Goal: Task Accomplishment & Management: Manage account settings

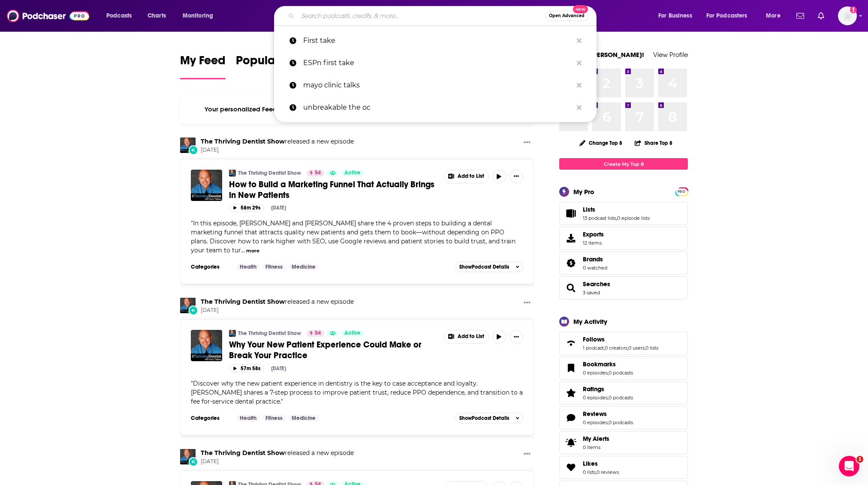
click at [393, 9] on input "Search podcasts, credits, & more..." at bounding box center [421, 16] width 247 height 14
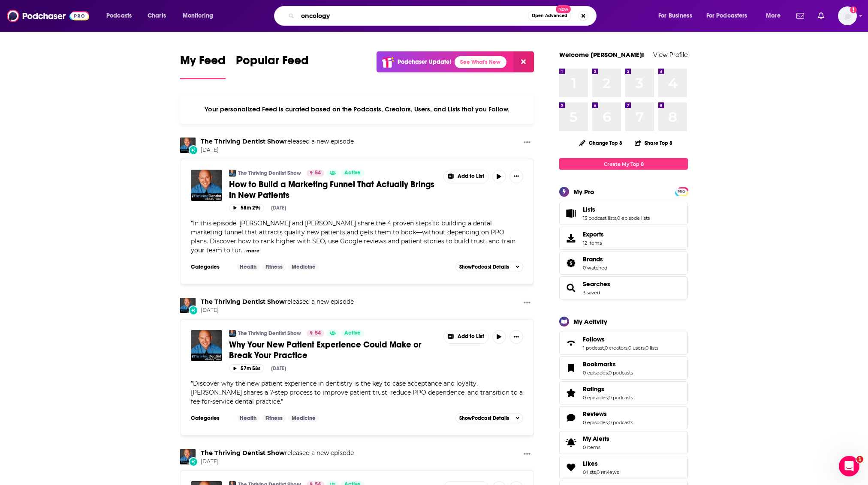
type input "oncology"
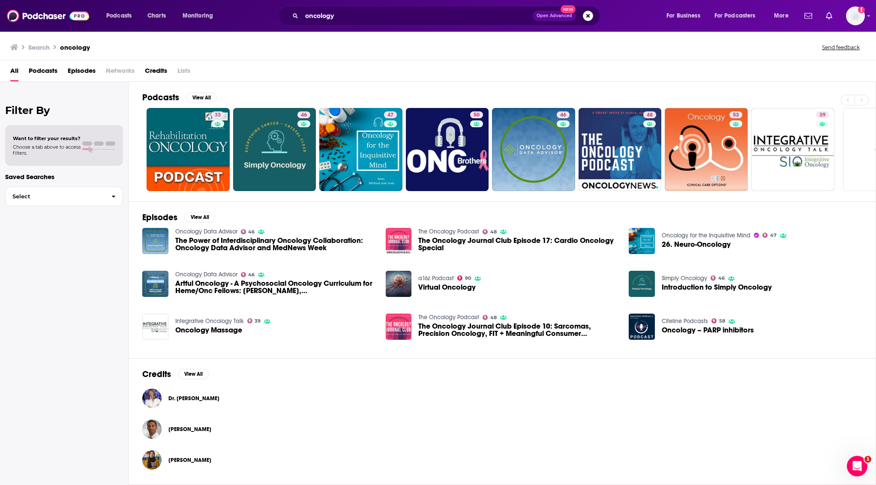
click at [57, 67] on span "Podcasts" at bounding box center [43, 73] width 29 height 18
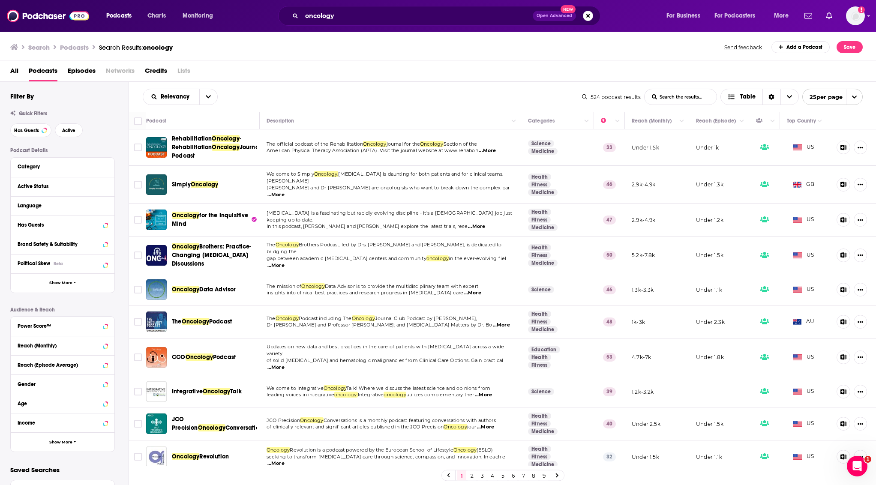
click at [21, 137] on div "Filter By Quick Filters Has Guests Active Podcast Details Category Active Statu…" at bounding box center [69, 279] width 118 height 374
click at [23, 130] on span "Has Guests" at bounding box center [26, 130] width 25 height 5
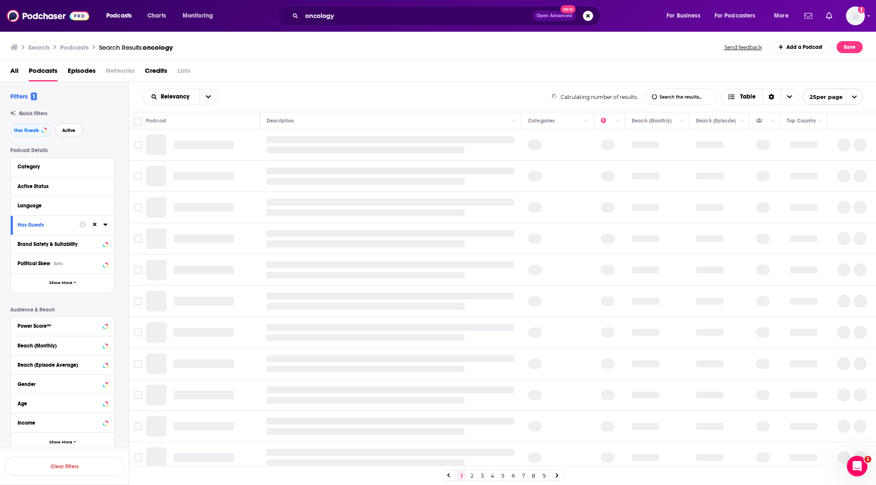
click at [64, 130] on span "Active" at bounding box center [68, 130] width 13 height 5
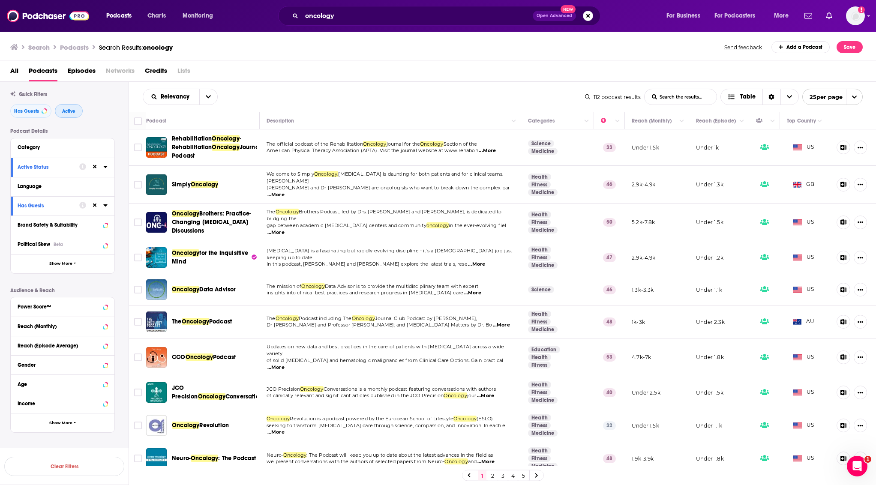
scroll to position [33, 0]
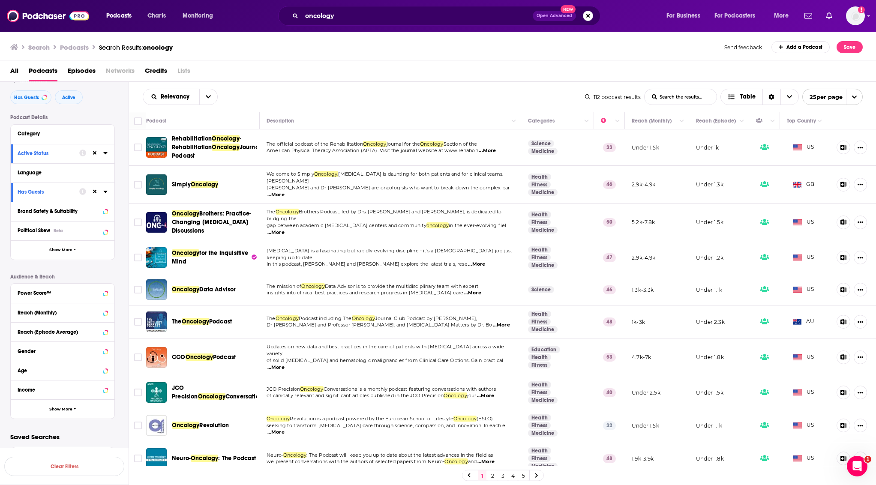
click at [45, 319] on div "Reach (Monthly)" at bounding box center [63, 312] width 104 height 19
click at [55, 328] on button "Reach (Episode Average)" at bounding box center [55, 331] width 74 height 11
click at [51, 303] on div "Reach (Monthly)" at bounding box center [63, 312] width 104 height 19
click at [55, 313] on div "Reach (Monthly)" at bounding box center [52, 313] width 68 height 6
click at [57, 291] on div "Power Score™" at bounding box center [52, 293] width 68 height 6
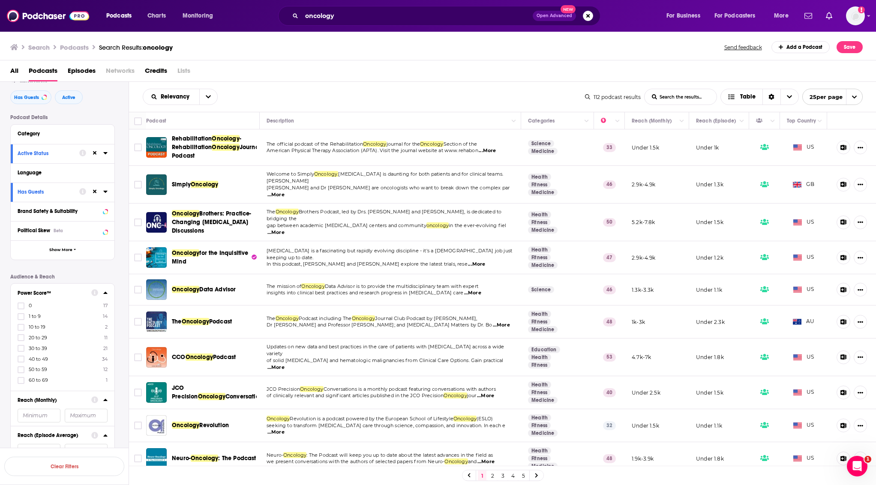
drag, startPoint x: 20, startPoint y: 357, endPoint x: 25, endPoint y: 370, distance: 14.7
click at [21, 357] on icon at bounding box center [20, 359] width 5 height 5
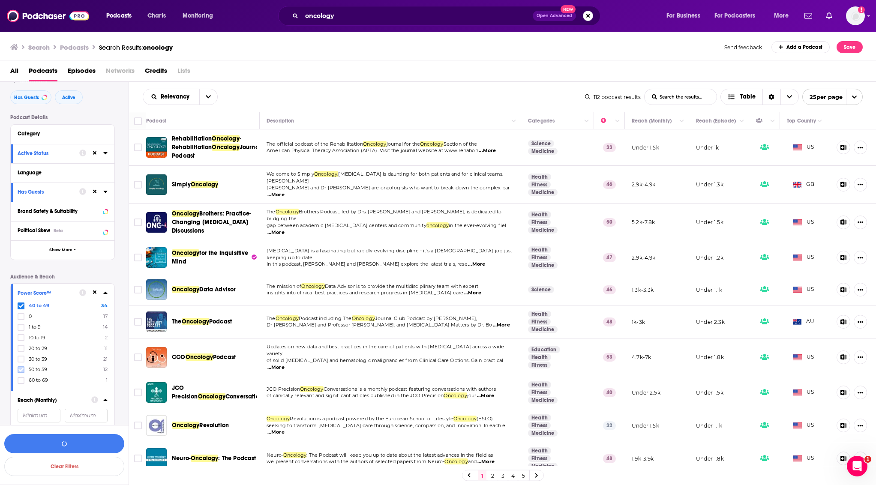
click at [21, 370] on icon at bounding box center [20, 370] width 5 height 4
click at [23, 379] on icon at bounding box center [20, 381] width 5 height 4
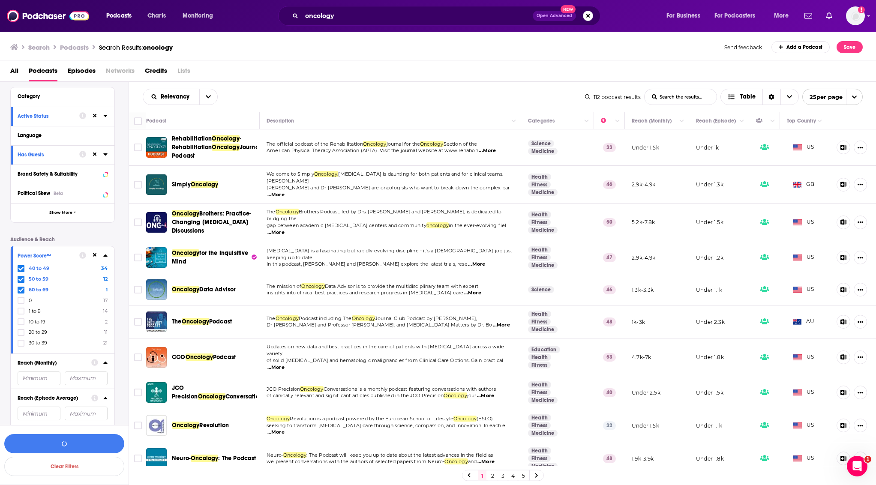
scroll to position [90, 0]
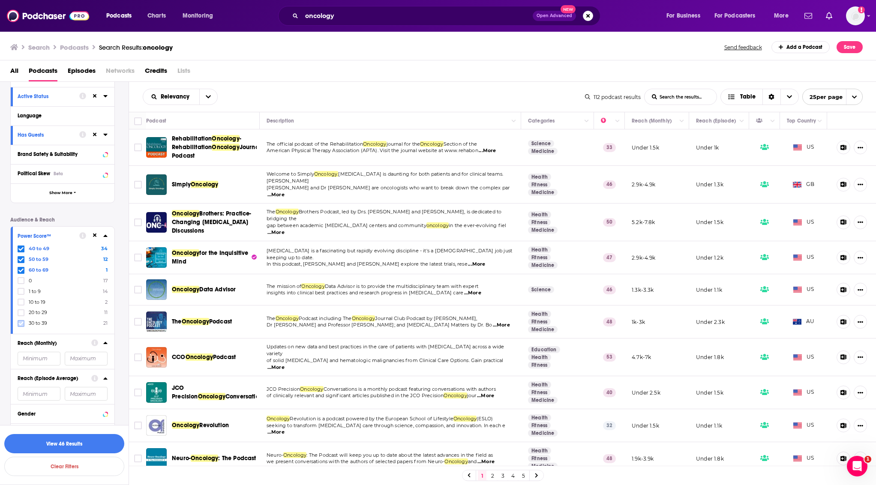
click at [22, 322] on icon at bounding box center [20, 323] width 5 height 5
click at [141, 187] on icon "Toggle select row" at bounding box center [138, 185] width 10 height 10
click at [137, 182] on input "Toggle select row" at bounding box center [138, 185] width 8 height 8
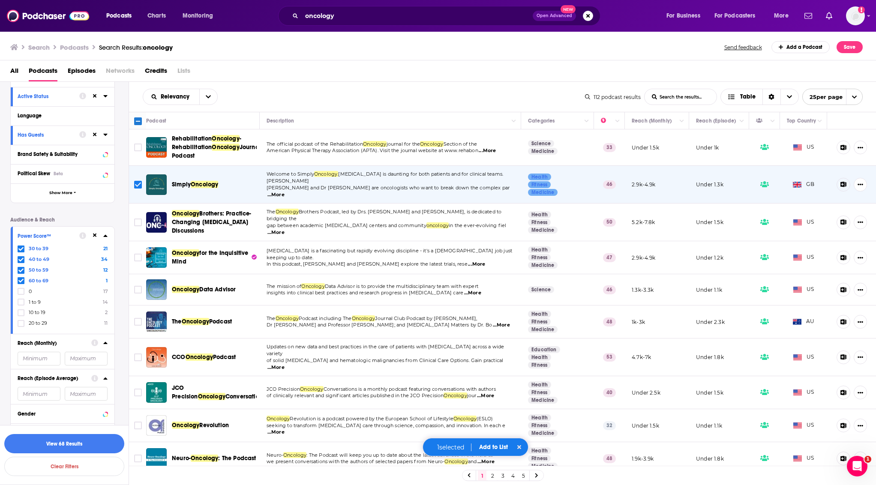
click at [500, 444] on button "Add to List" at bounding box center [494, 447] width 42 height 7
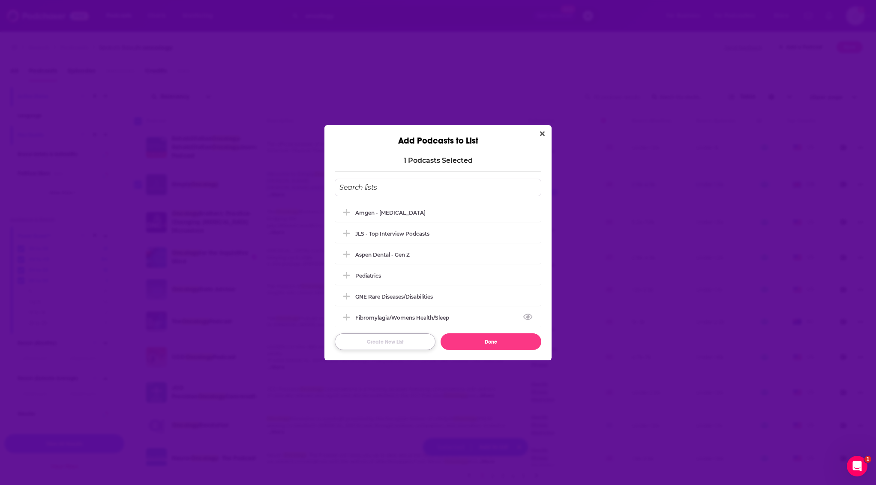
click at [395, 342] on button "Create New List" at bounding box center [385, 342] width 101 height 17
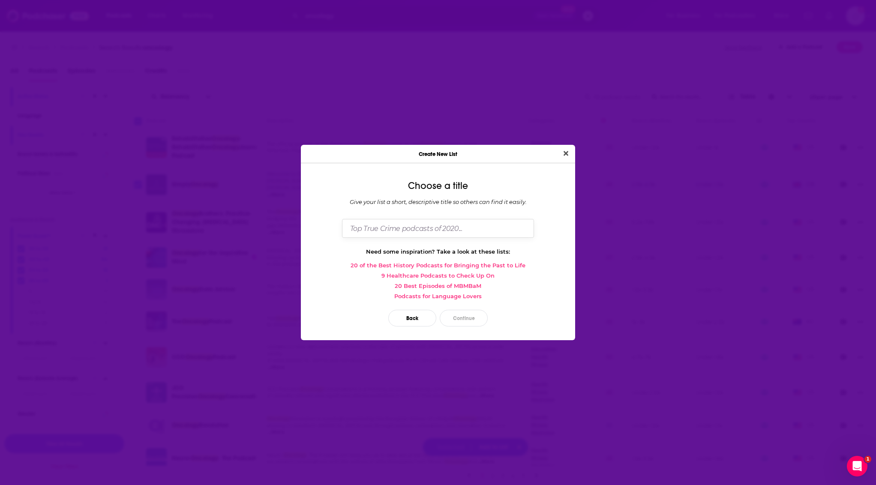
click at [443, 221] on input "Dialog" at bounding box center [438, 228] width 192 height 18
type input "oncology/research innovation"
click at [457, 310] on button "Continue" at bounding box center [464, 318] width 48 height 17
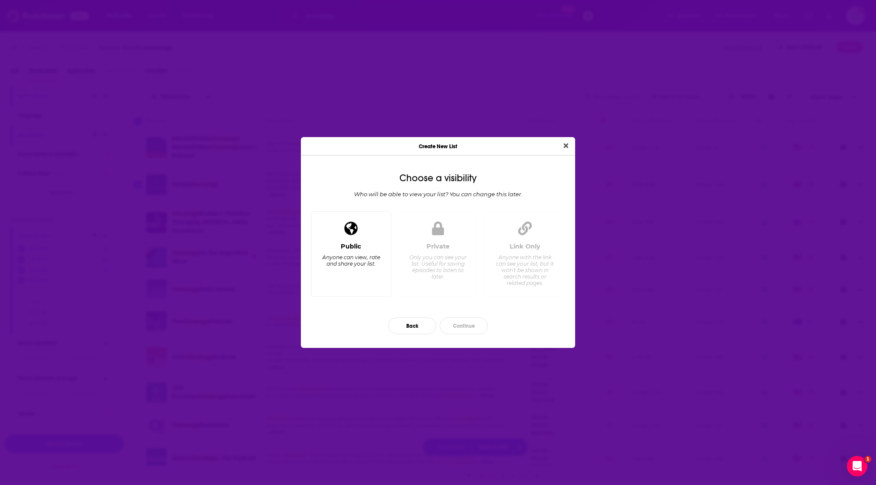
click at [318, 256] on div "Public Anyone can view, rate and share your list." at bounding box center [351, 254] width 80 height 86
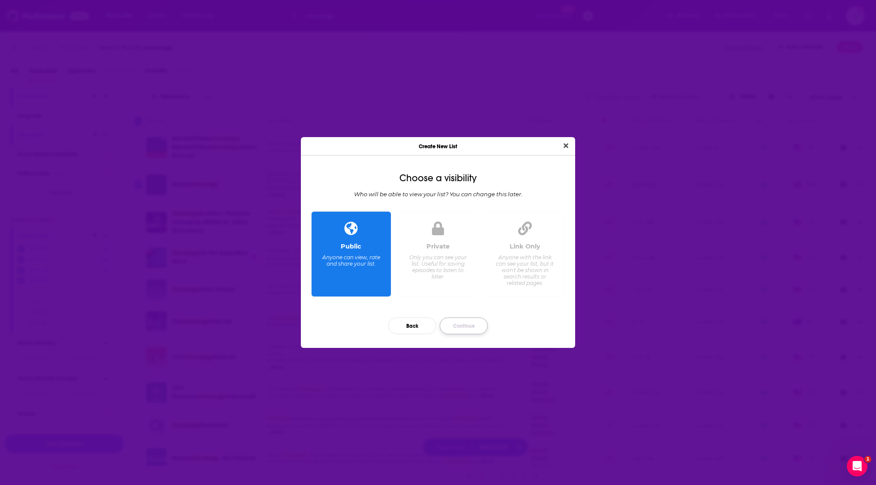
click at [457, 323] on button "Continue" at bounding box center [464, 326] width 48 height 17
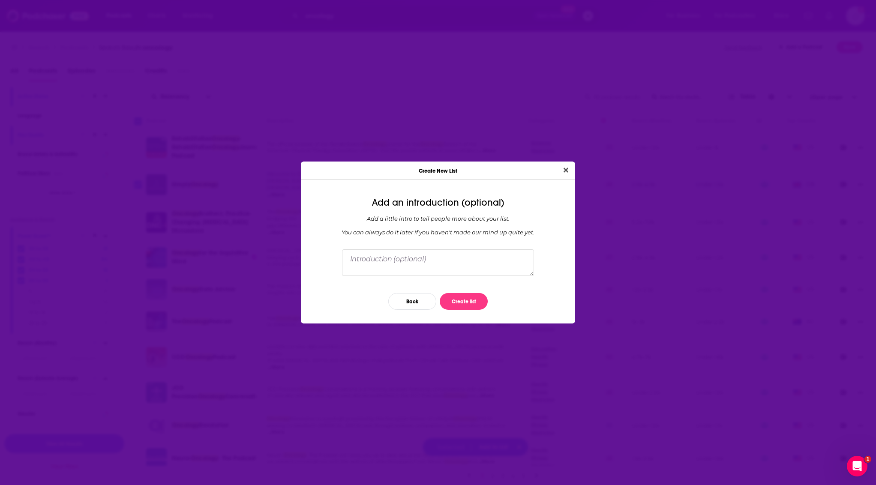
click at [452, 313] on div "Back Create list" at bounding box center [438, 301] width 261 height 30
click at [452, 303] on button "Create list" at bounding box center [464, 301] width 48 height 17
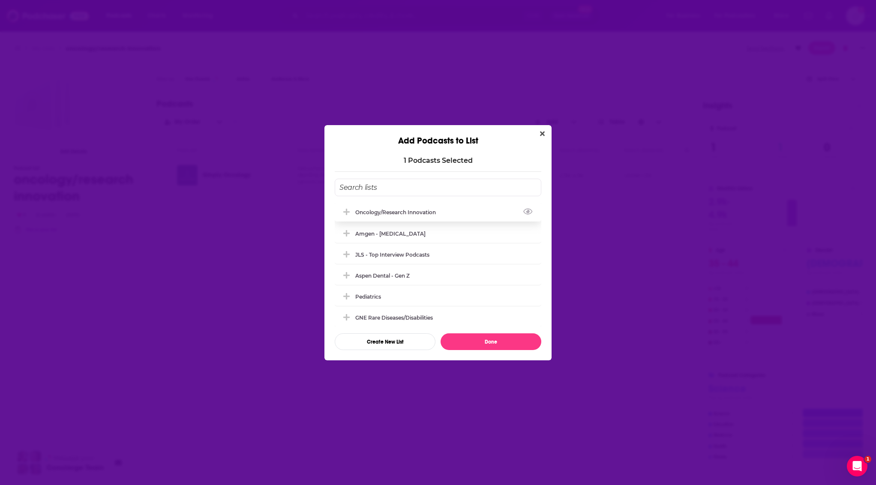
click at [427, 214] on div "oncology/research innovation" at bounding box center [398, 212] width 86 height 6
click at [508, 334] on button "Done" at bounding box center [491, 342] width 101 height 17
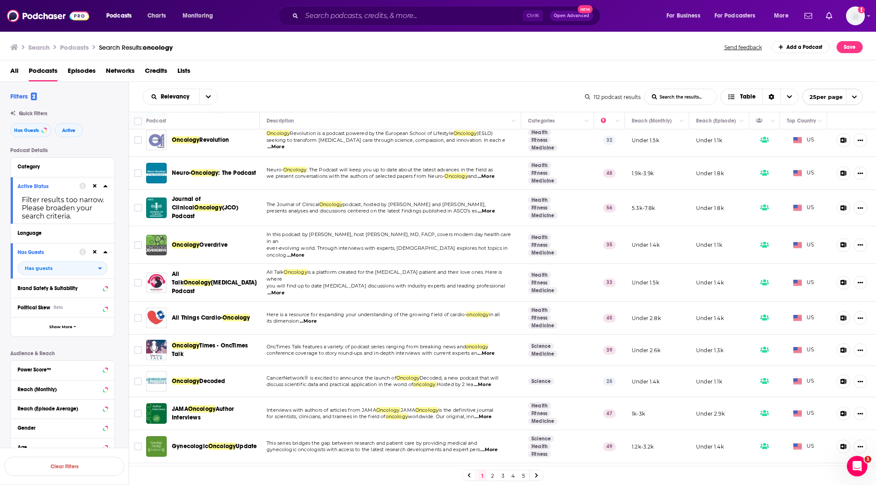
scroll to position [343, 0]
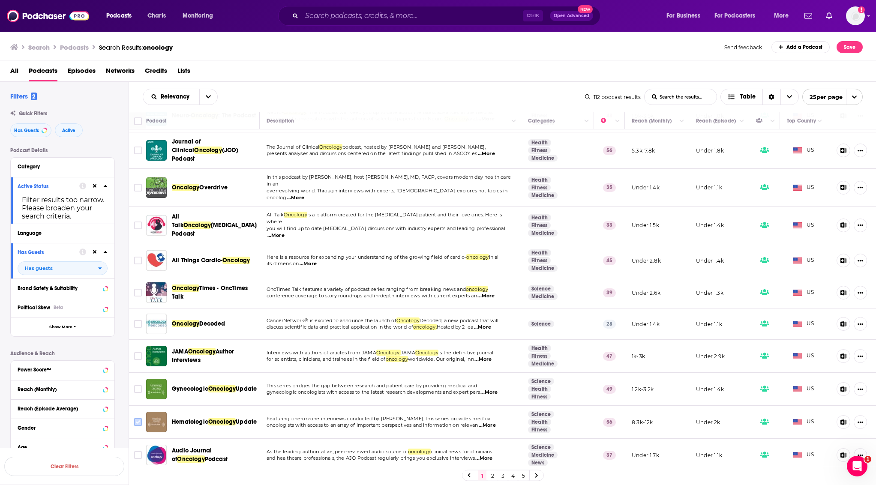
click at [138, 419] on input "Toggle select row" at bounding box center [138, 423] width 8 height 8
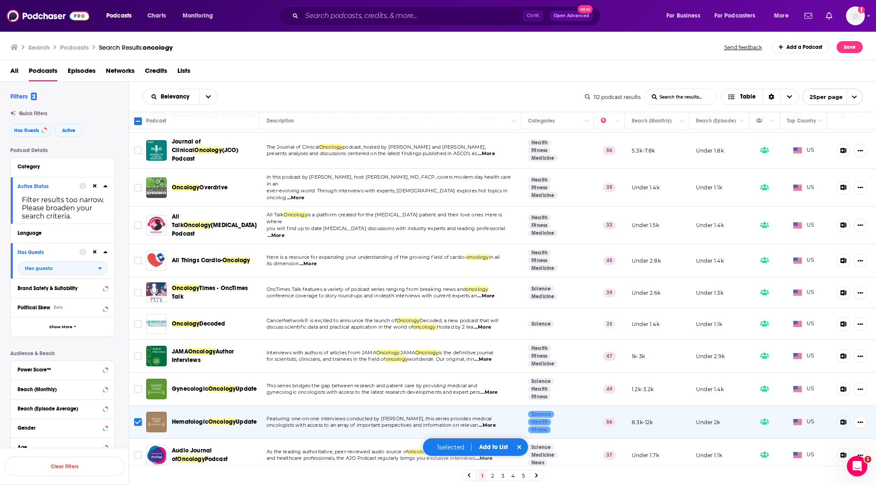
click at [488, 445] on button "Add to List" at bounding box center [494, 447] width 42 height 7
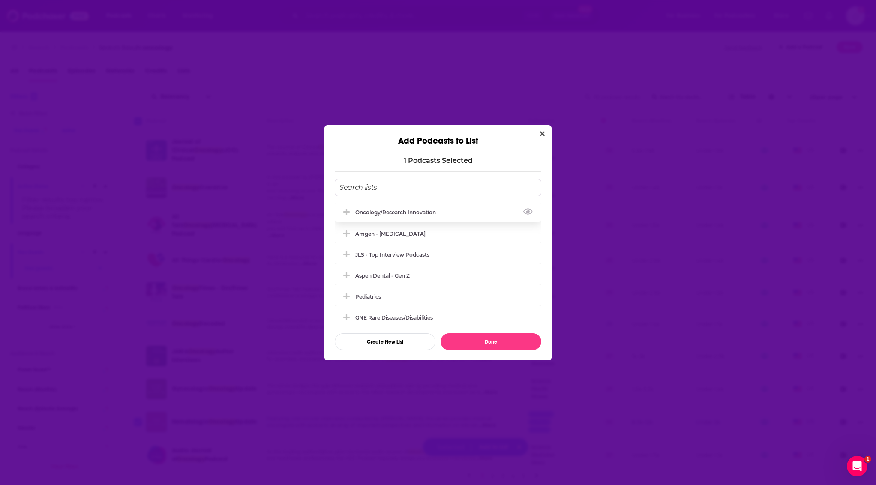
click at [433, 203] on div "oncology/research innovation" at bounding box center [438, 212] width 207 height 19
click at [505, 340] on button "Done" at bounding box center [491, 342] width 101 height 17
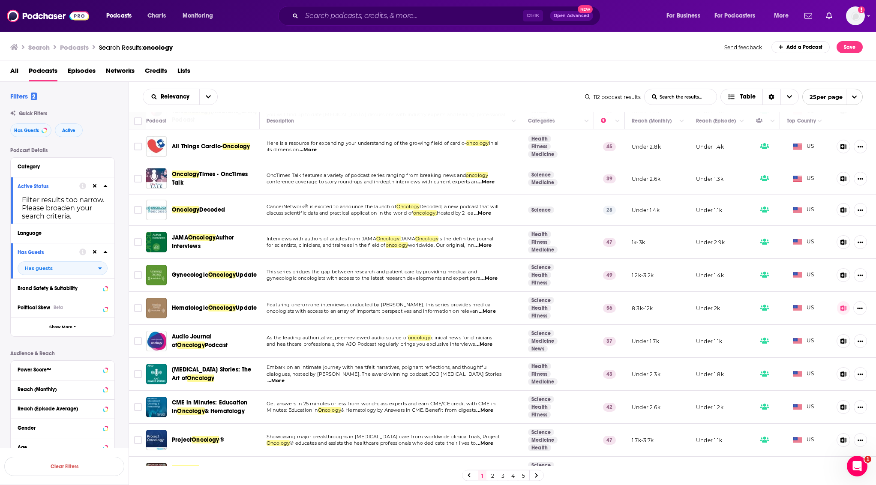
scroll to position [493, 0]
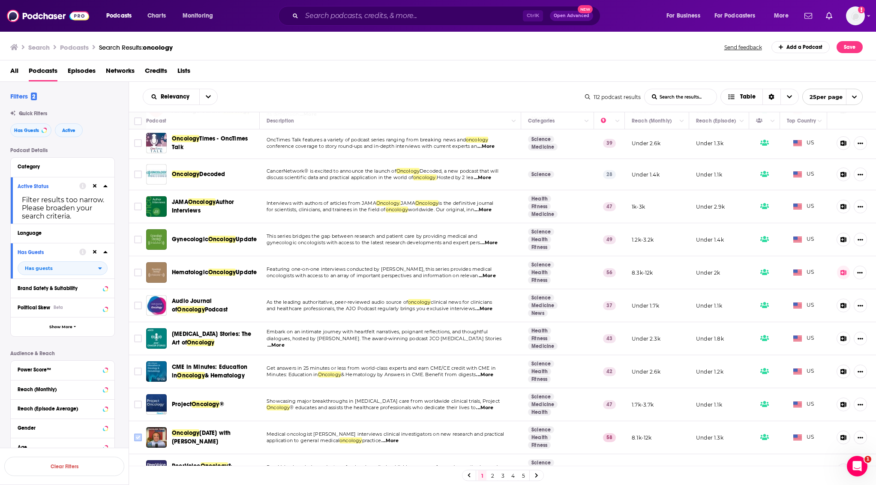
click at [141, 434] on input "Toggle select row" at bounding box center [138, 438] width 8 height 8
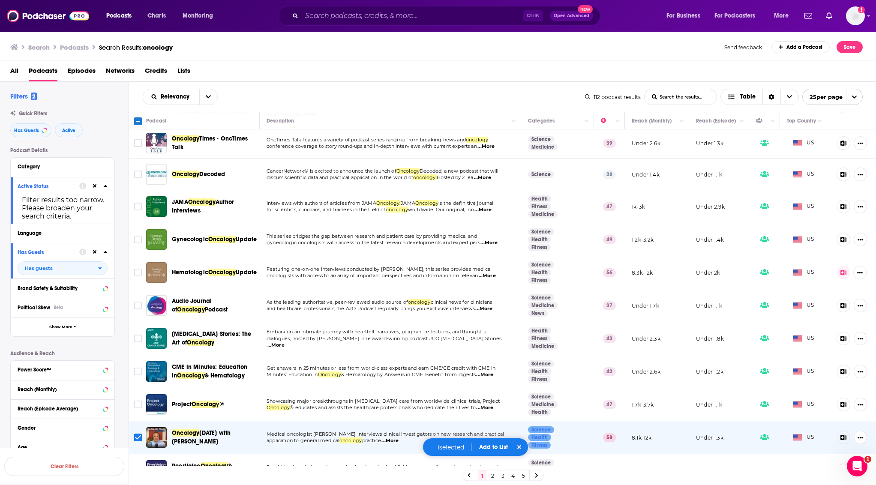
click at [486, 445] on button "Add to List" at bounding box center [494, 447] width 42 height 7
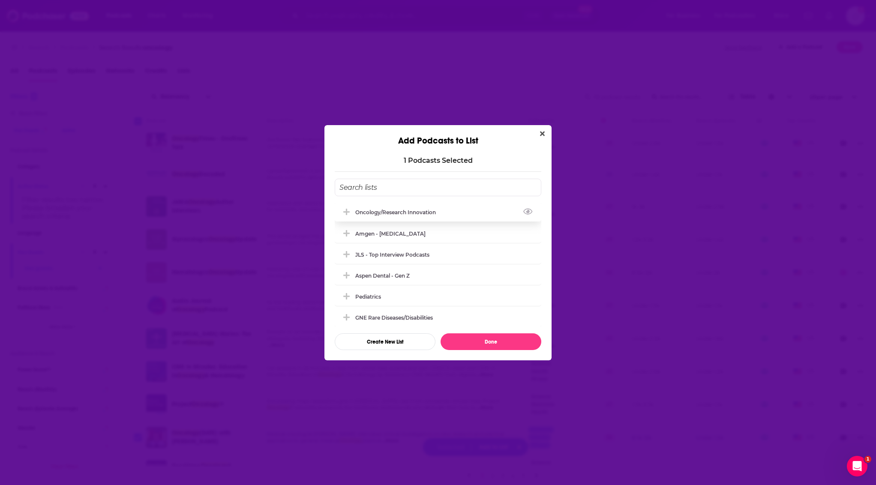
click at [423, 212] on div "oncology/research innovation" at bounding box center [398, 212] width 86 height 6
click at [508, 335] on button "Done" at bounding box center [491, 342] width 101 height 17
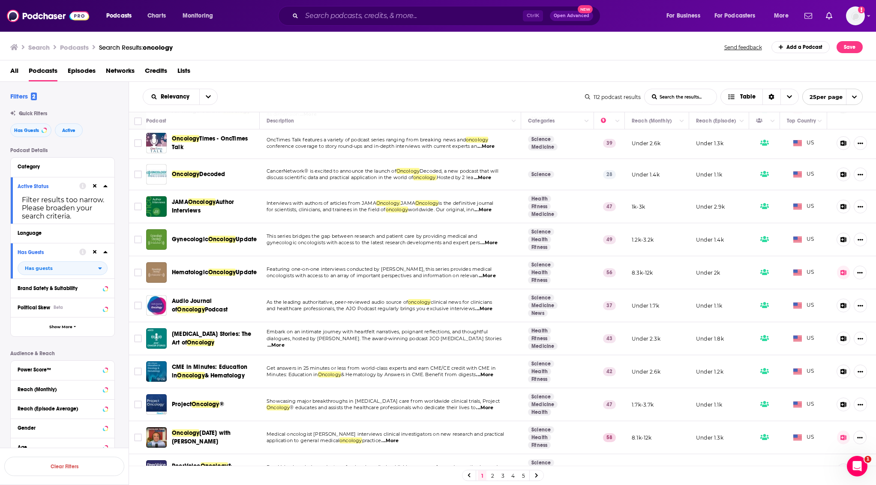
click at [539, 475] on link at bounding box center [537, 476] width 14 height 10
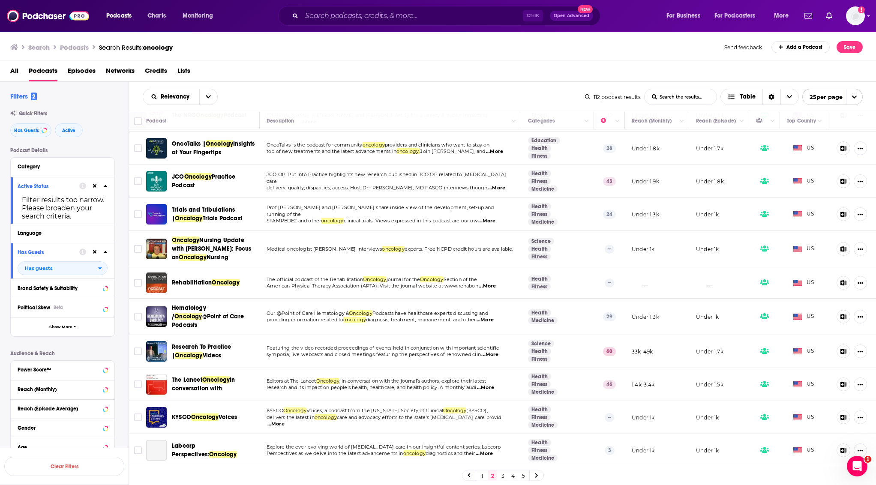
scroll to position [114, 0]
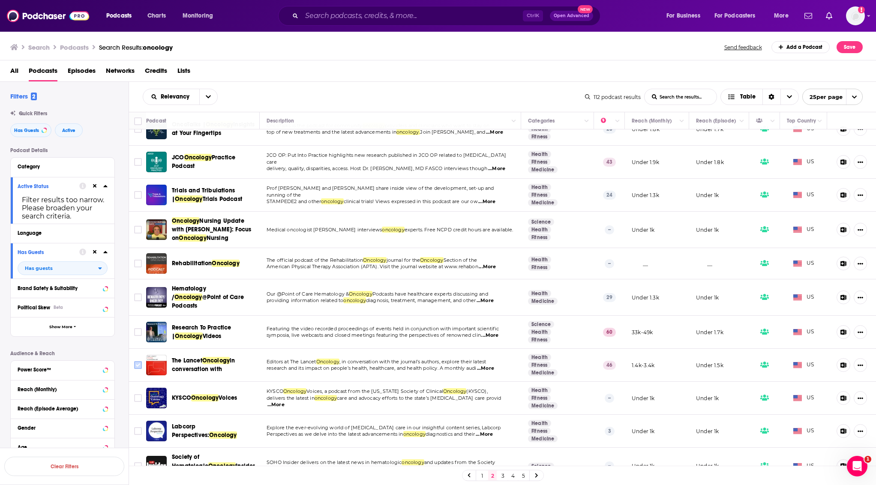
click at [138, 362] on input "Toggle select row" at bounding box center [138, 365] width 8 height 8
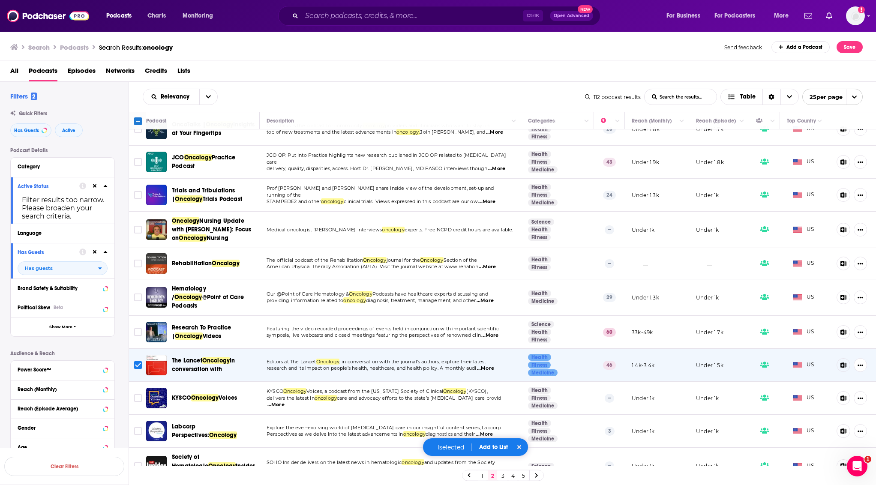
click at [483, 448] on button "Add to List" at bounding box center [494, 447] width 42 height 7
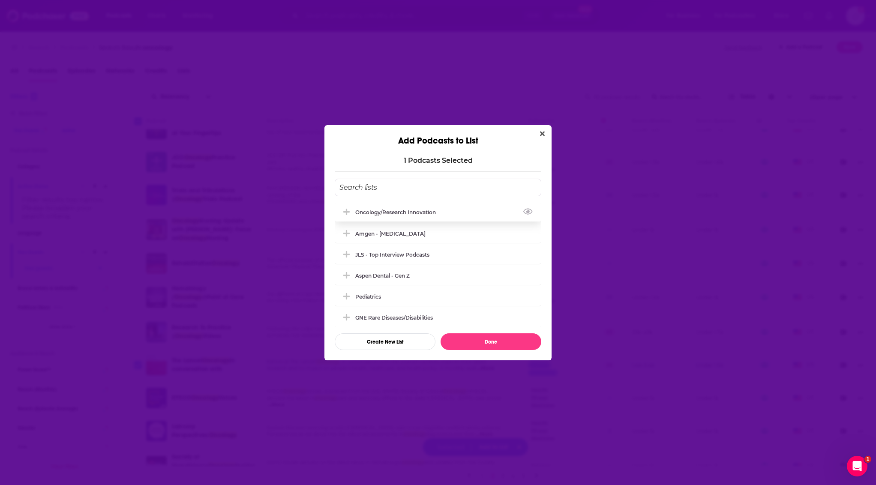
click at [394, 218] on div "oncology/research innovation" at bounding box center [438, 212] width 207 height 19
click at [464, 345] on button "Done" at bounding box center [491, 342] width 101 height 17
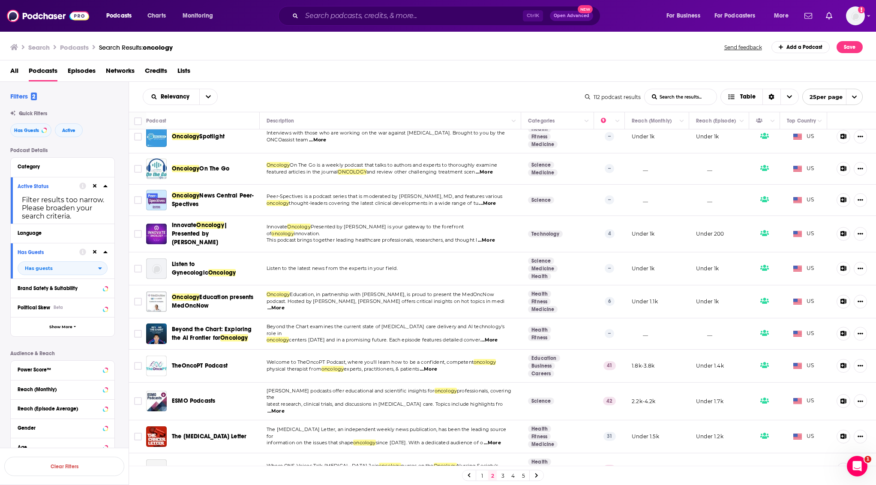
scroll to position [479, 0]
click at [534, 479] on link at bounding box center [537, 476] width 14 height 10
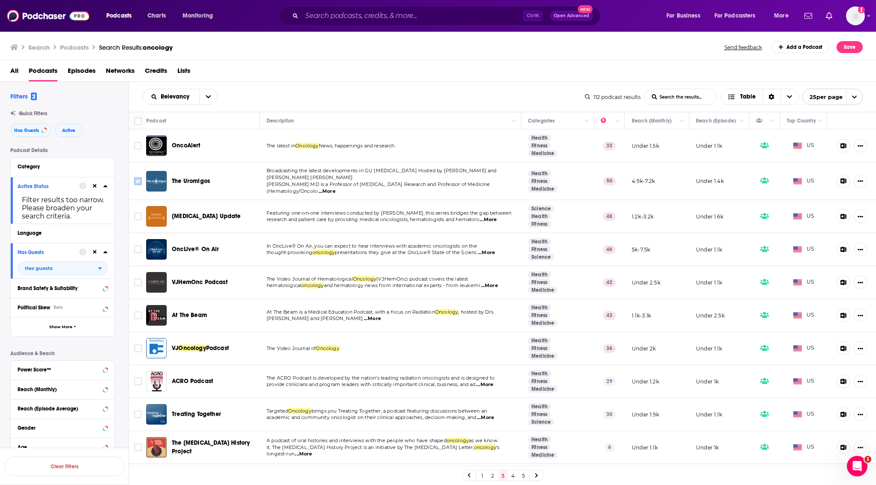
click at [141, 178] on input "Toggle select row" at bounding box center [138, 182] width 8 height 8
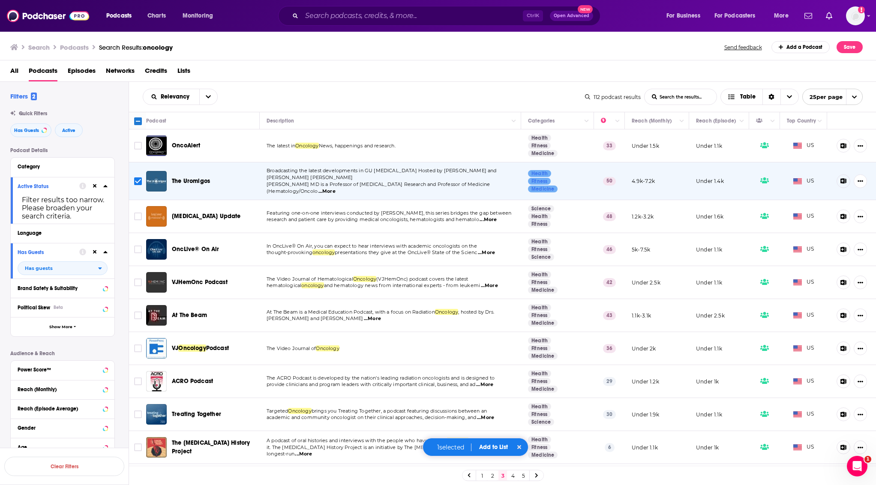
click at [483, 441] on div "1 selected Add to List" at bounding box center [476, 447] width 106 height 18
click at [487, 446] on button "Add to List" at bounding box center [494, 447] width 42 height 7
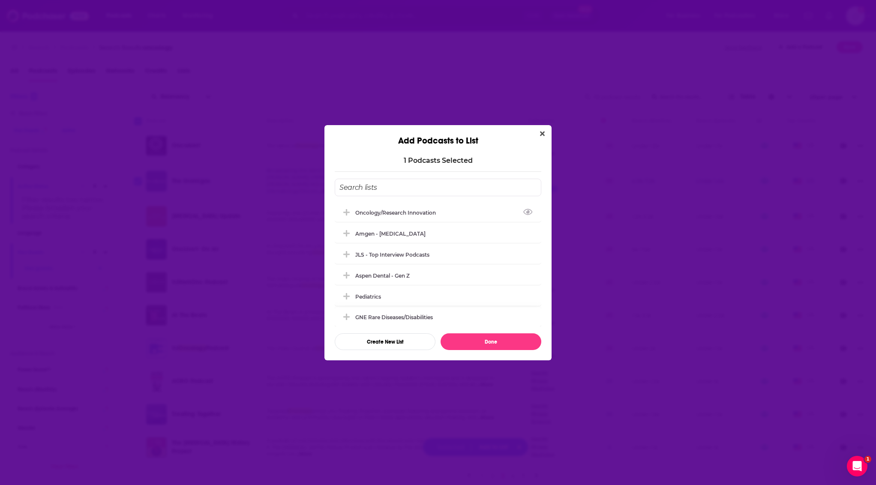
click at [419, 214] on div "oncology/research innovation" at bounding box center [398, 213] width 86 height 6
click at [510, 340] on button "Done" at bounding box center [491, 342] width 101 height 17
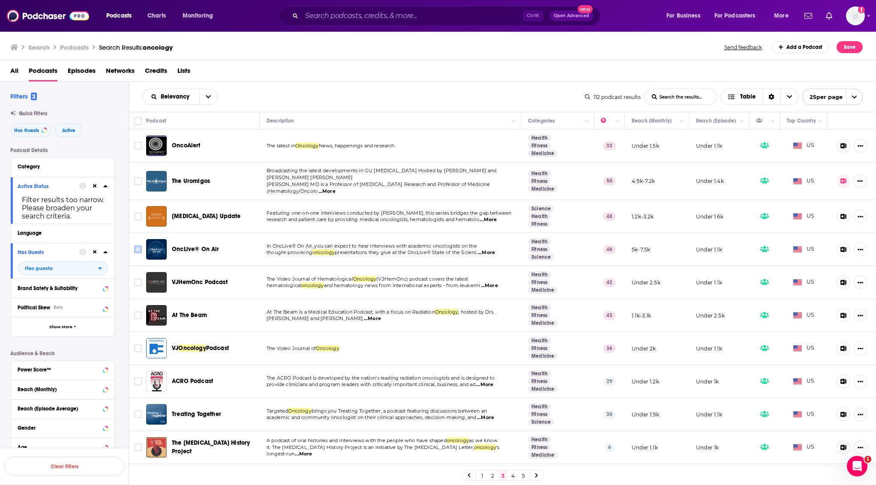
click at [140, 244] on icon "Toggle select row" at bounding box center [138, 249] width 10 height 10
click at [135, 247] on input "Toggle select row" at bounding box center [138, 250] width 8 height 8
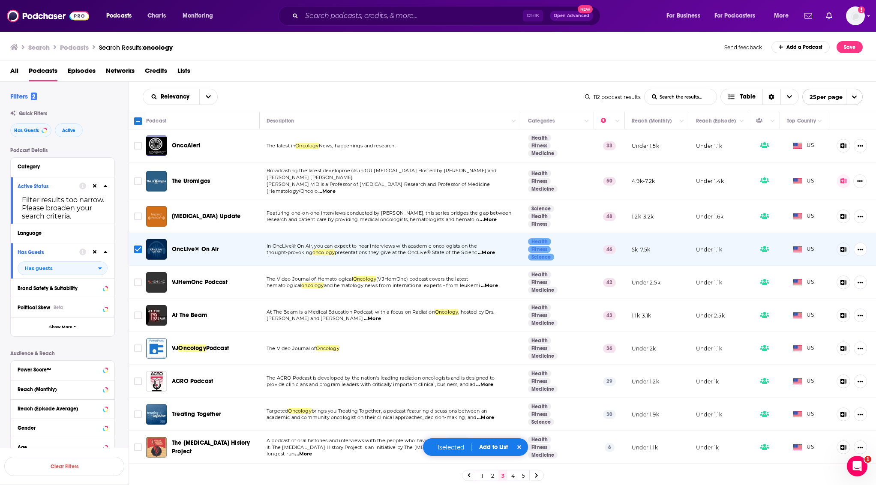
click at [488, 452] on div "1 selected Add to List" at bounding box center [476, 447] width 106 height 18
click at [492, 444] on button "Add to List" at bounding box center [494, 447] width 42 height 7
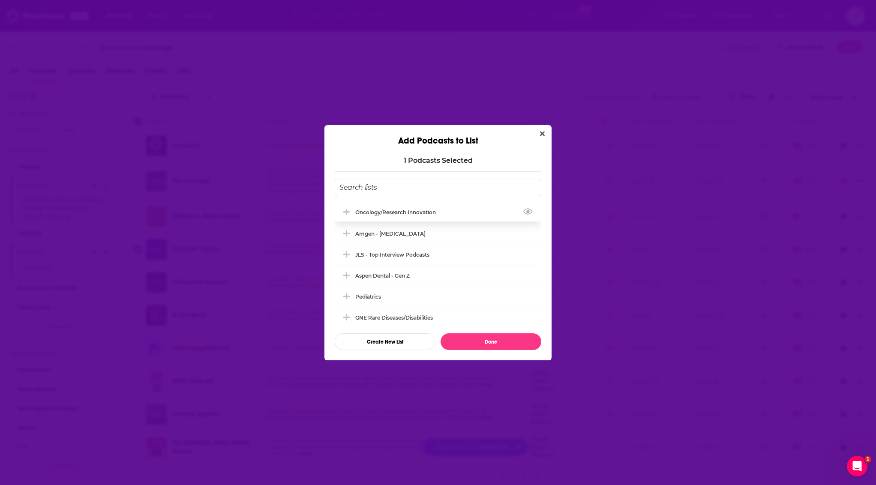
click at [424, 208] on div "oncology/research innovation" at bounding box center [438, 212] width 207 height 19
click at [502, 342] on button "Done" at bounding box center [491, 342] width 101 height 17
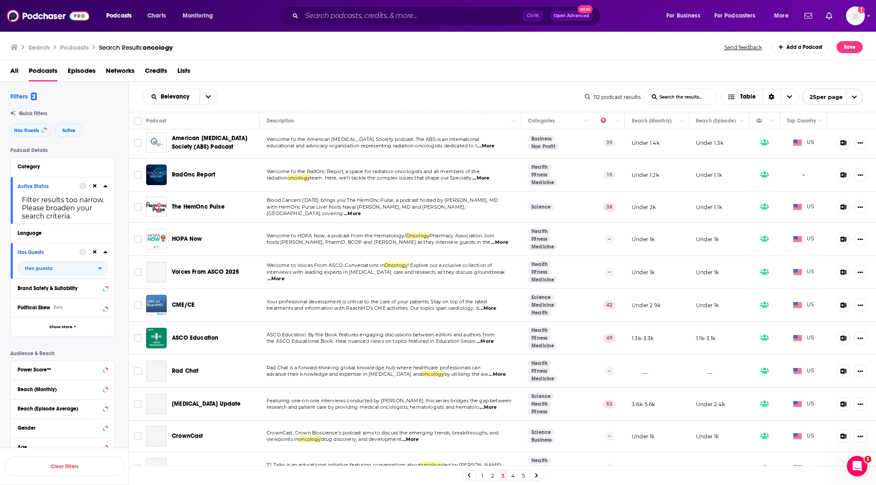
scroll to position [484, 0]
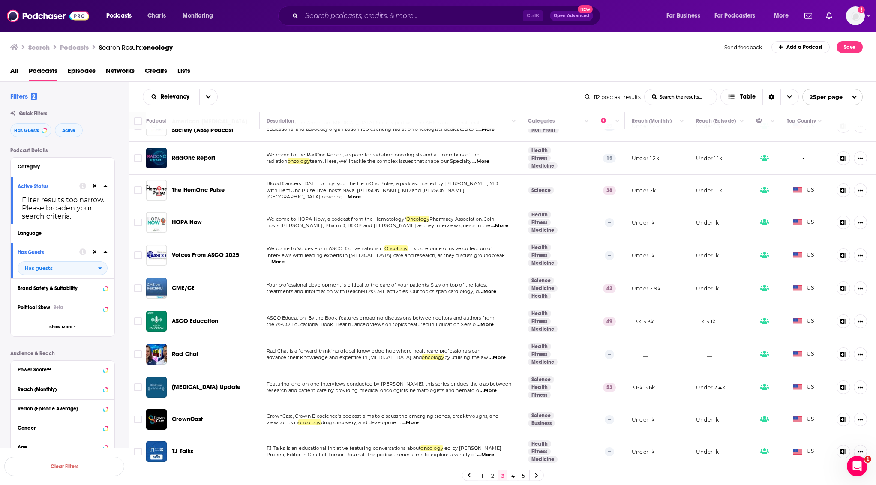
click at [537, 479] on link at bounding box center [537, 476] width 14 height 10
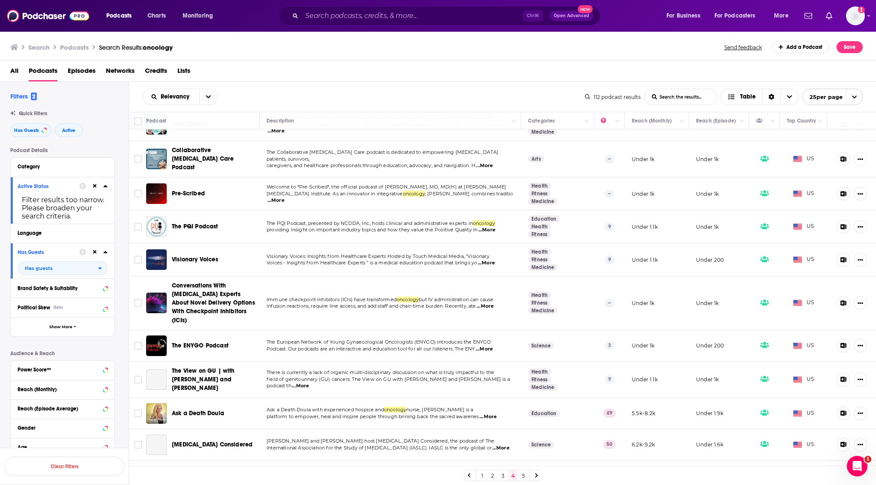
scroll to position [494, 0]
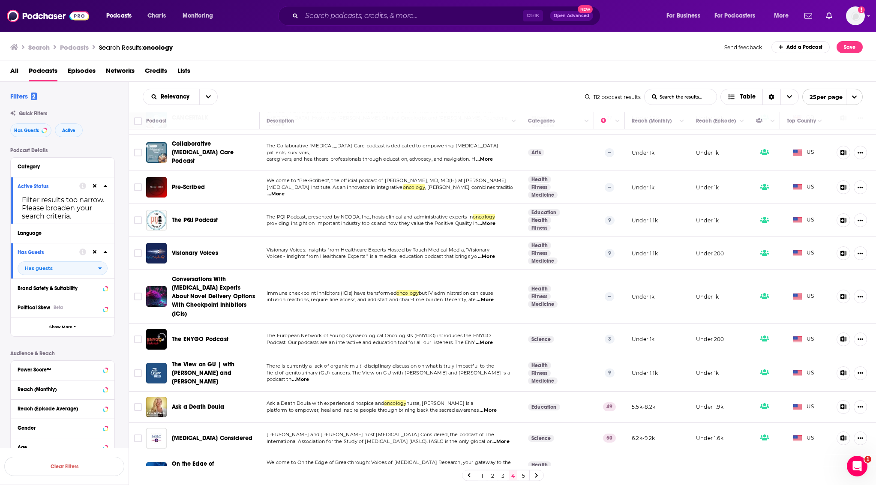
drag, startPoint x: 542, startPoint y: 476, endPoint x: 662, endPoint y: 0, distance: 490.5
click at [542, 476] on link at bounding box center [537, 476] width 14 height 10
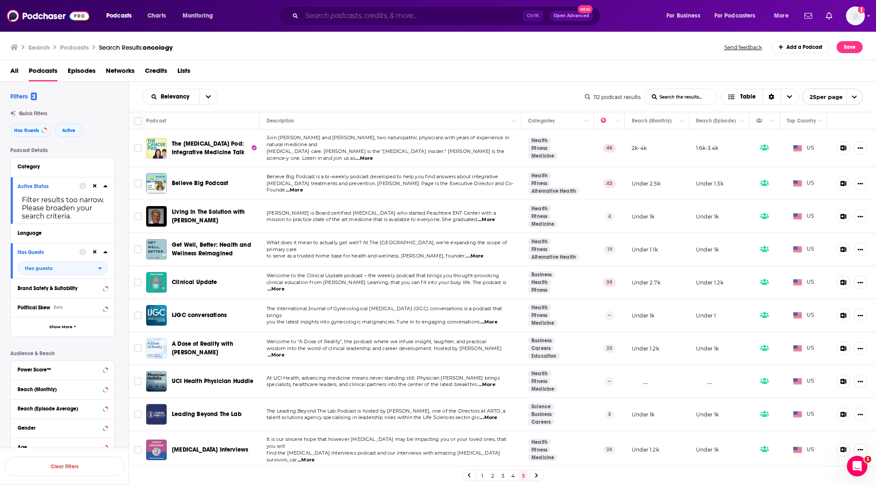
click at [316, 21] on input "Search podcasts, credits, & more..." at bounding box center [412, 16] width 221 height 14
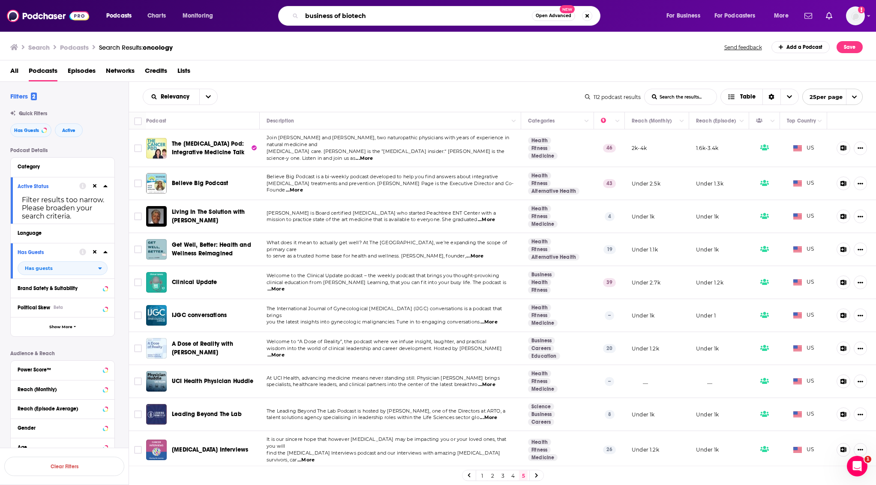
type input "business of biotech"
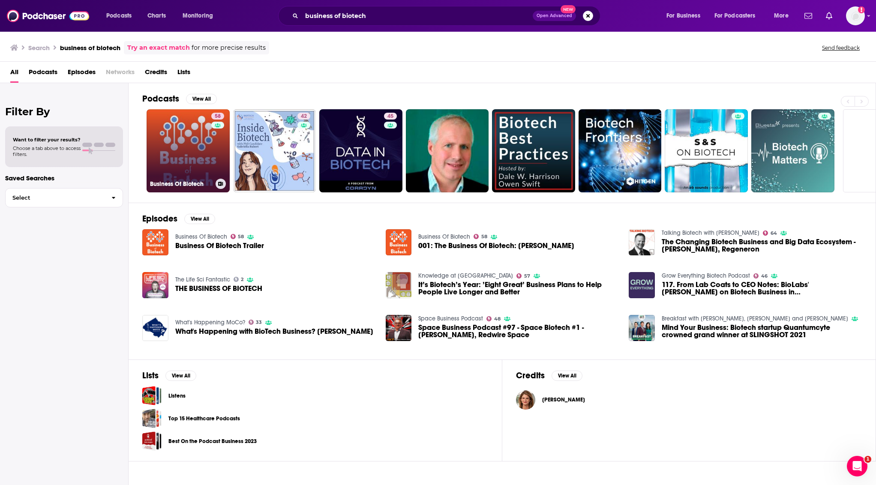
click at [190, 136] on link "58 Business Of Biotech" at bounding box center [188, 150] width 83 height 83
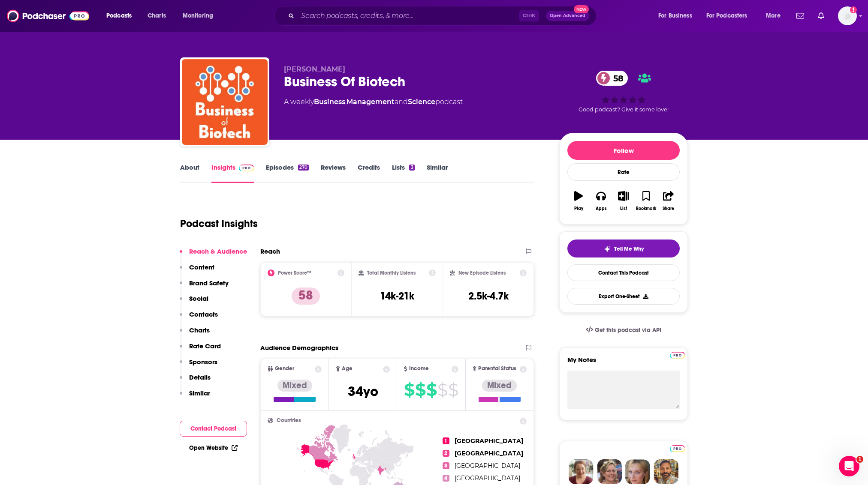
click at [288, 176] on link "Episodes 270" at bounding box center [287, 173] width 43 height 20
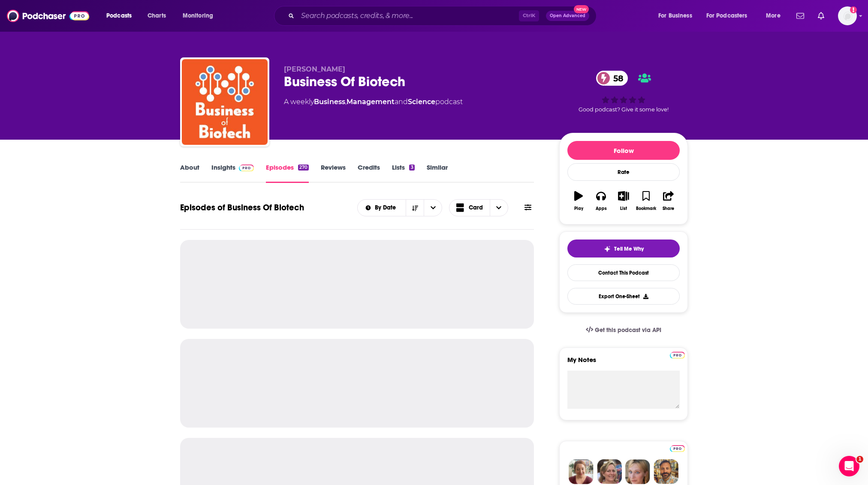
click at [189, 170] on link "About" at bounding box center [189, 173] width 19 height 20
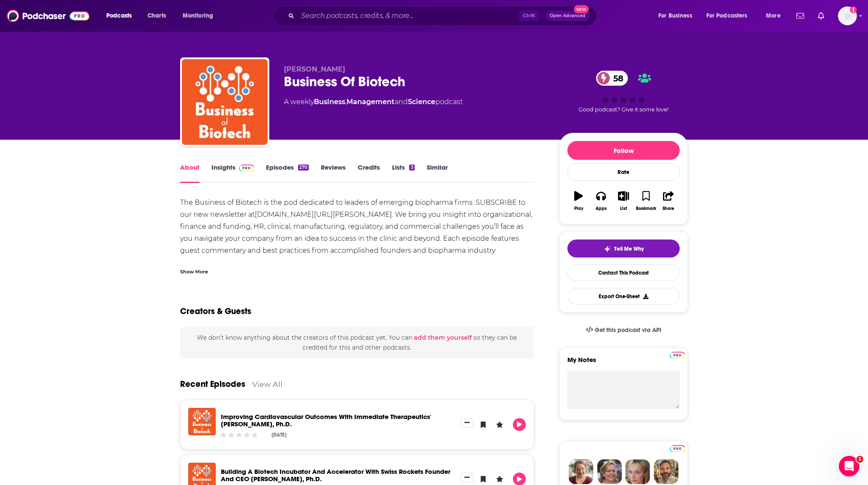
click at [201, 271] on div "Show More" at bounding box center [194, 271] width 28 height 8
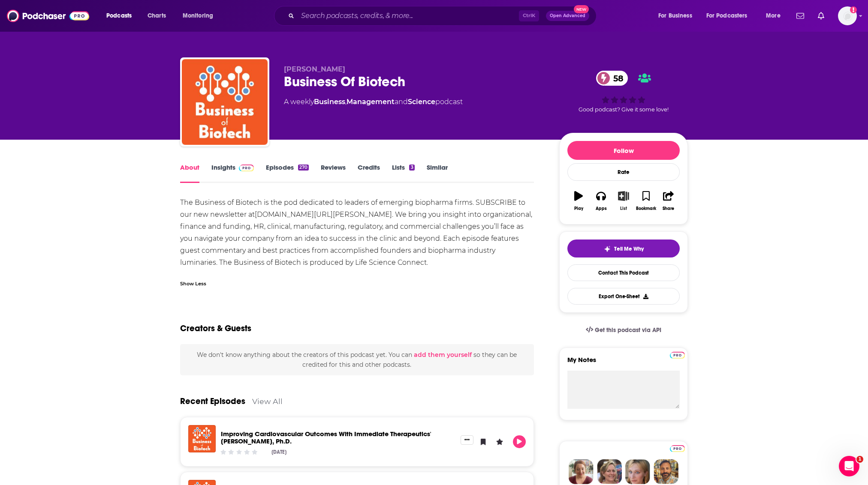
click at [617, 199] on button "List" at bounding box center [623, 201] width 22 height 31
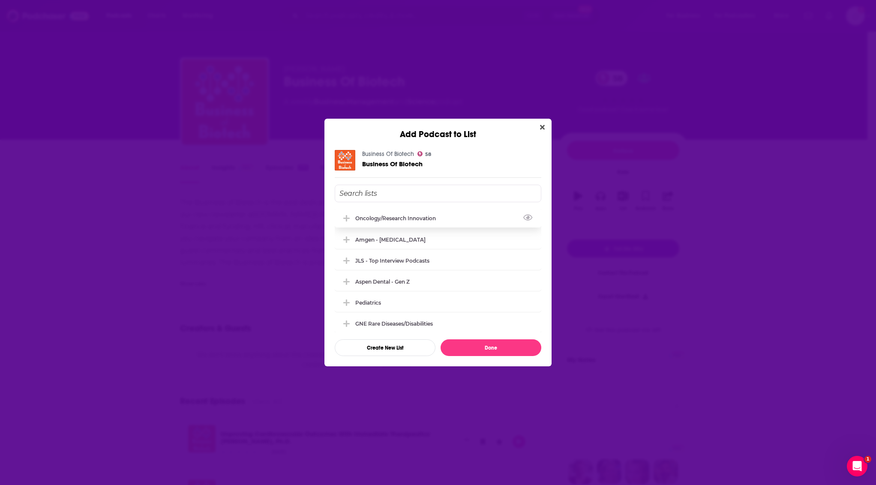
click at [446, 214] on div "oncology/research innovation" at bounding box center [438, 218] width 207 height 19
click at [512, 345] on button "Done" at bounding box center [491, 348] width 101 height 17
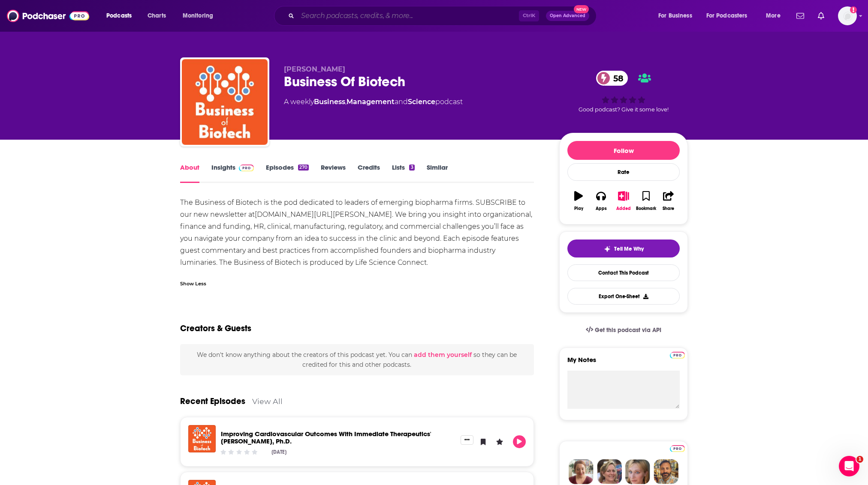
click at [346, 18] on input "Search podcasts, credits, & more..." at bounding box center [408, 16] width 221 height 14
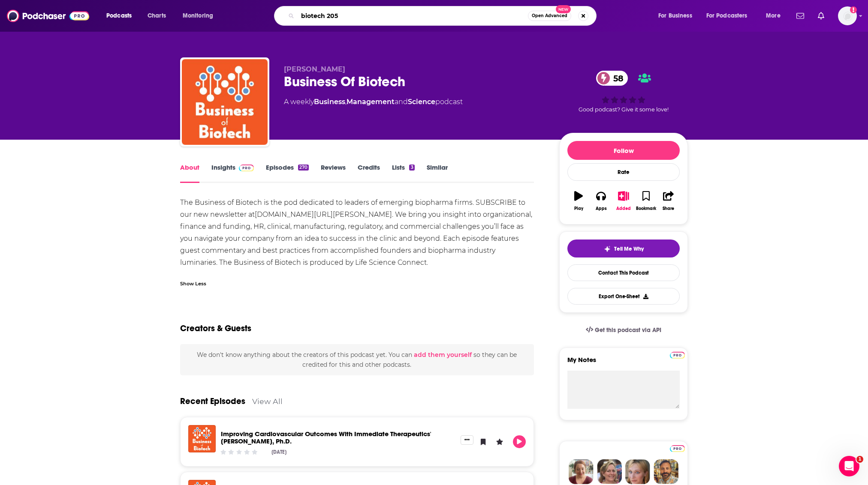
type input "biotech 2050"
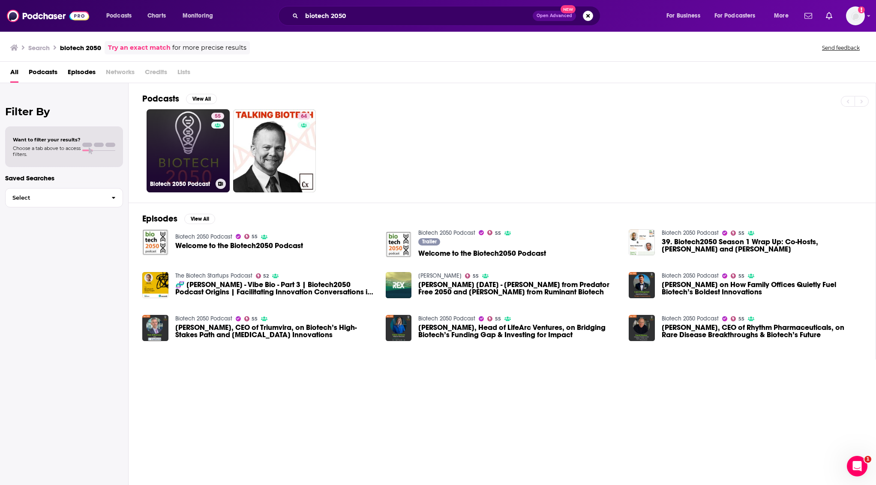
click at [208, 132] on link "55 Biotech 2050 Podcast" at bounding box center [188, 150] width 83 height 83
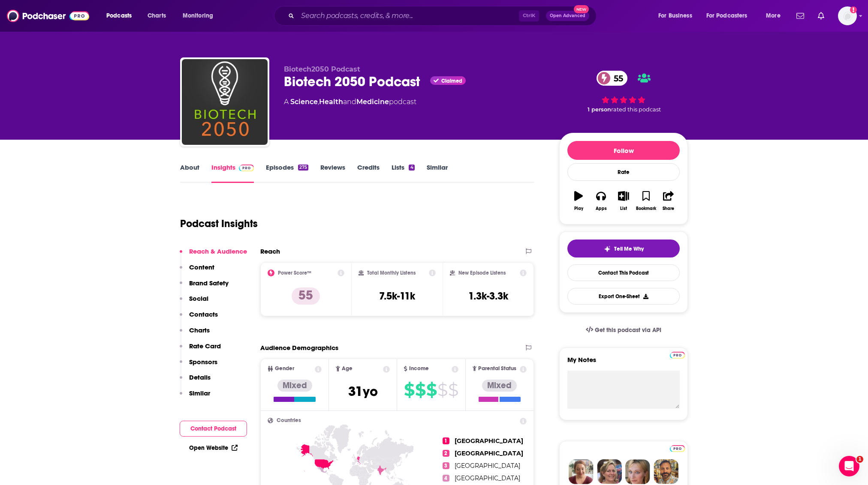
click at [196, 163] on link "About" at bounding box center [189, 173] width 19 height 20
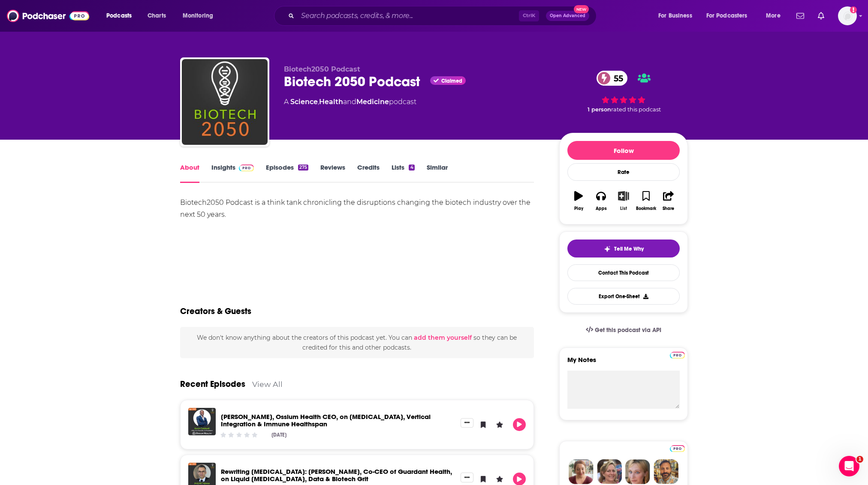
click at [624, 206] on button "List" at bounding box center [623, 201] width 22 height 31
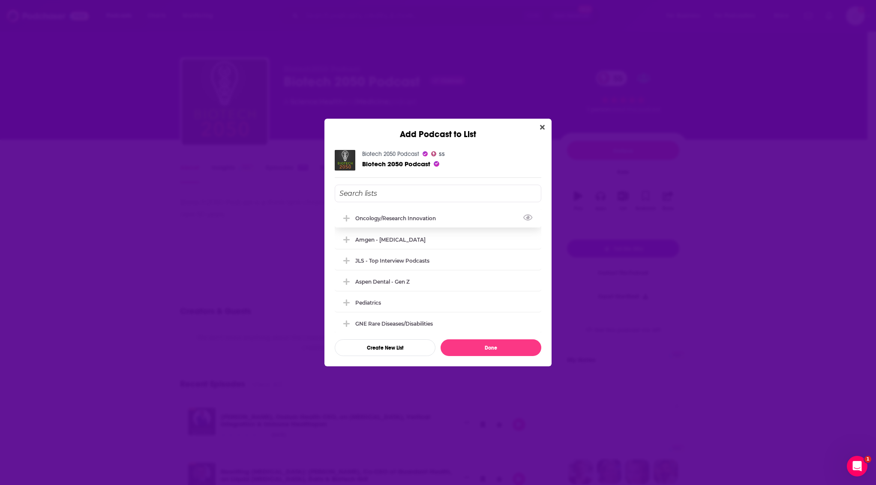
click at [393, 214] on div "oncology/research innovation" at bounding box center [438, 218] width 207 height 19
click at [472, 344] on button "Done" at bounding box center [491, 348] width 101 height 17
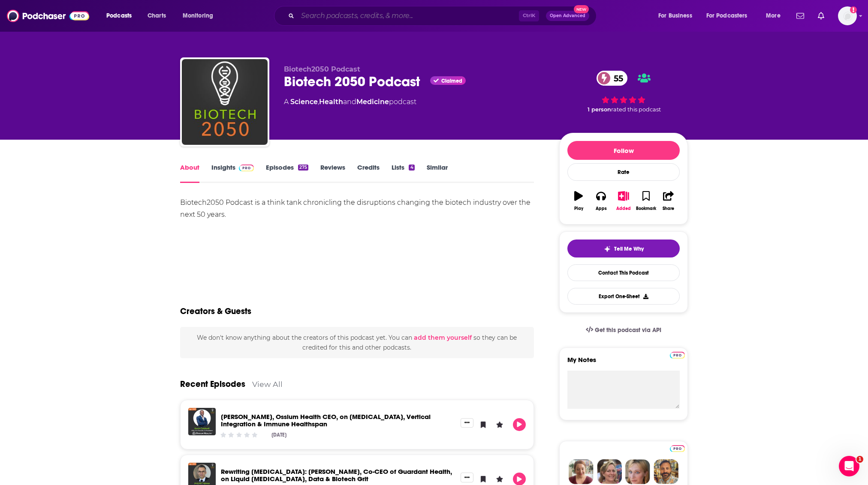
click at [510, 11] on input "Search podcasts, credits, & more..." at bounding box center [408, 16] width 221 height 14
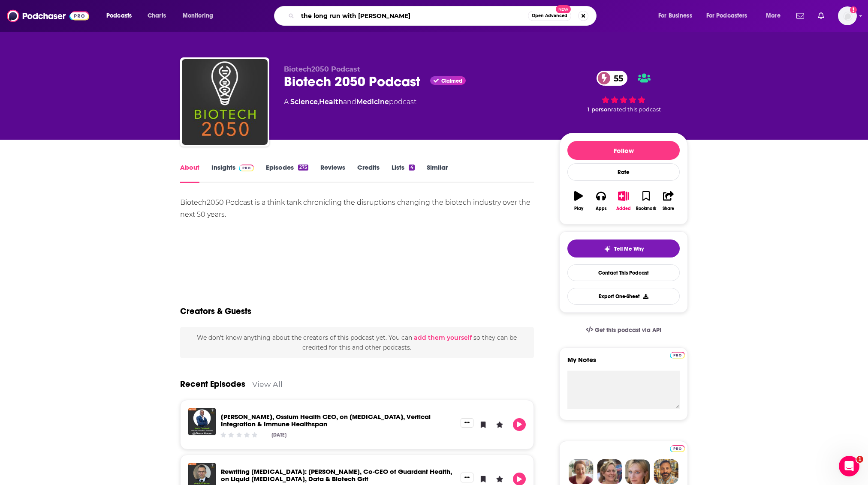
type input "the long run with luke timmerman"
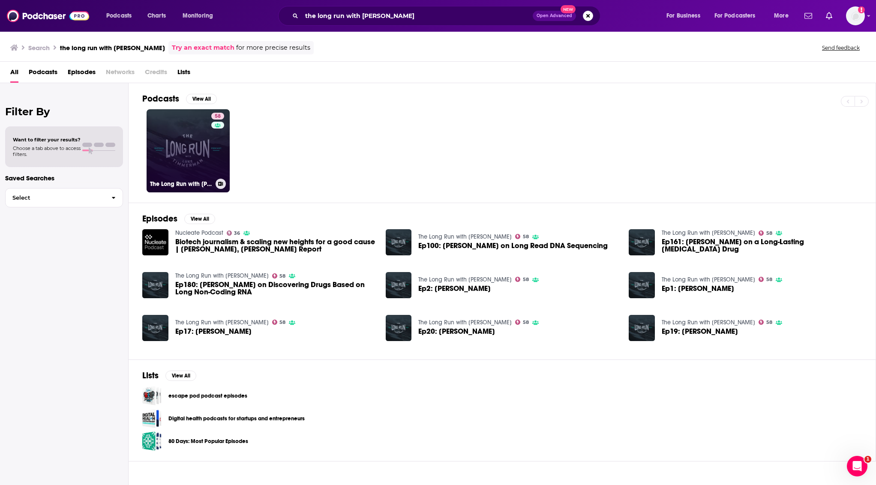
click at [209, 171] on link "58 The Long Run with Luke Timmerman" at bounding box center [188, 150] width 83 height 83
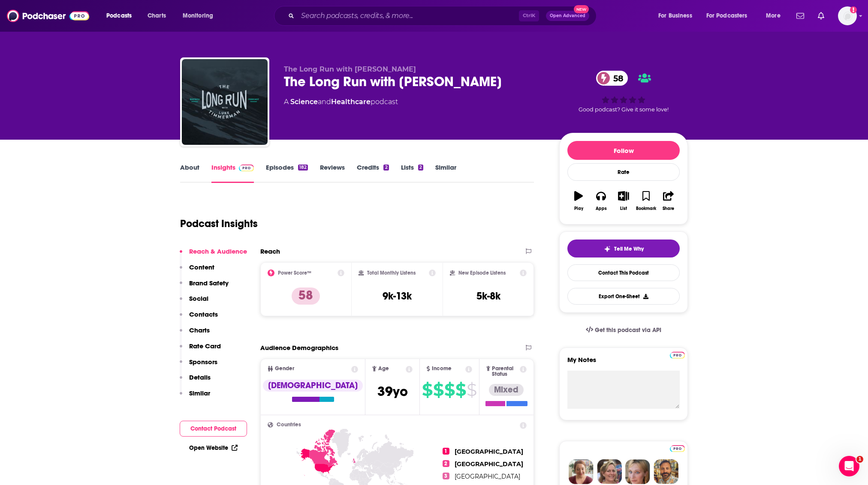
click at [189, 170] on link "About" at bounding box center [189, 173] width 19 height 20
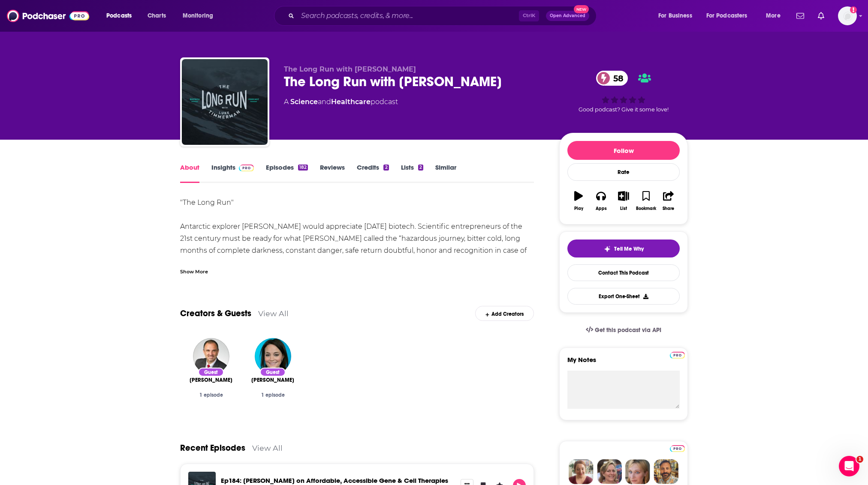
click at [271, 166] on link "Episodes 182" at bounding box center [287, 173] width 42 height 20
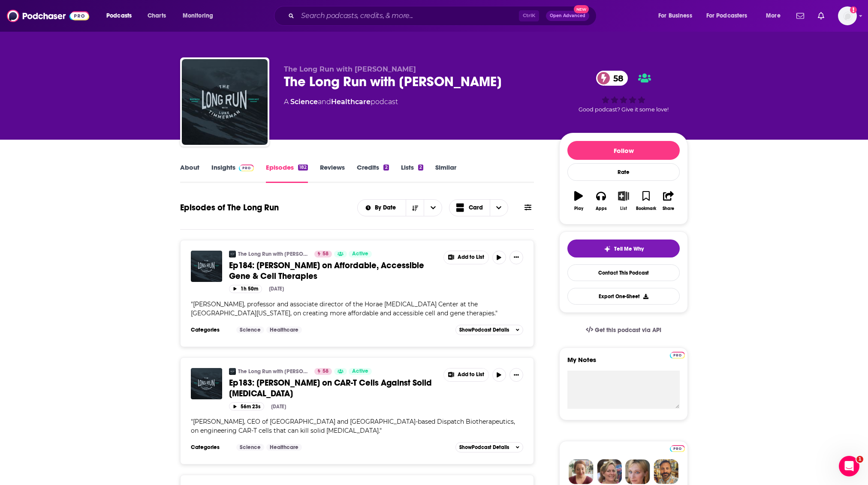
click at [628, 203] on button "List" at bounding box center [623, 201] width 22 height 31
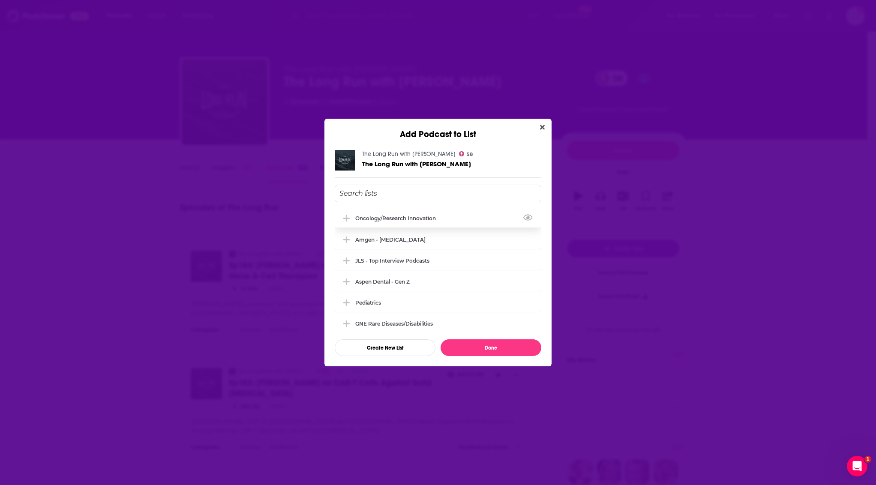
click at [374, 219] on div "oncology/research innovation" at bounding box center [398, 218] width 86 height 6
click at [522, 346] on button "Done" at bounding box center [491, 348] width 101 height 17
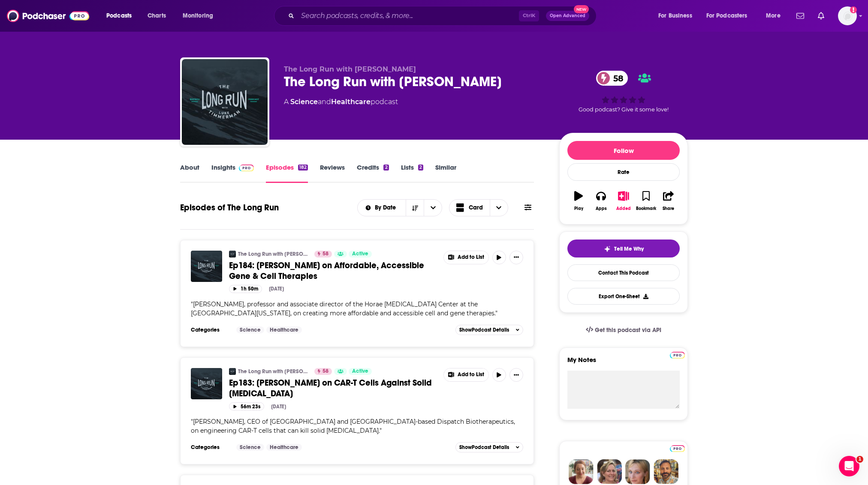
click at [385, 8] on div "Ctrl K Open Advanced New" at bounding box center [435, 16] width 322 height 20
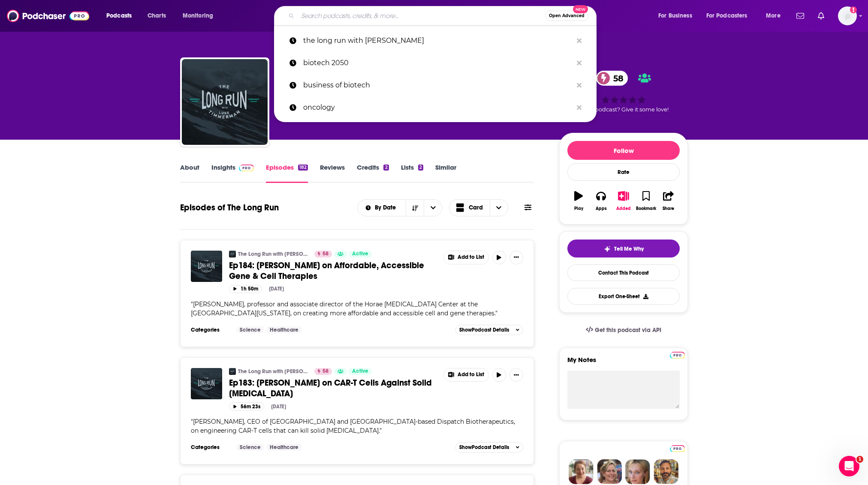
click at [390, 15] on input "Search podcasts, credits, & more..." at bounding box center [421, 16] width 247 height 14
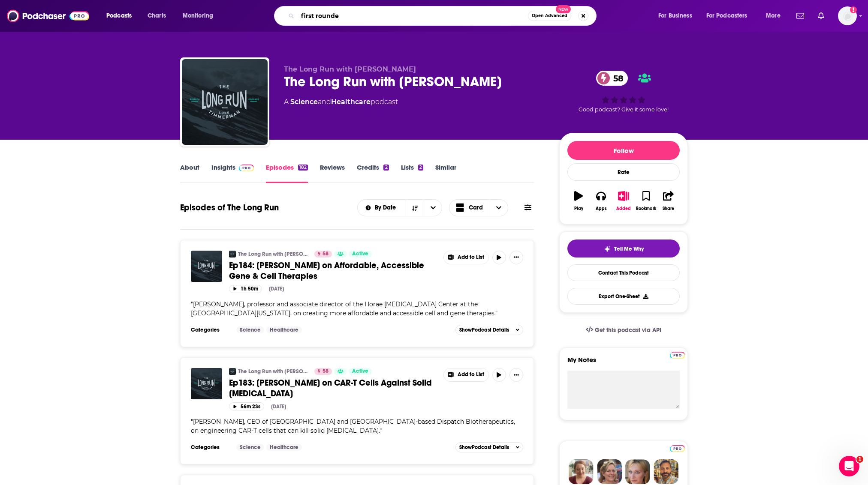
type input "first rounder"
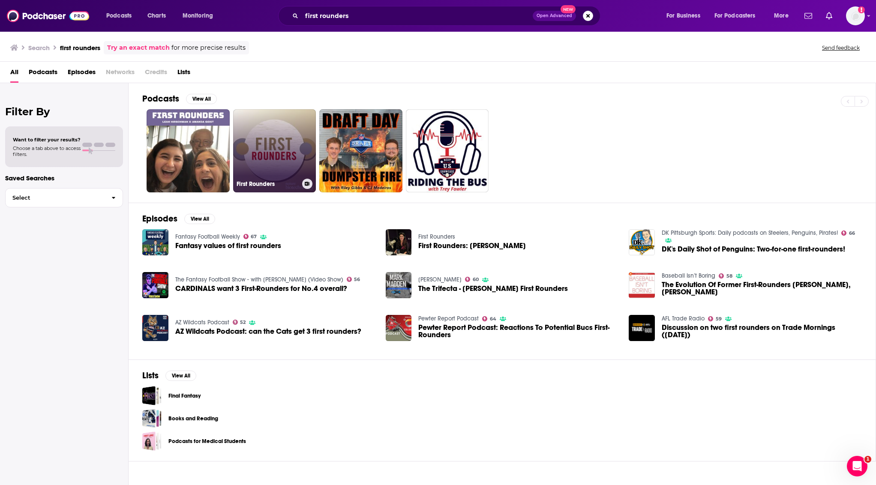
click at [301, 151] on link "First Rounders" at bounding box center [274, 150] width 83 height 83
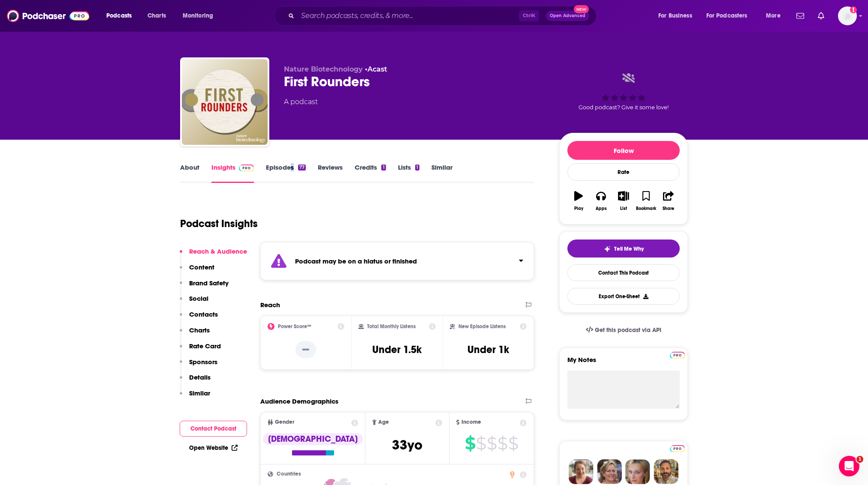
click at [289, 162] on div "About Insights Episodes 77 Reviews Credits 1 Lists 1 Similar" at bounding box center [357, 172] width 354 height 21
click at [289, 169] on link "Episodes 77" at bounding box center [286, 173] width 40 height 20
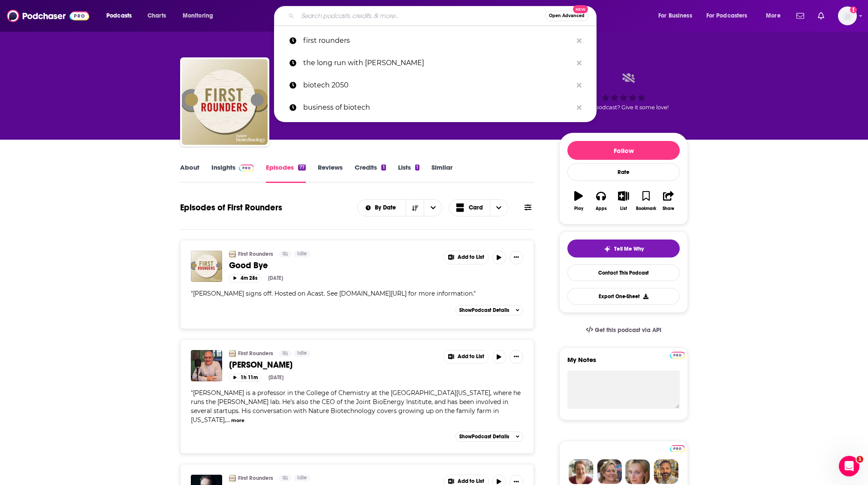
click at [436, 17] on input "Search podcasts, credits, & more..." at bounding box center [421, 16] width 247 height 14
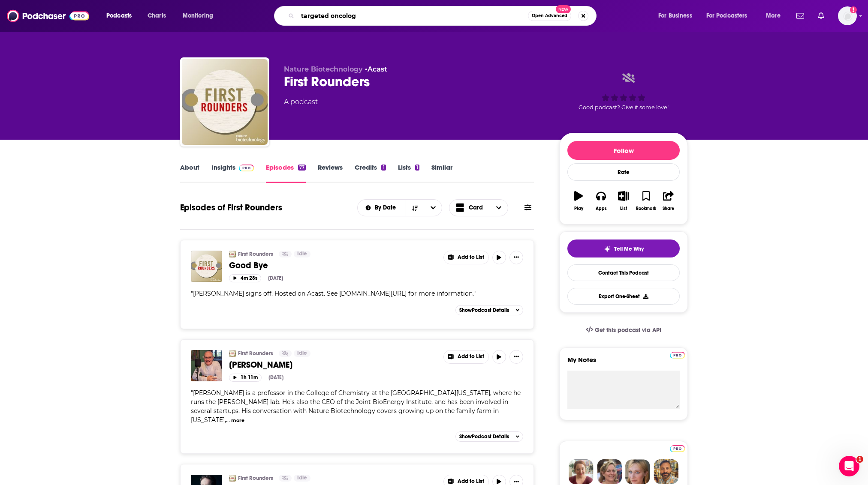
type input "targeted oncology"
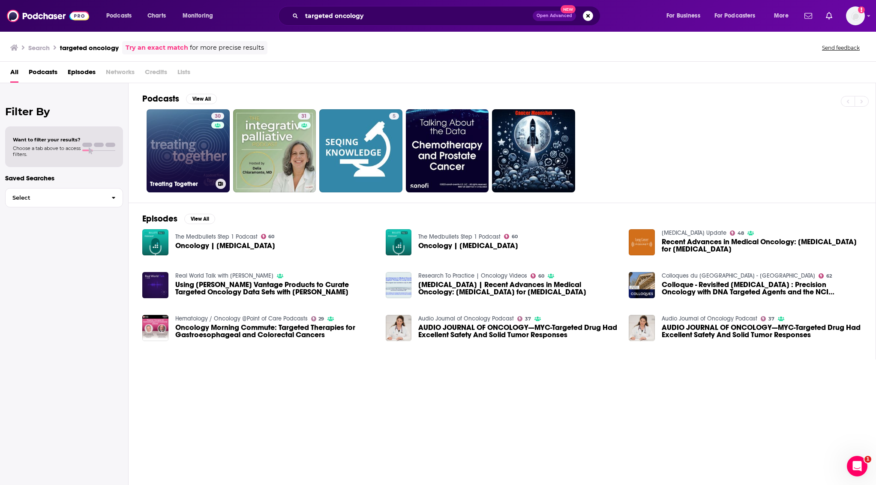
click at [162, 148] on link "30 Treating Together" at bounding box center [188, 150] width 83 height 83
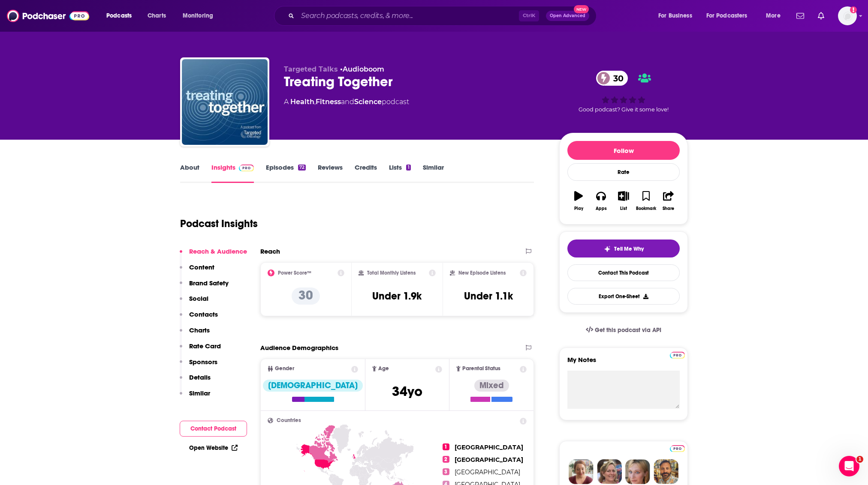
click at [442, 9] on div "Ctrl K Open Advanced New" at bounding box center [435, 16] width 322 height 20
click at [445, 13] on input "Search podcasts, credits, & more..." at bounding box center [408, 16] width 221 height 14
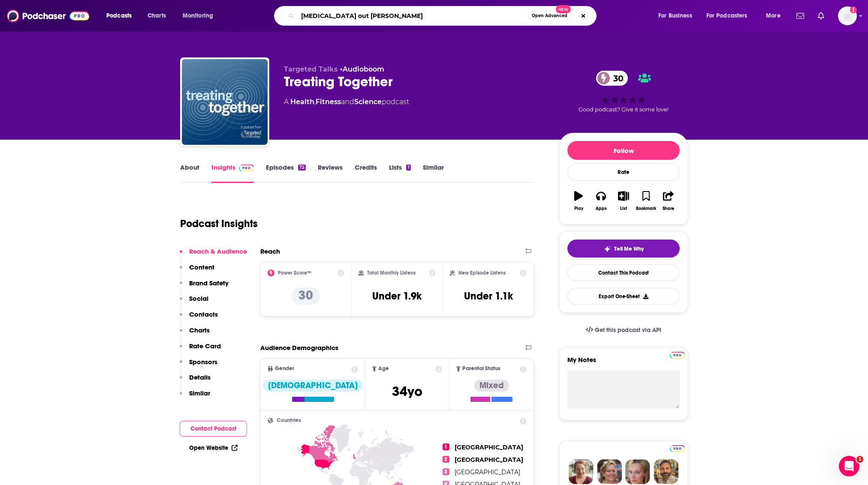
type input "cancer out loud"
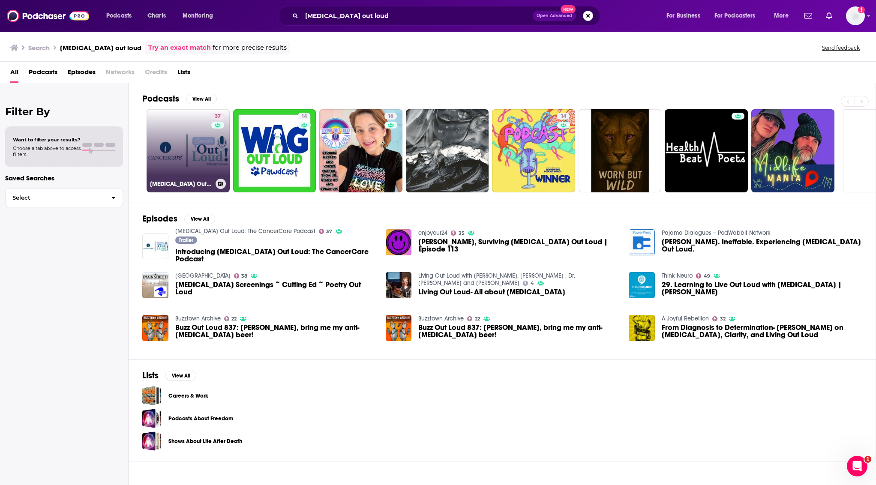
click at [160, 165] on link "37 Cancer Out Loud: The CancerCare Podcast" at bounding box center [188, 150] width 83 height 83
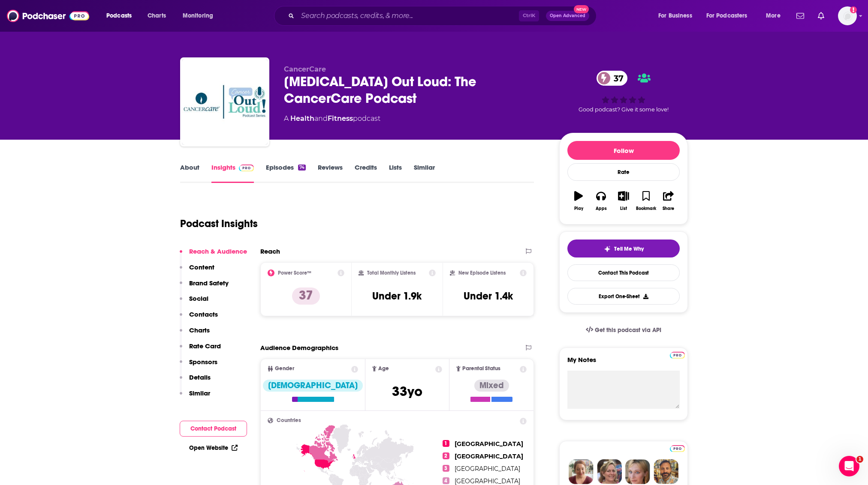
click at [189, 167] on link "About" at bounding box center [189, 173] width 19 height 20
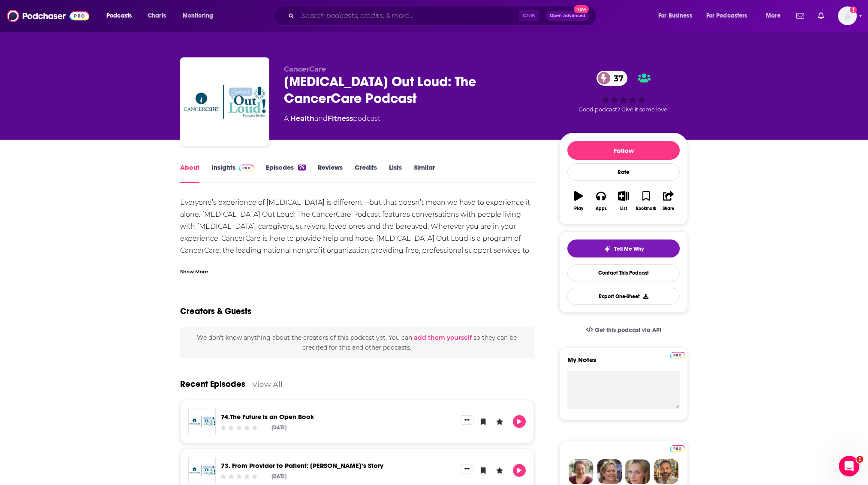
click at [479, 14] on input "Search podcasts, credits, & more..." at bounding box center [408, 16] width 221 height 14
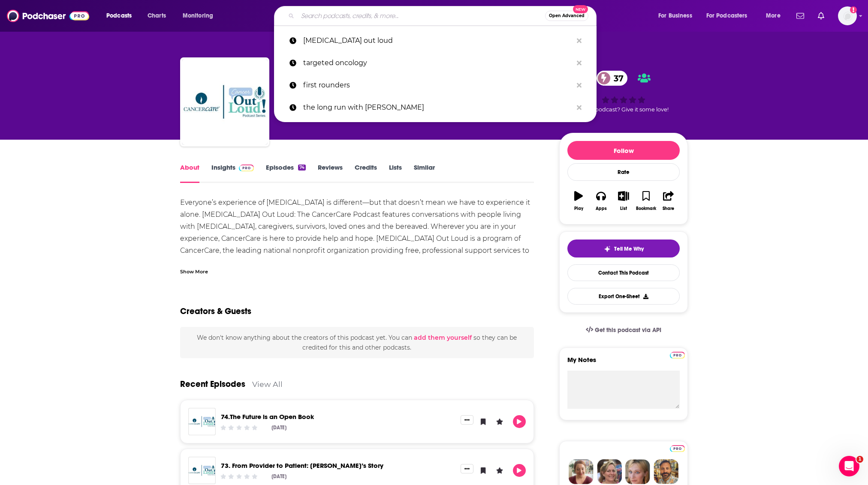
paste input "Taking Cancer On"
type input "Taking Cancer On"
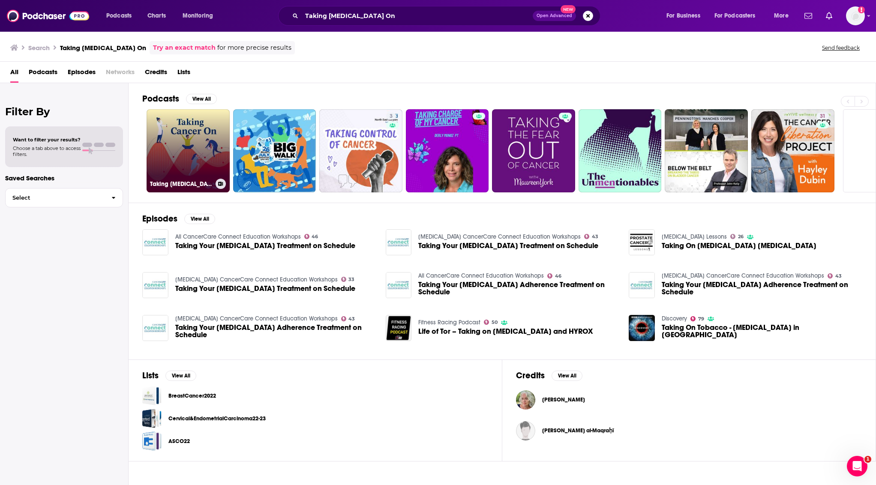
click at [193, 145] on link "Taking Cancer On" at bounding box center [188, 150] width 83 height 83
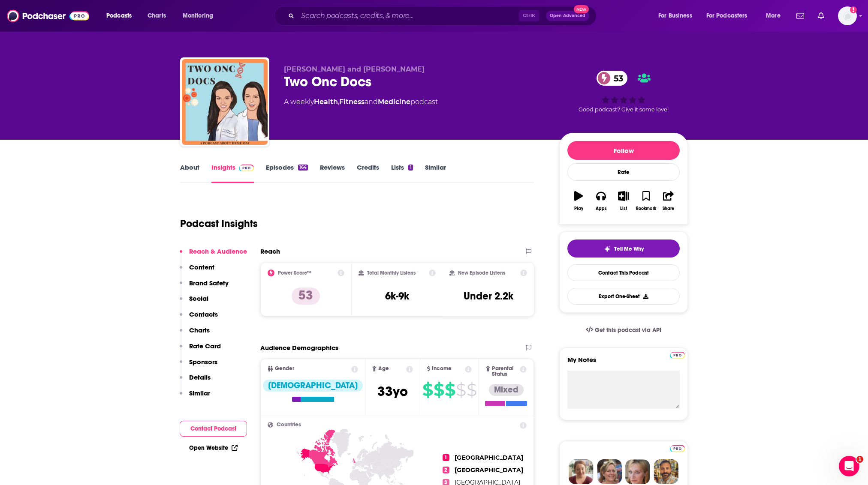
click at [193, 167] on link "About" at bounding box center [189, 173] width 19 height 20
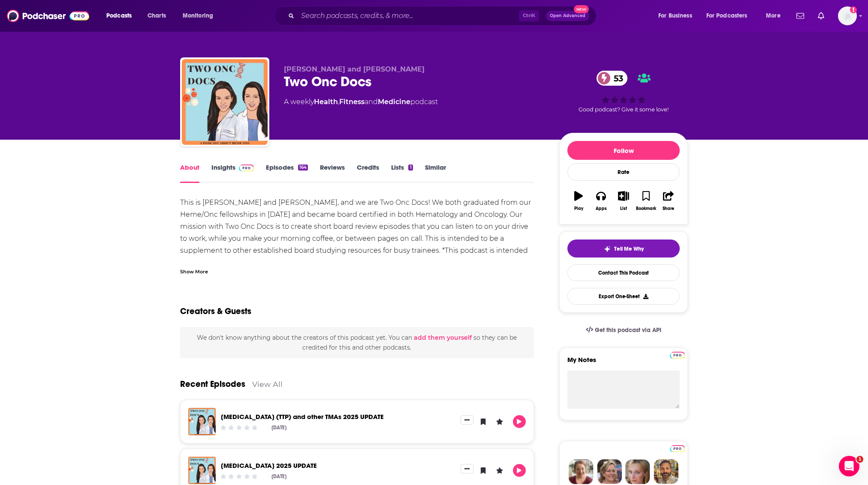
click at [202, 270] on div "Show More" at bounding box center [194, 271] width 28 height 8
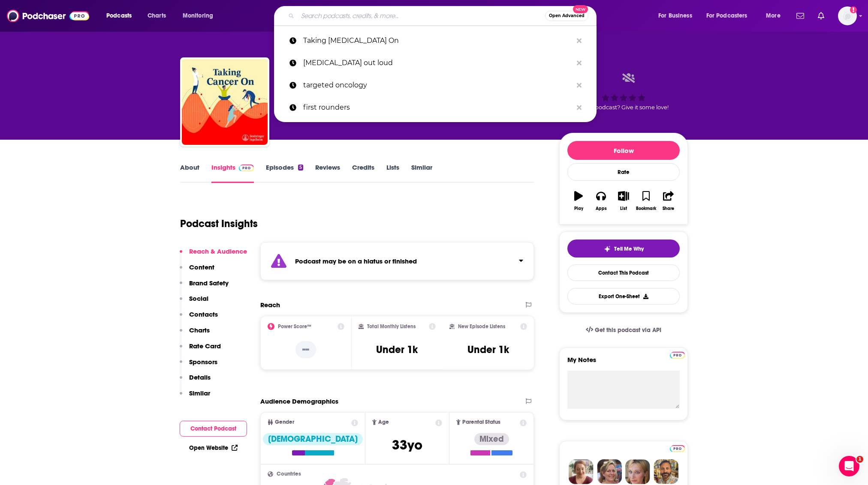
click at [449, 14] on input "Search podcasts, credits, & more..." at bounding box center [421, 16] width 247 height 14
paste input "All In Against [MEDICAL_DATA]"
type input "All In Against [MEDICAL_DATA]"
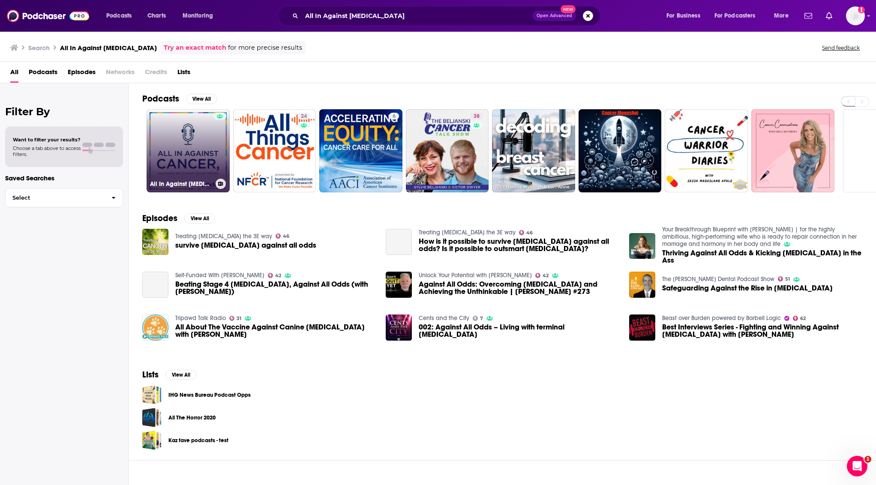
click at [199, 138] on link "All In Against Cancer" at bounding box center [188, 150] width 83 height 83
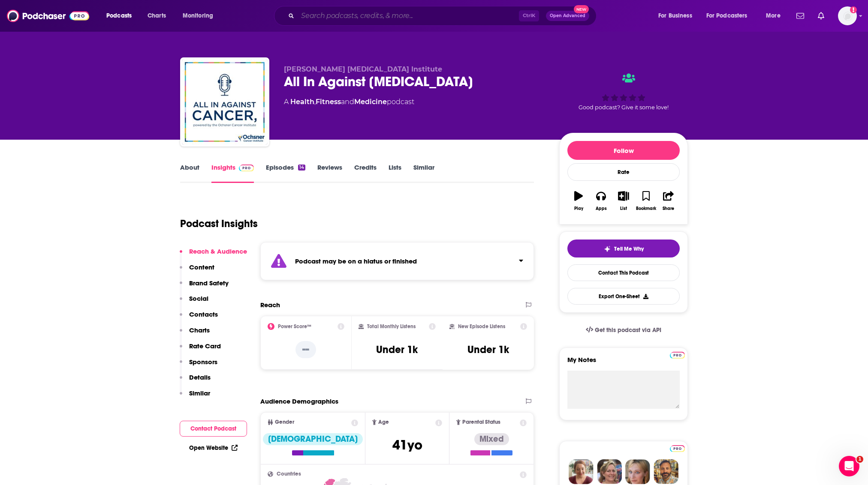
click at [427, 15] on input "Search podcasts, credits, & more..." at bounding box center [408, 16] width 221 height 14
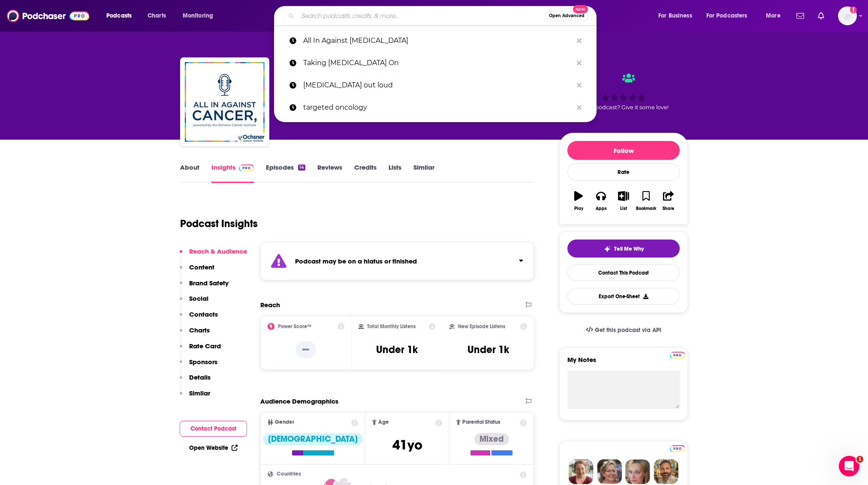
paste input "The Cancer Professionals"
type input "The Cancer Professionals"
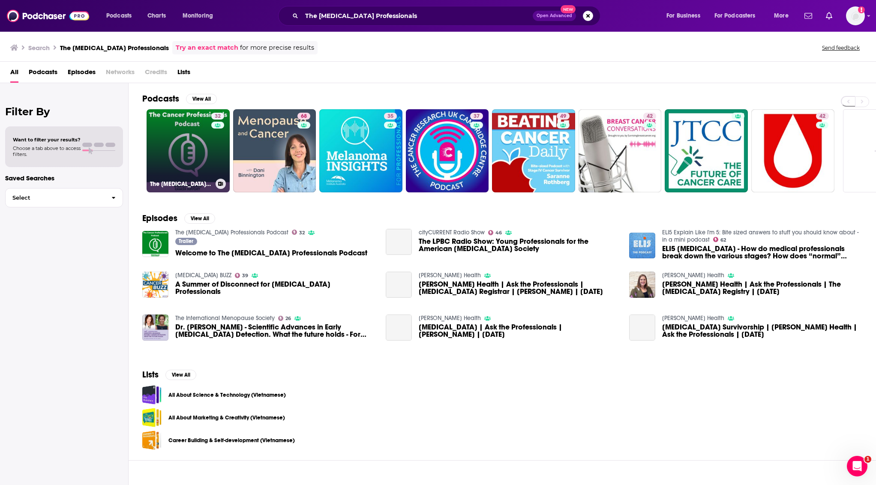
click at [213, 146] on div "32" at bounding box center [218, 146] width 15 height 66
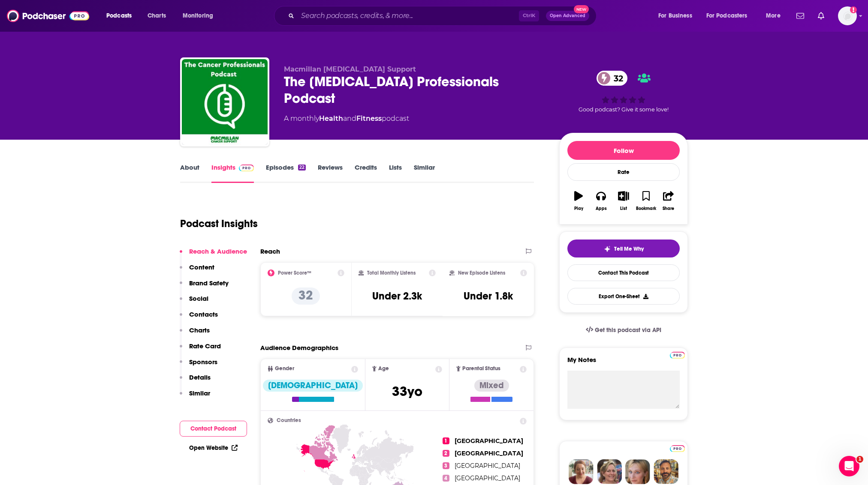
click at [197, 166] on link "About" at bounding box center [189, 173] width 19 height 20
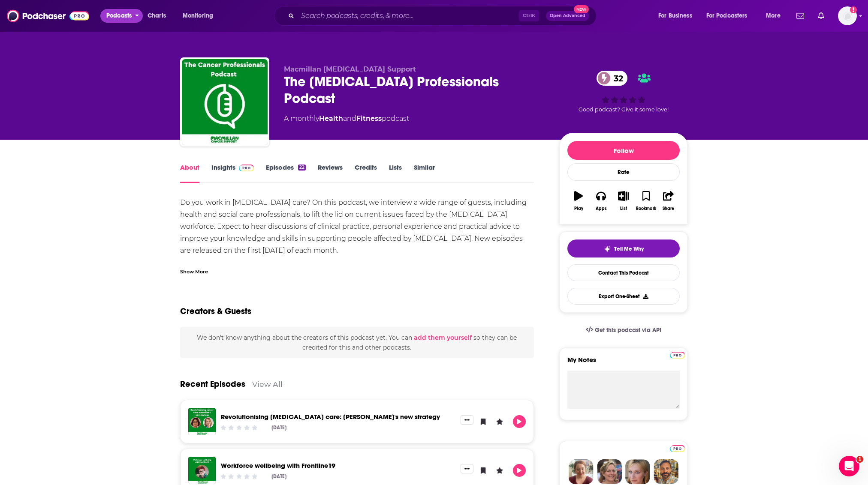
click at [136, 19] on button "Podcasts" at bounding box center [121, 16] width 42 height 14
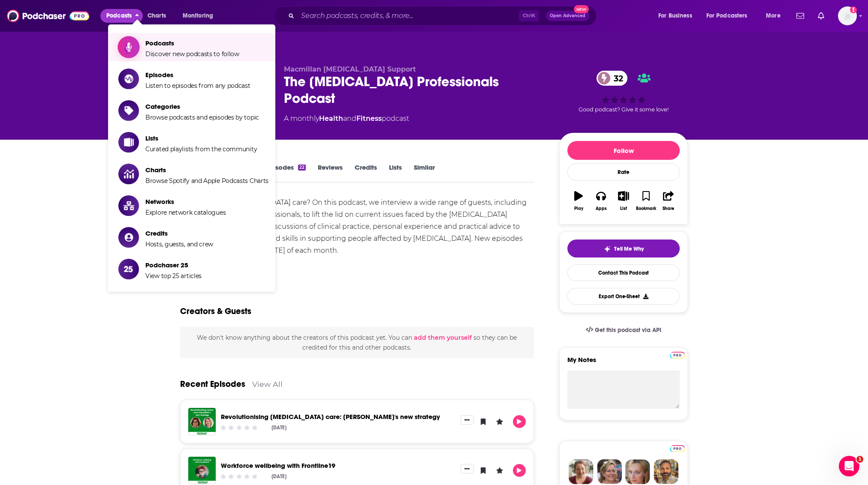
click at [166, 47] on span "Podcasts Discover new podcasts to follow" at bounding box center [192, 46] width 94 height 21
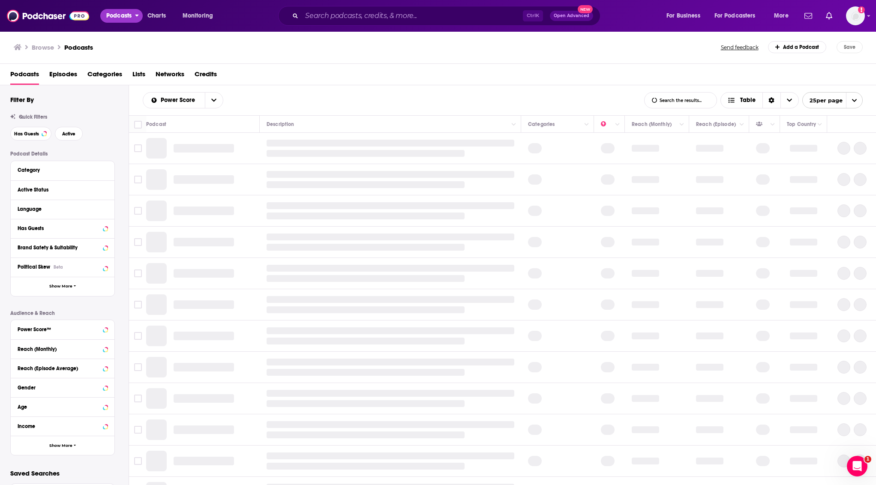
click at [129, 14] on span "Podcasts" at bounding box center [118, 16] width 25 height 12
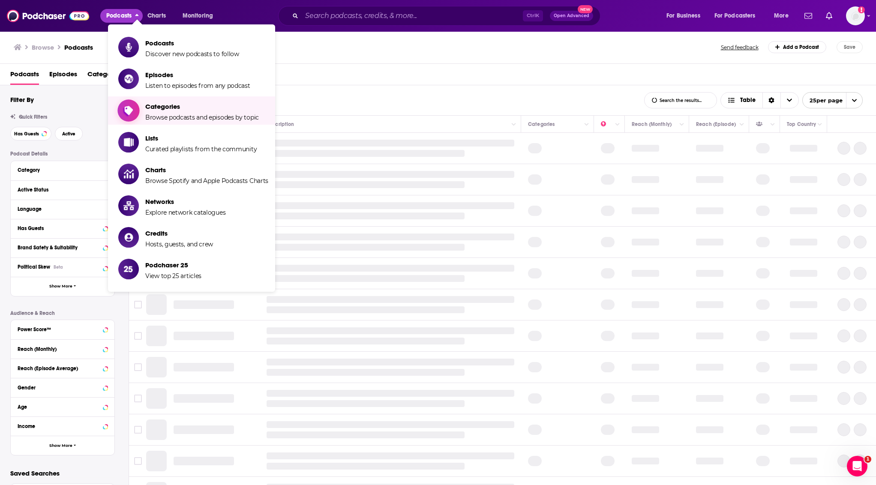
click at [162, 114] on span "Browse podcasts and episodes by topic" at bounding box center [202, 118] width 114 height 8
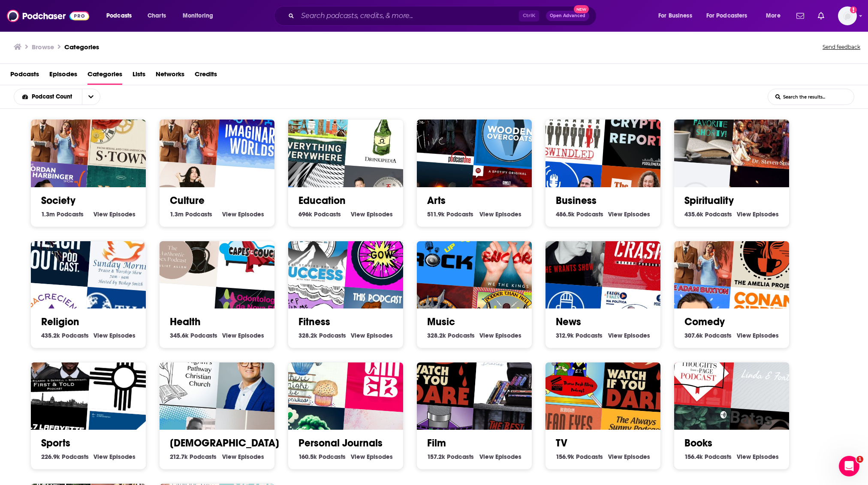
click at [793, 96] on input "List Search Input" at bounding box center [811, 96] width 86 height 15
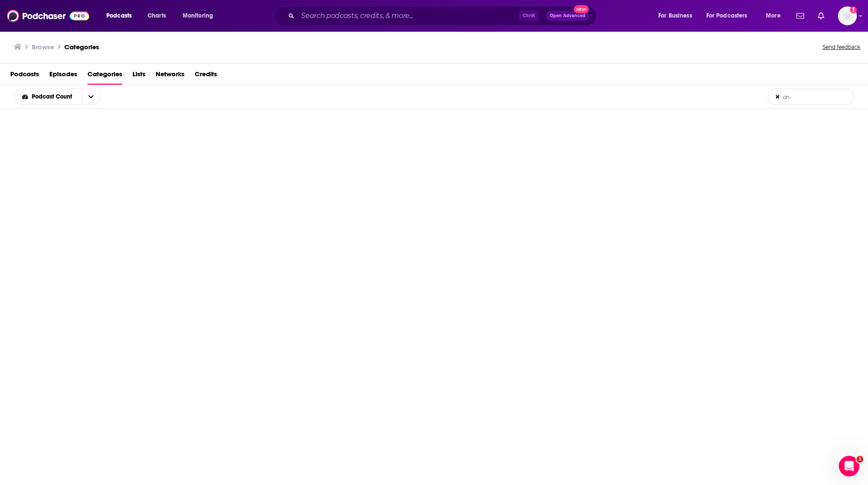
type input "o"
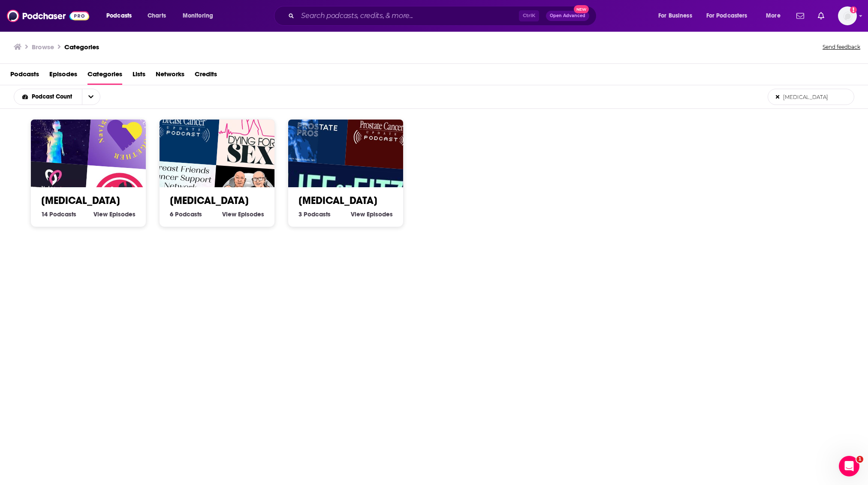
type input "cancer"
click at [129, 127] on img "Navigating Cancer TOGETHER" at bounding box center [124, 133] width 74 height 74
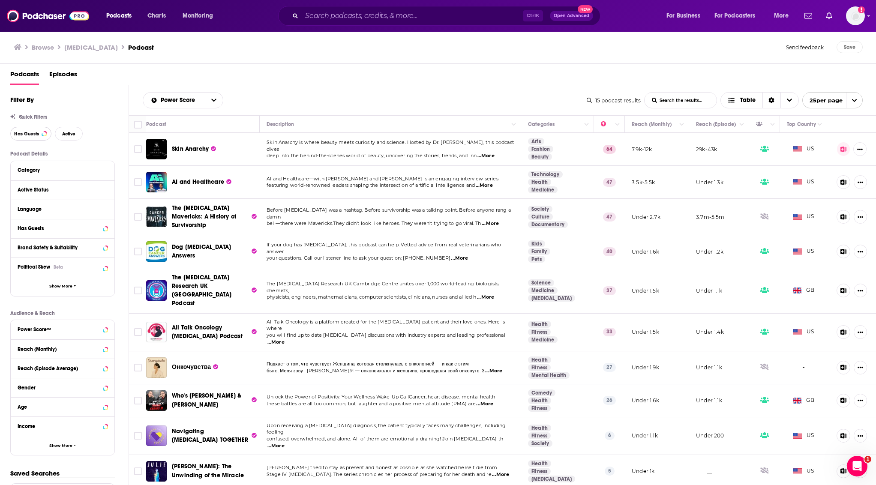
click at [27, 135] on span "Has Guests" at bounding box center [26, 134] width 25 height 5
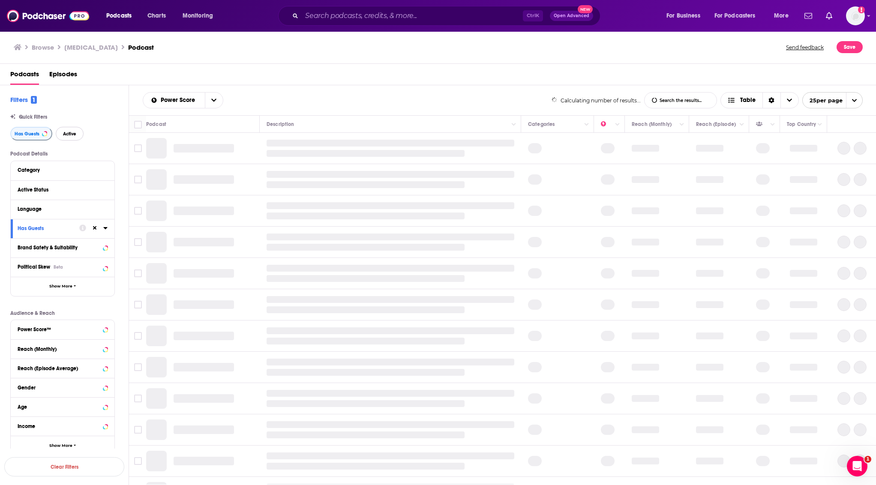
click at [64, 129] on button "Active" at bounding box center [70, 134] width 28 height 14
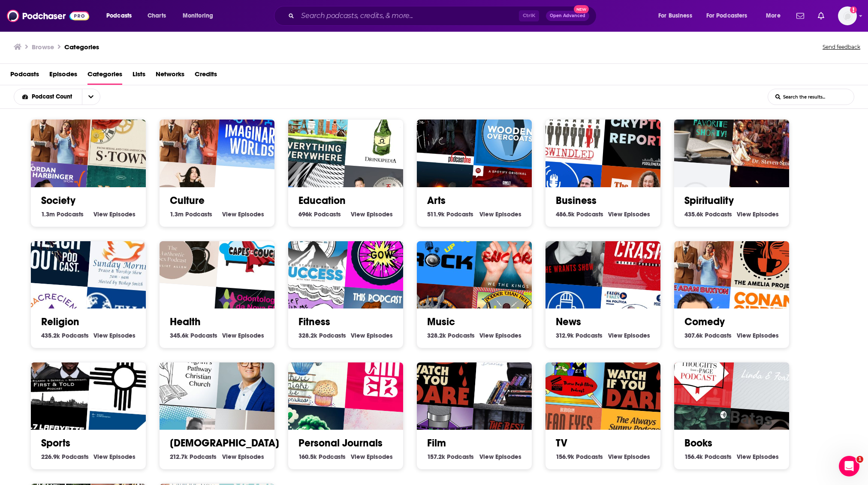
click at [803, 98] on input "List Search Input" at bounding box center [811, 96] width 86 height 15
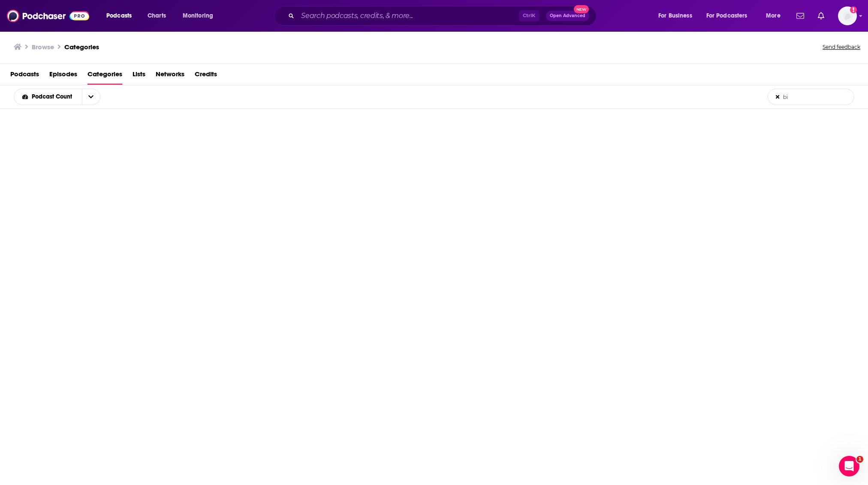
type input "b"
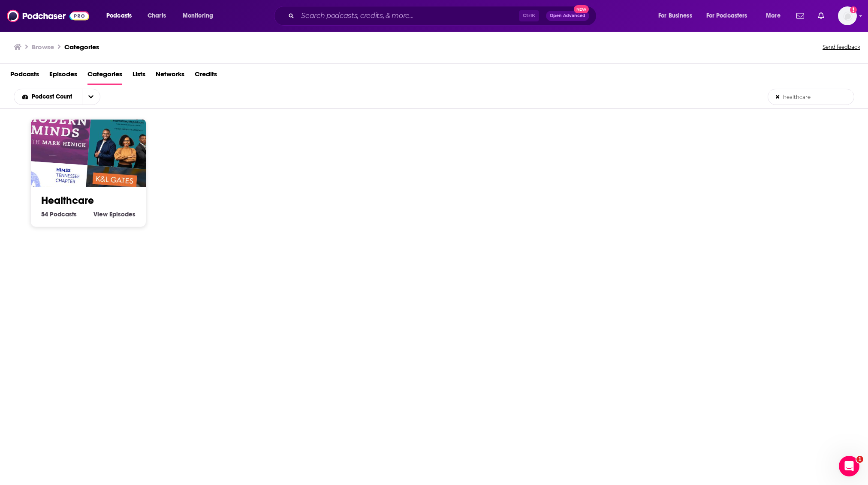
type input "healthcare"
click at [104, 159] on img "Speaking with Gravity" at bounding box center [124, 133] width 74 height 74
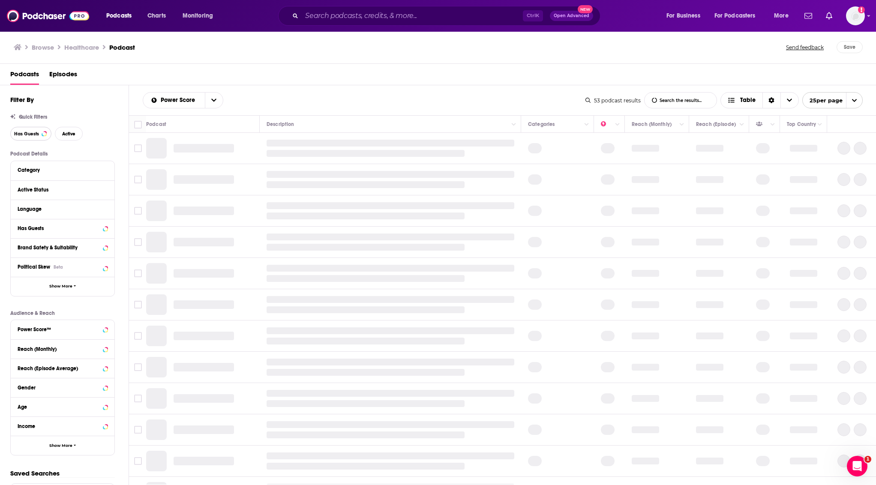
click at [20, 132] on span "Has Guests" at bounding box center [26, 134] width 25 height 5
click at [60, 133] on button "Active" at bounding box center [70, 134] width 28 height 14
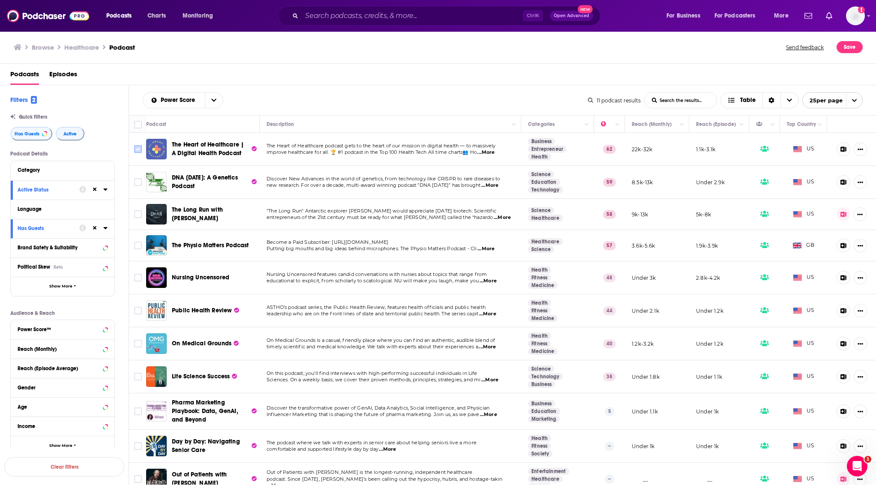
click at [135, 147] on input "Toggle select row" at bounding box center [138, 149] width 8 height 8
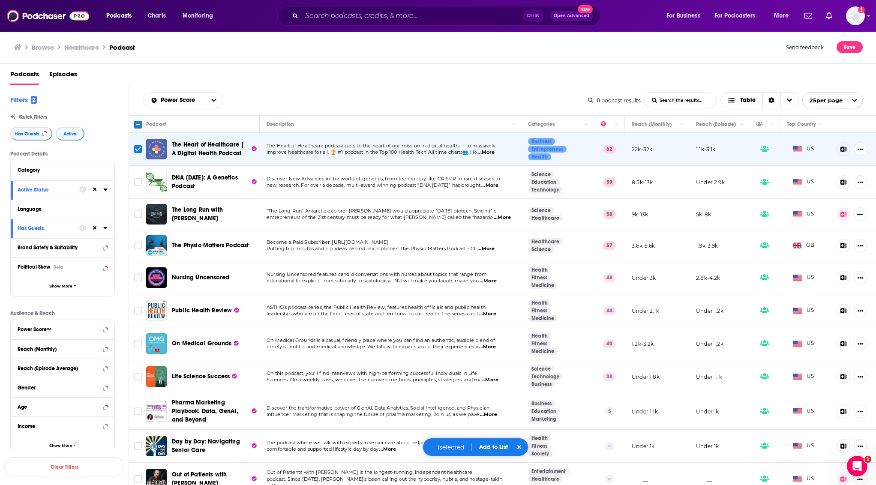
click at [498, 444] on button "Add to List" at bounding box center [494, 447] width 42 height 7
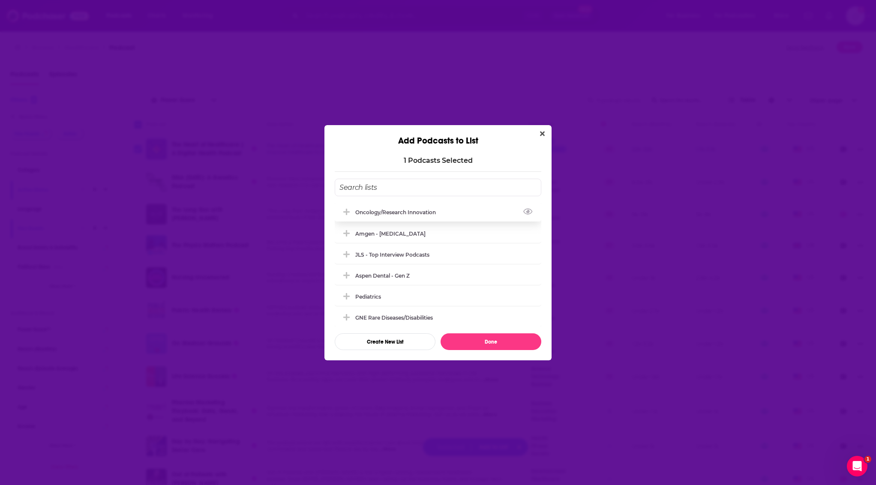
click at [405, 212] on div "oncology/research innovation" at bounding box center [398, 212] width 86 height 6
click at [503, 342] on button "Done" at bounding box center [491, 342] width 101 height 17
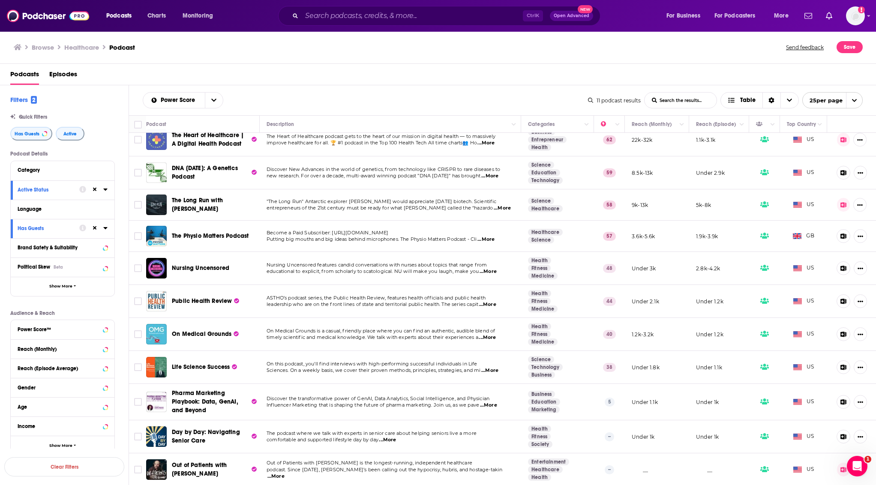
scroll to position [12, 0]
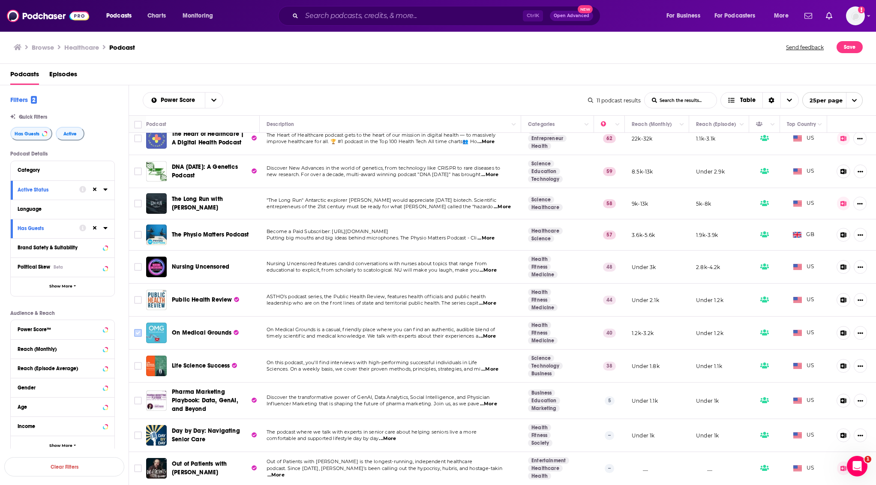
click at [134, 330] on icon "Toggle select row" at bounding box center [138, 333] width 10 height 10
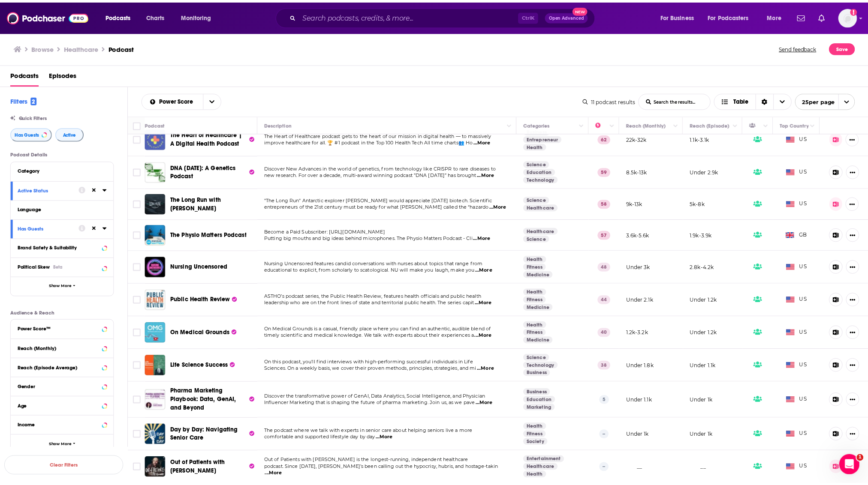
scroll to position [0, 0]
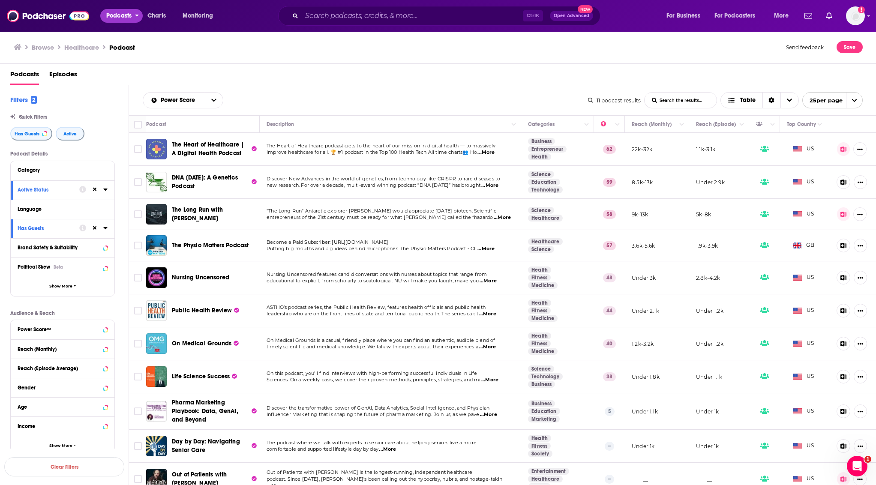
click at [117, 20] on span "Podcasts" at bounding box center [118, 16] width 25 height 12
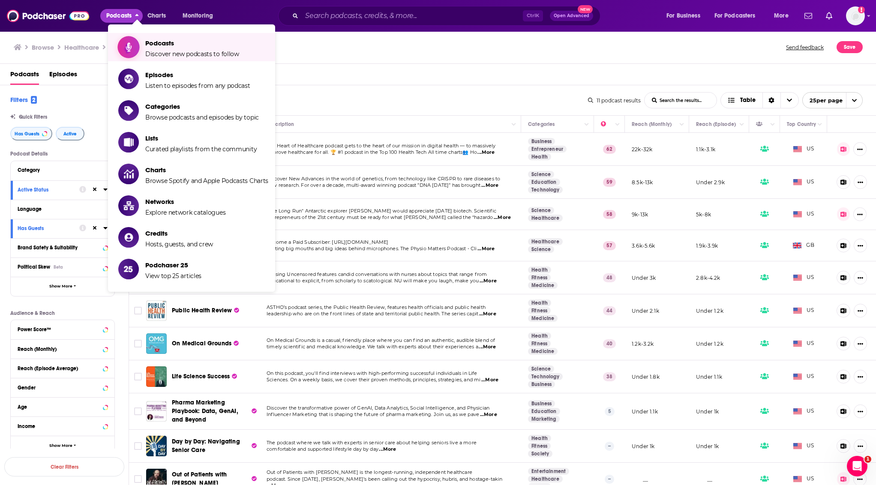
click at [150, 52] on span "Discover new podcasts to follow" at bounding box center [192, 54] width 94 height 8
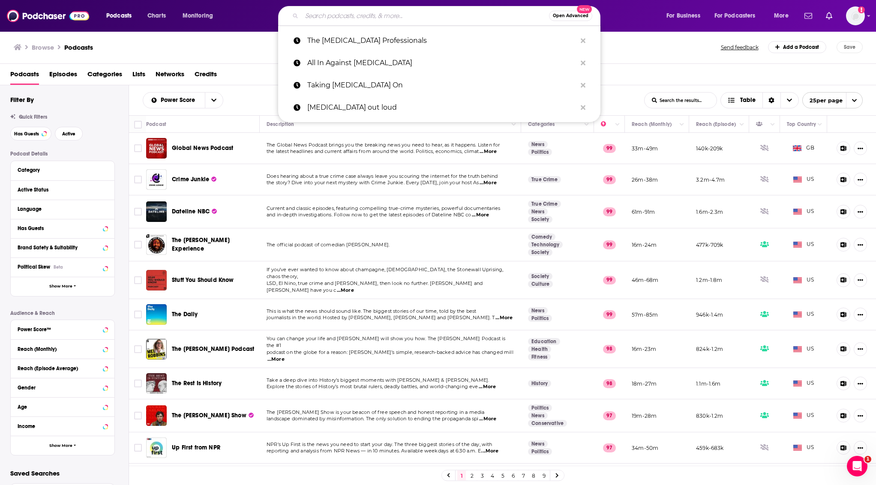
drag, startPoint x: 150, startPoint y: 52, endPoint x: 325, endPoint y: 14, distance: 179.5
click at [325, 14] on input "Search podcasts, credits, & more..." at bounding box center [425, 16] width 247 height 14
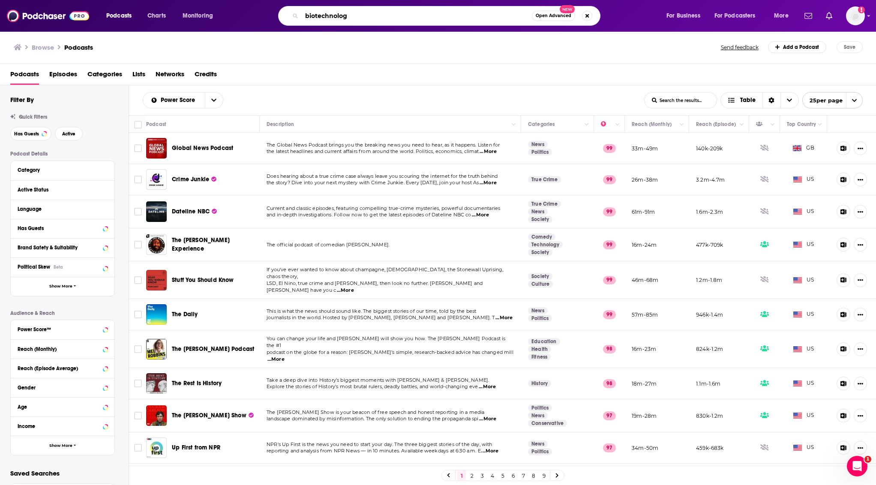
type input "biotechnology"
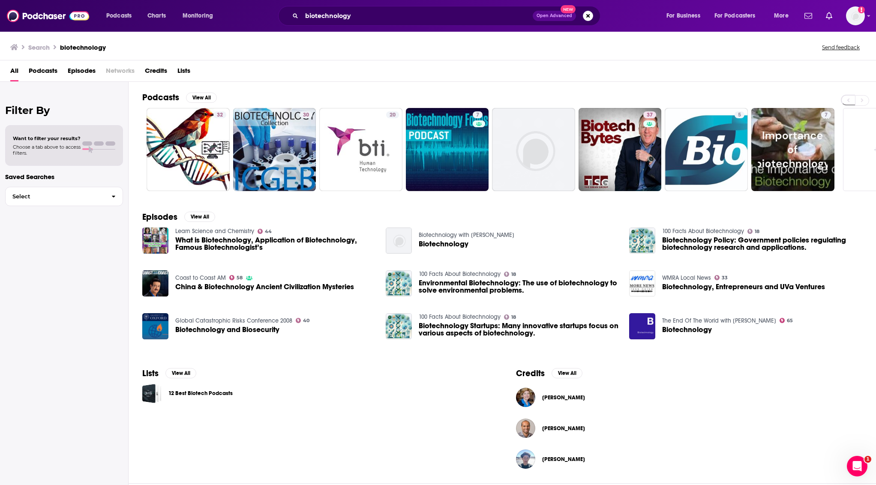
click at [452, 434] on div "Lists View All 12 Best Biotech Podcasts" at bounding box center [316, 421] width 374 height 126
click at [263, 415] on div "Lists View All 12 Best Biotech Podcasts" at bounding box center [316, 421] width 374 height 126
click at [359, 13] on input "biotechnology" at bounding box center [417, 16] width 231 height 14
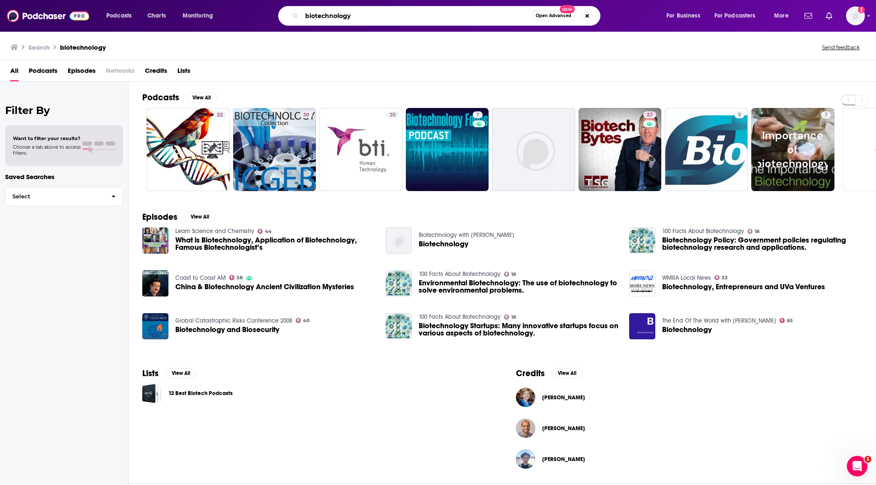
click at [359, 13] on input "biotechnology" at bounding box center [417, 16] width 230 height 14
click at [453, 20] on input "biotechnology" at bounding box center [417, 16] width 230 height 14
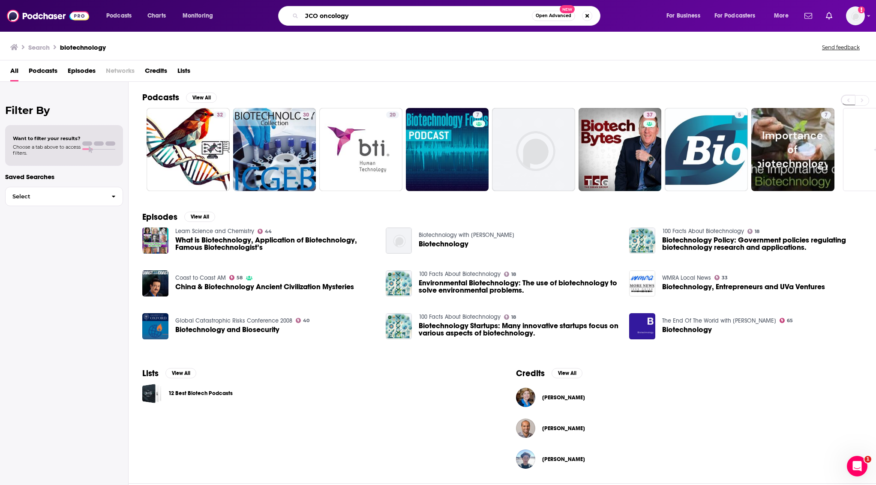
type input "JCO oncology"
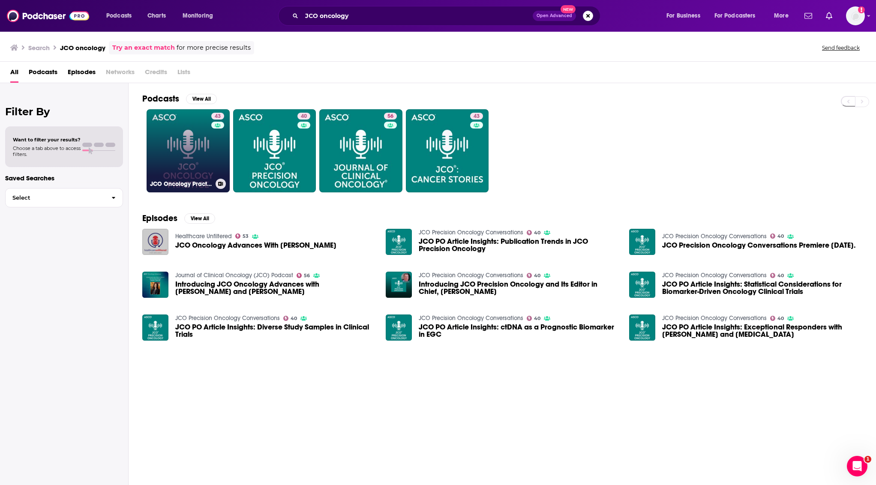
click at [194, 154] on link "43 JCO Oncology Practice Podcast" at bounding box center [188, 150] width 83 height 83
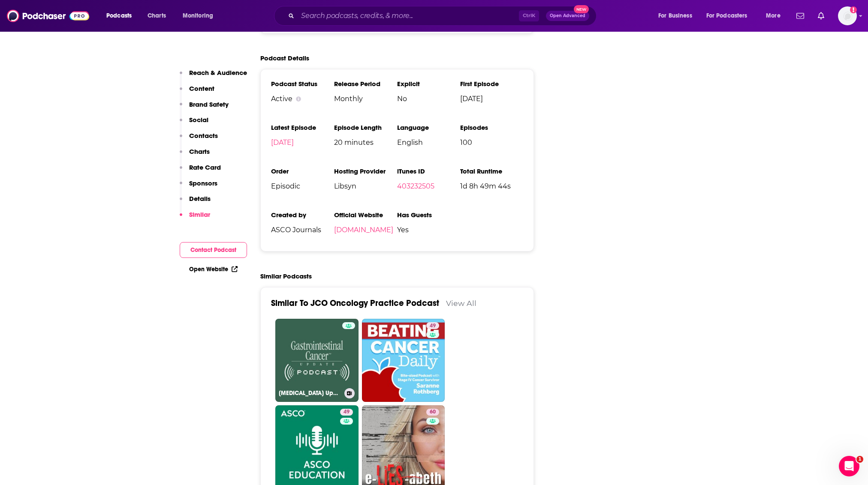
scroll to position [1486, 0]
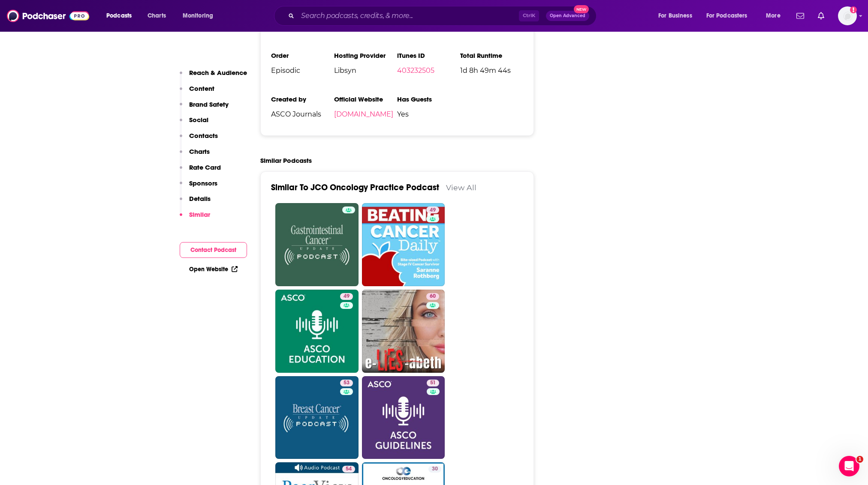
click at [468, 183] on link "View All" at bounding box center [461, 187] width 30 height 9
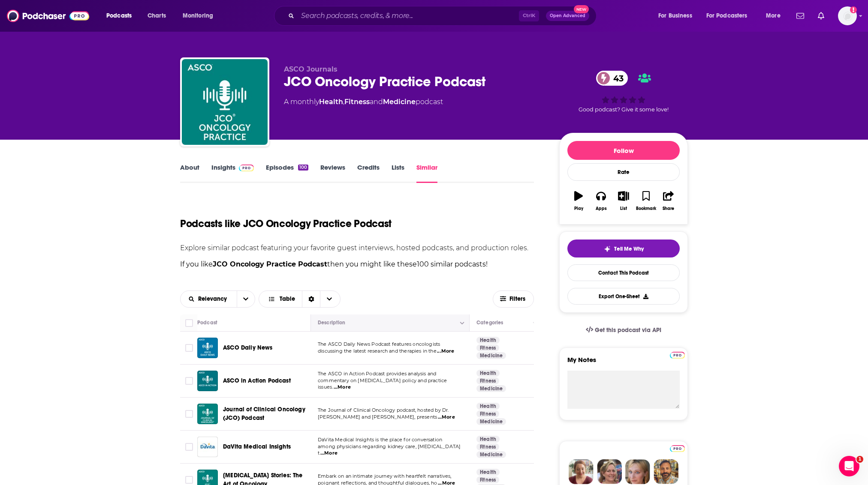
scroll to position [57, 0]
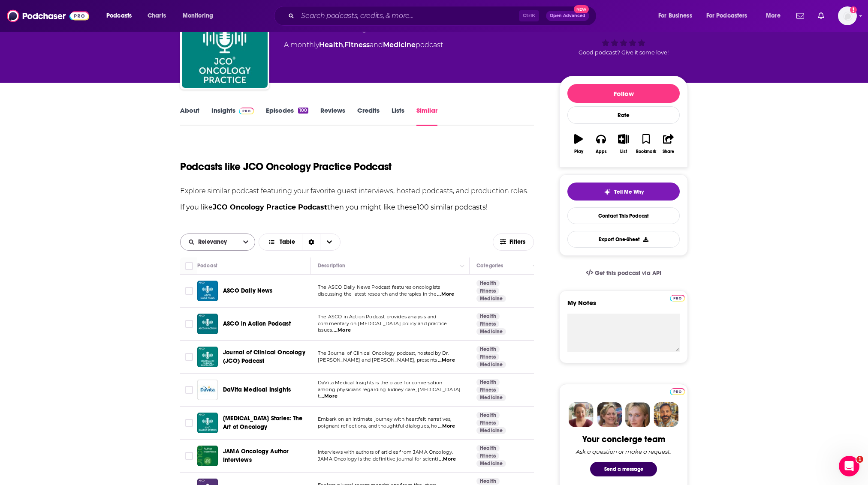
click at [234, 244] on span "Relevancy" at bounding box center [209, 242] width 56 height 6
click at [226, 295] on div "Power Score" at bounding box center [217, 301] width 75 height 15
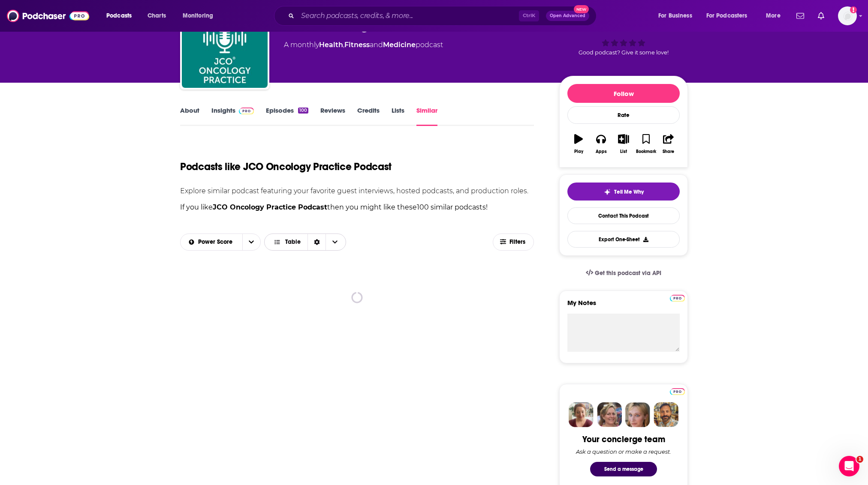
click at [290, 239] on span "Table" at bounding box center [292, 242] width 15 height 6
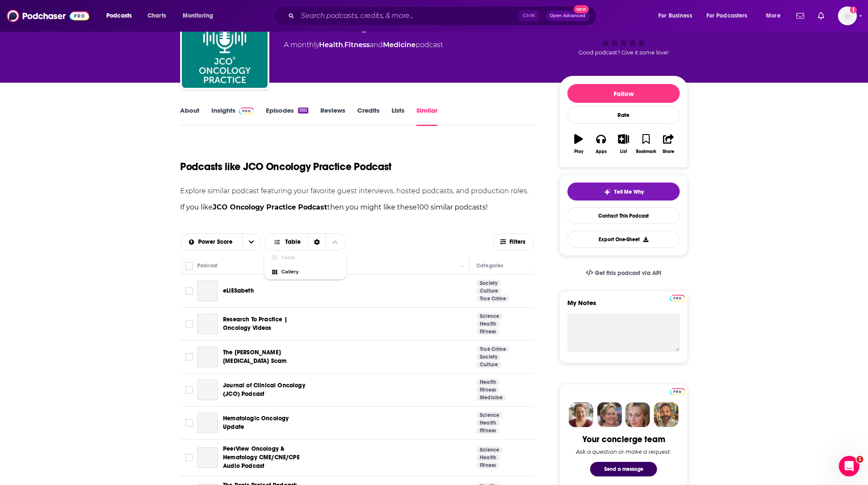
click at [425, 240] on div "Power Score Table Table Gallery" at bounding box center [336, 242] width 313 height 17
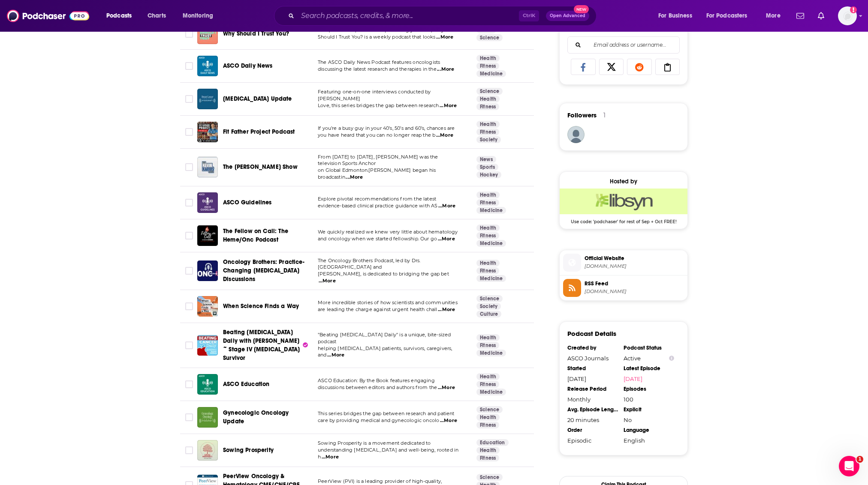
scroll to position [572, 0]
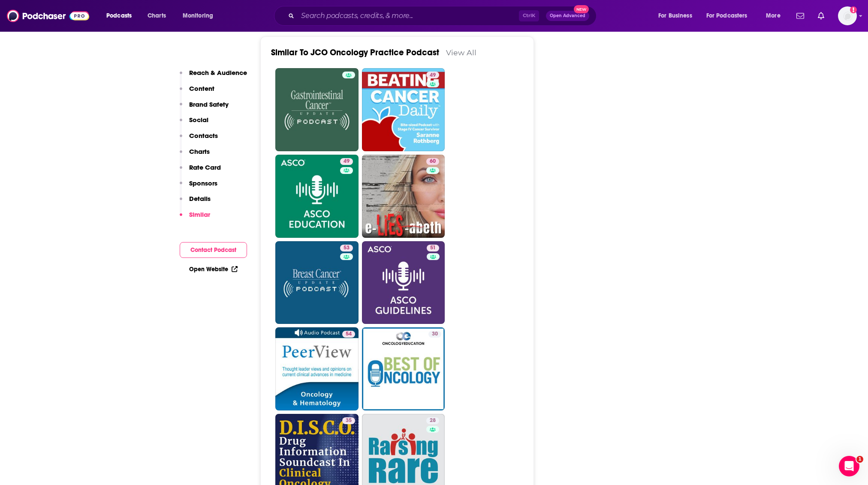
scroll to position [1658, 0]
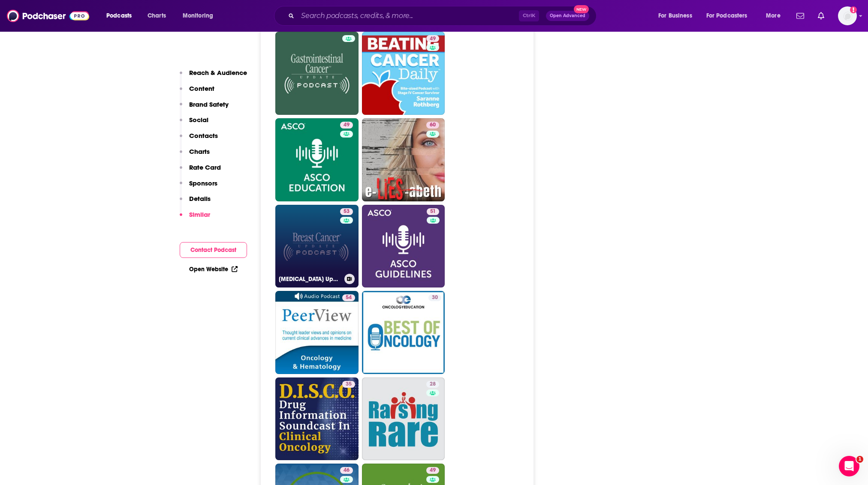
click at [315, 205] on link "53 Breast Cancer Update" at bounding box center [316, 246] width 83 height 83
type input "https://www.podchaser.com/podcasts/breast-cancer-update-20984"
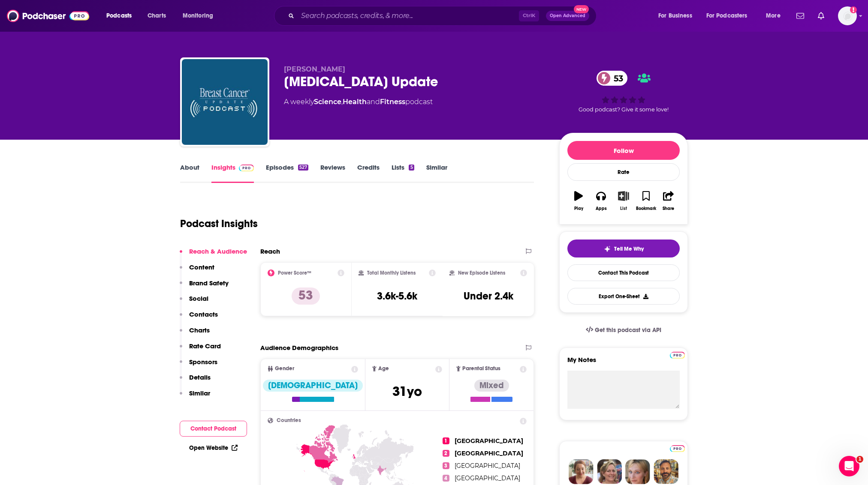
click at [620, 193] on icon "button" at bounding box center [623, 195] width 11 height 9
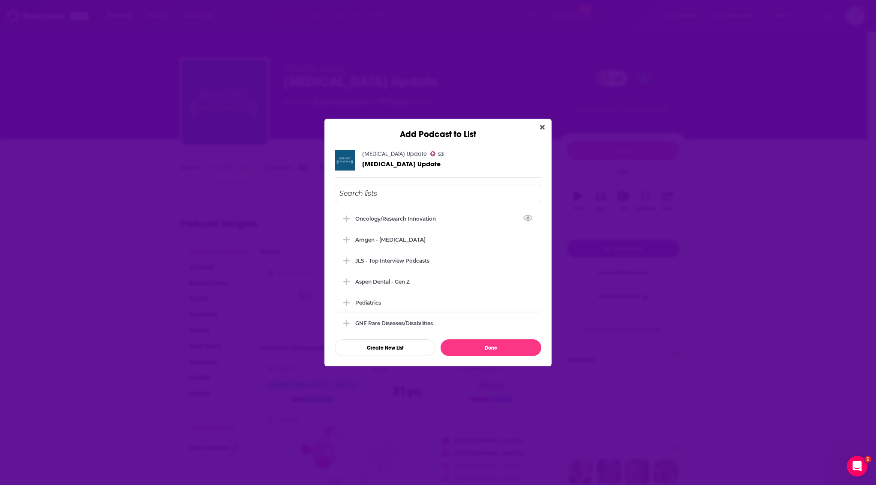
drag, startPoint x: 422, startPoint y: 218, endPoint x: 530, endPoint y: 319, distance: 147.7
click at [423, 218] on div "oncology/research innovation" at bounding box center [398, 219] width 86 height 6
click at [513, 347] on button "Done" at bounding box center [491, 348] width 101 height 17
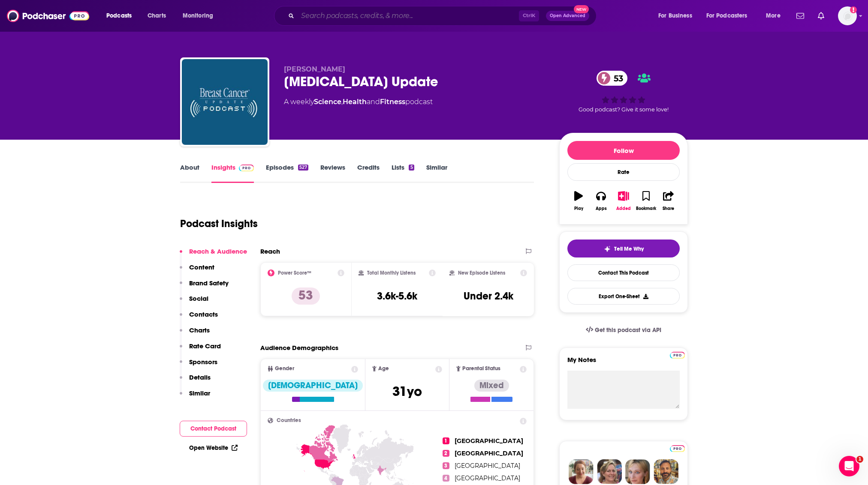
click at [358, 12] on input "Search podcasts, credits, & more..." at bounding box center [408, 16] width 221 height 14
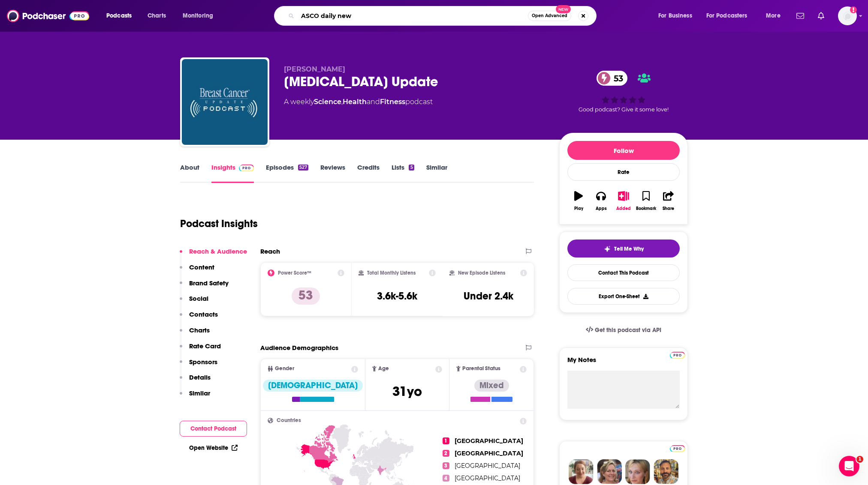
type input "ASCO daily news"
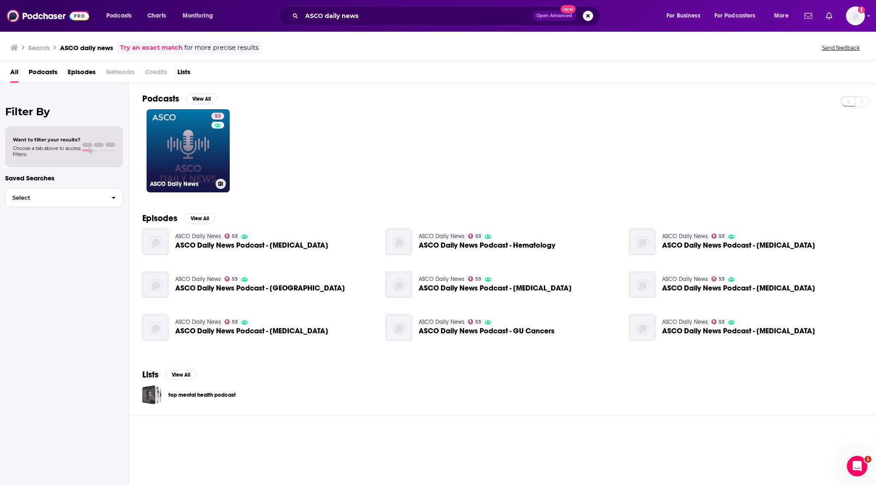
click at [185, 157] on link "53 ASCO Daily News" at bounding box center [188, 150] width 83 height 83
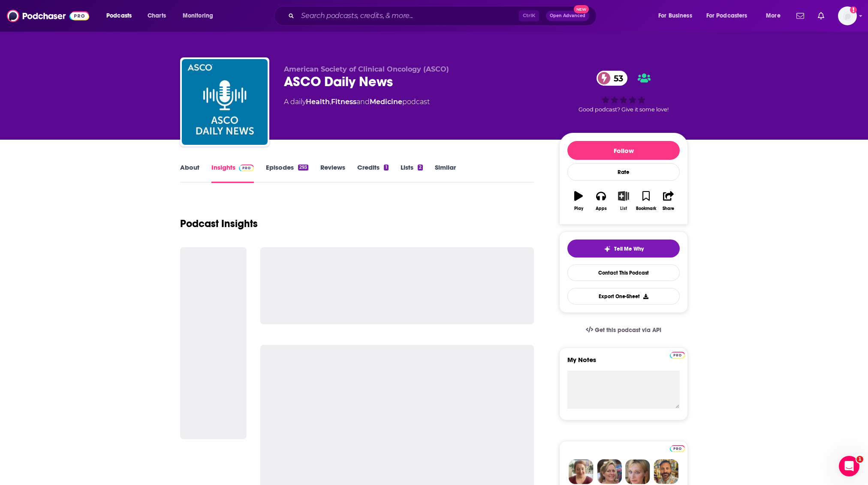
click at [625, 199] on icon "button" at bounding box center [623, 195] width 11 height 9
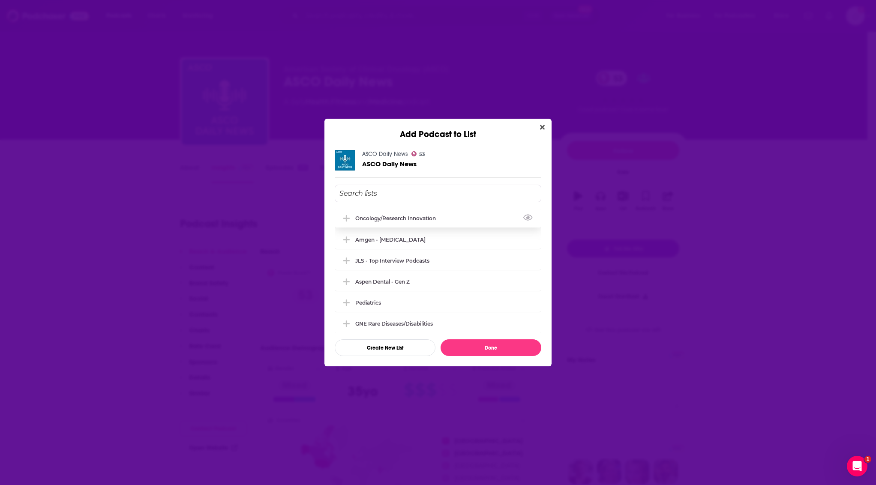
click at [430, 220] on div "oncology/research innovation" at bounding box center [398, 218] width 86 height 6
click at [497, 347] on button "Done" at bounding box center [491, 348] width 101 height 17
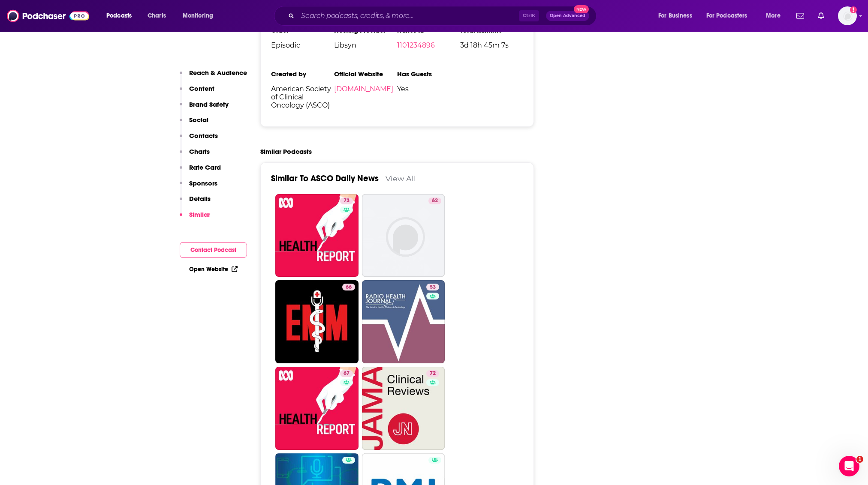
scroll to position [1544, 0]
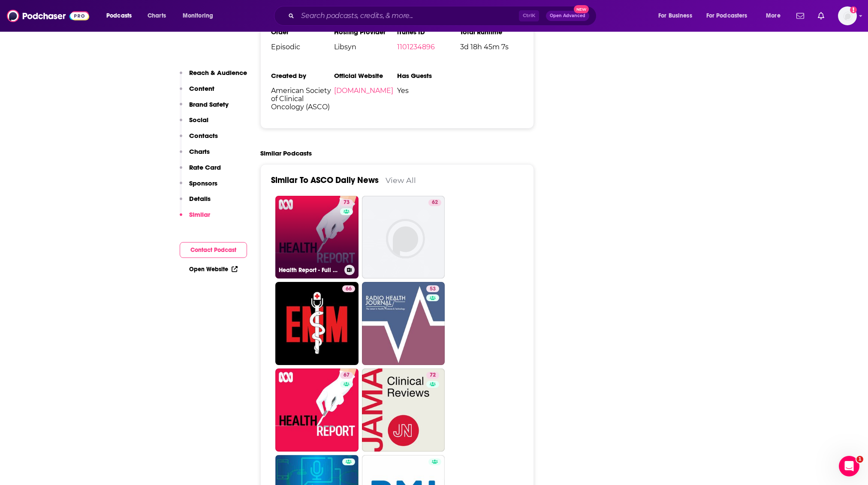
click at [319, 196] on link "73 Health Report - Full program podcast" at bounding box center [316, 237] width 83 height 83
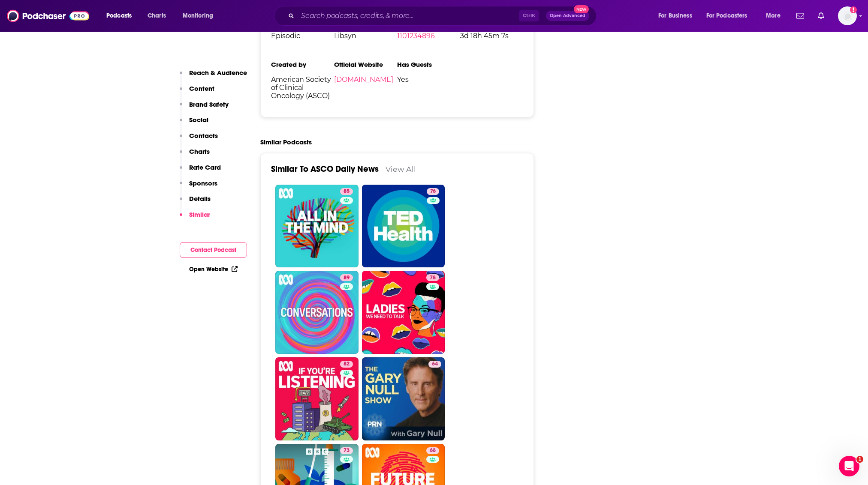
scroll to position [1601, 0]
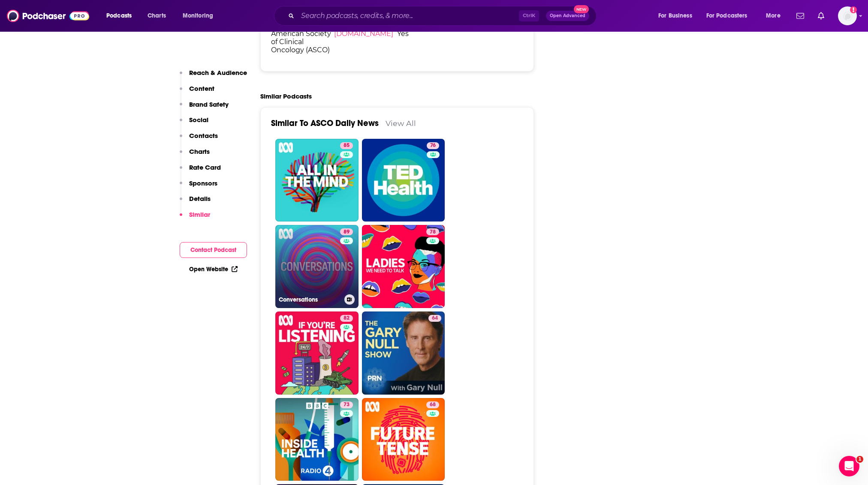
click at [314, 225] on link "89 Conversations" at bounding box center [316, 266] width 83 height 83
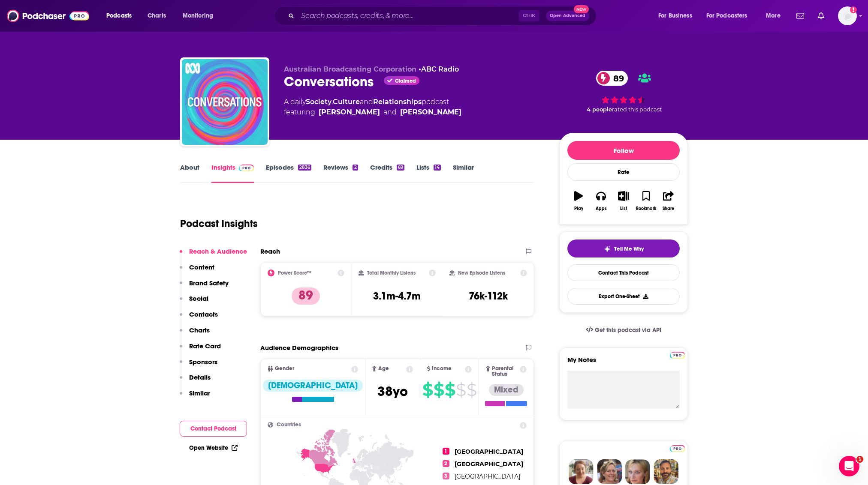
type input "https://www.podchaser.com/podcasts/asco-daily-news-498002"
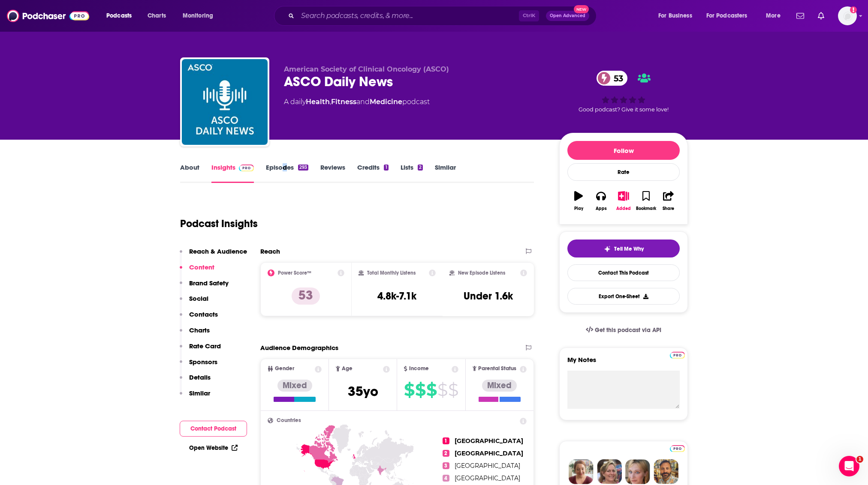
drag, startPoint x: 285, startPoint y: 160, endPoint x: 270, endPoint y: 165, distance: 16.1
click at [270, 165] on link "Episodes 293" at bounding box center [287, 173] width 42 height 20
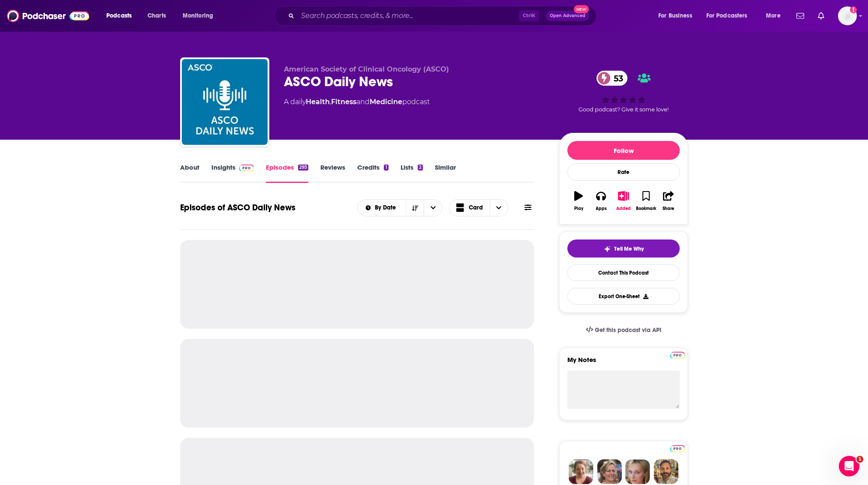
click at [232, 169] on link "Insights" at bounding box center [232, 173] width 42 height 20
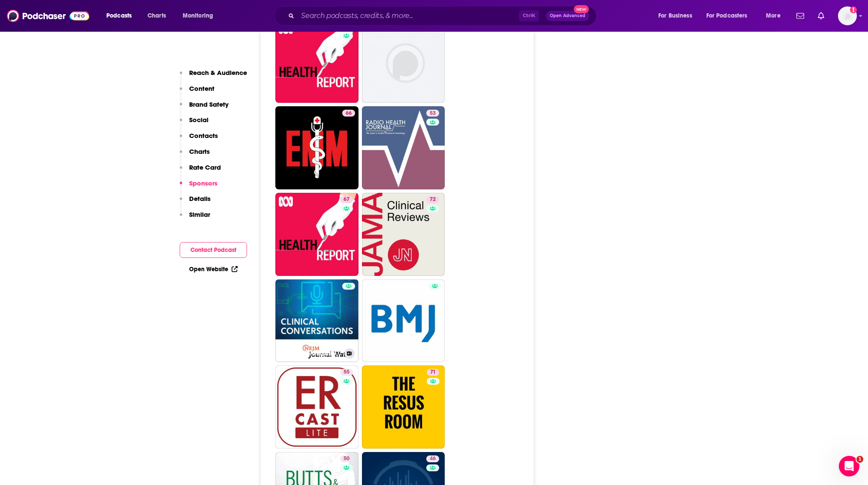
scroll to position [1715, 0]
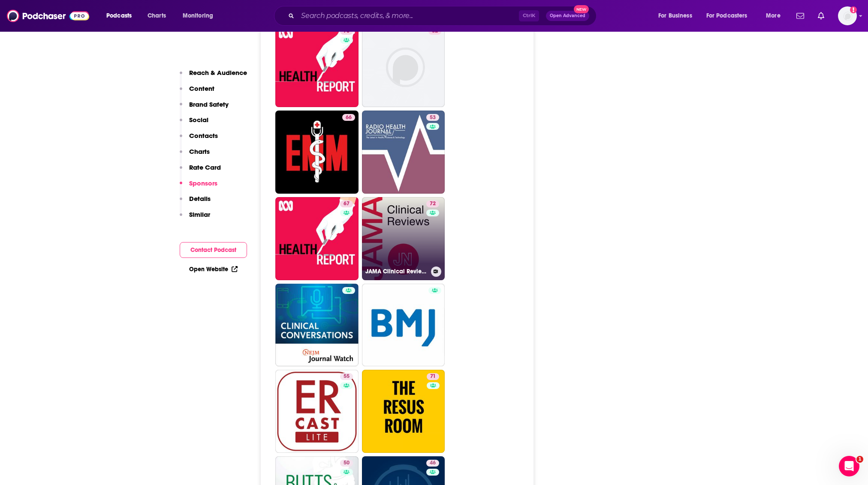
click at [410, 201] on link "72 JAMA Clinical Reviews" at bounding box center [403, 238] width 83 height 83
type input "[URL][DOMAIN_NAME]"
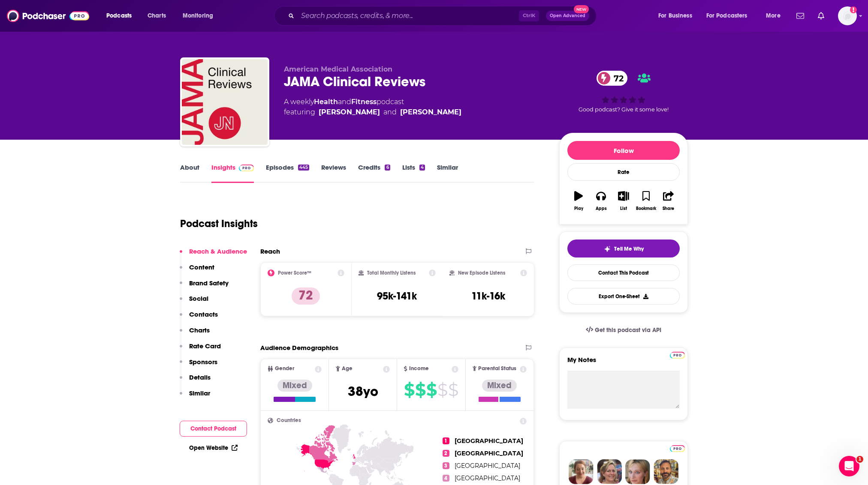
click at [188, 166] on link "About" at bounding box center [189, 173] width 19 height 20
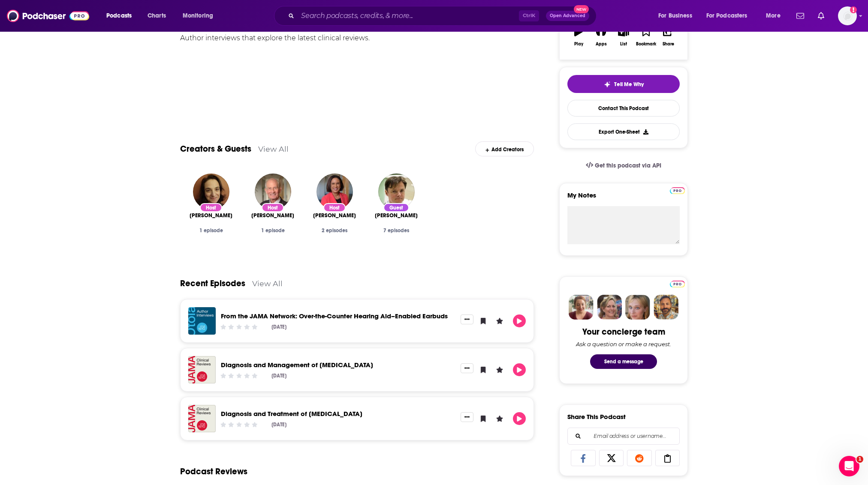
scroll to position [172, 0]
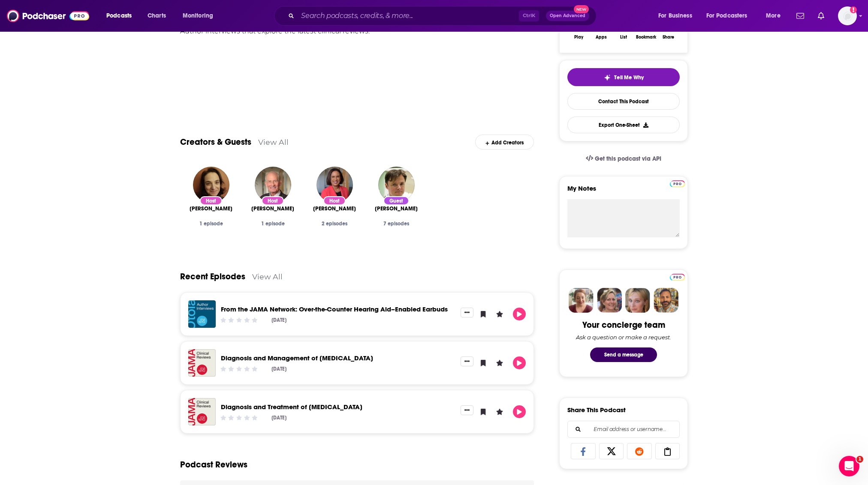
click at [43, 342] on div "About Insights Episodes 445 Reviews Credits 6 Lists 4 Similar Author interviews…" at bounding box center [434, 462] width 868 height 988
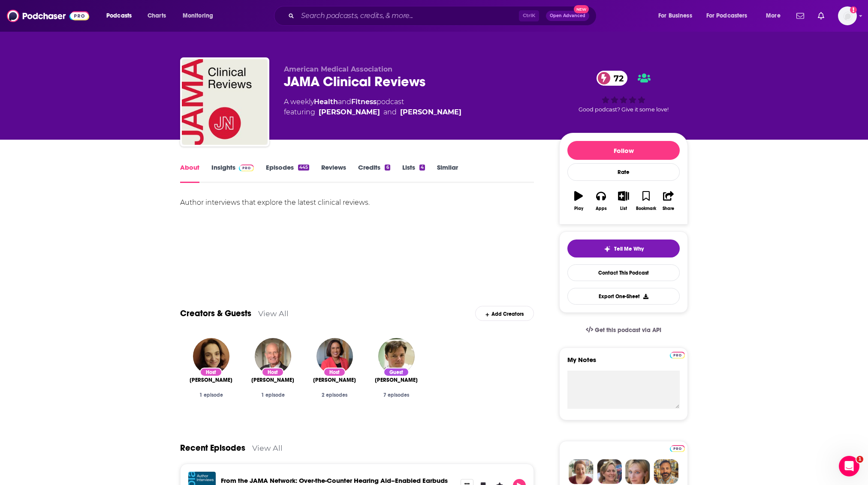
scroll to position [57, 0]
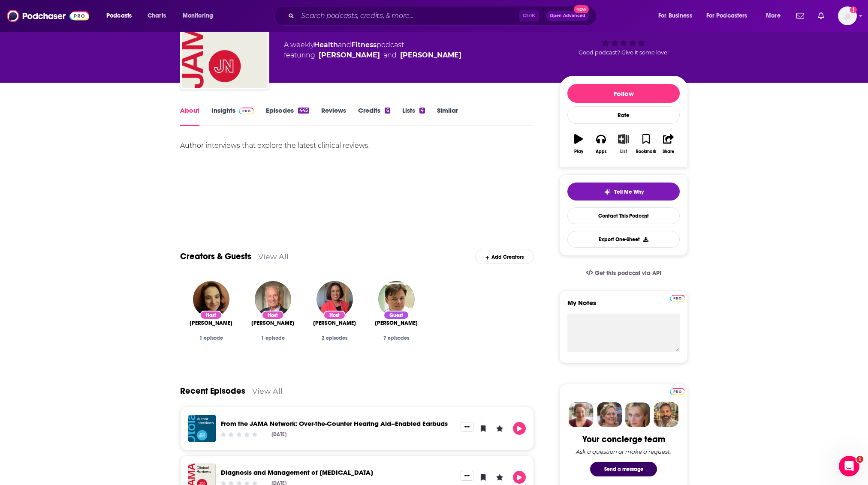
click at [621, 142] on icon "button" at bounding box center [623, 138] width 11 height 9
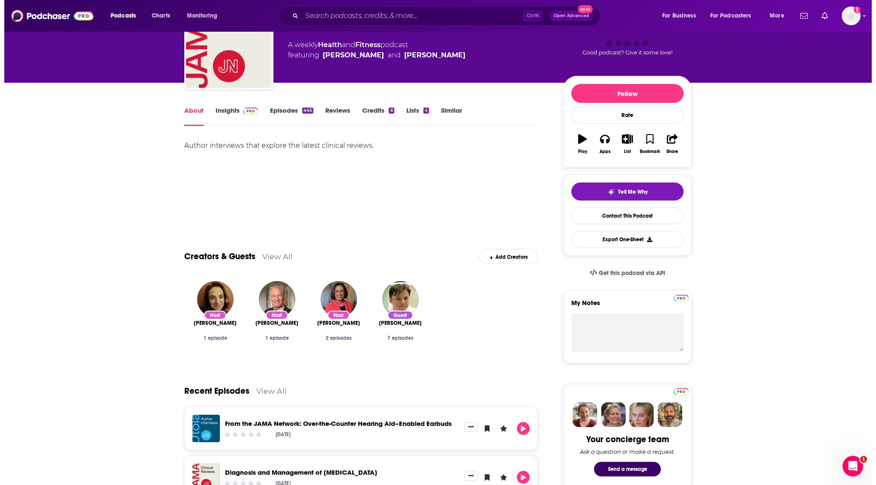
scroll to position [0, 0]
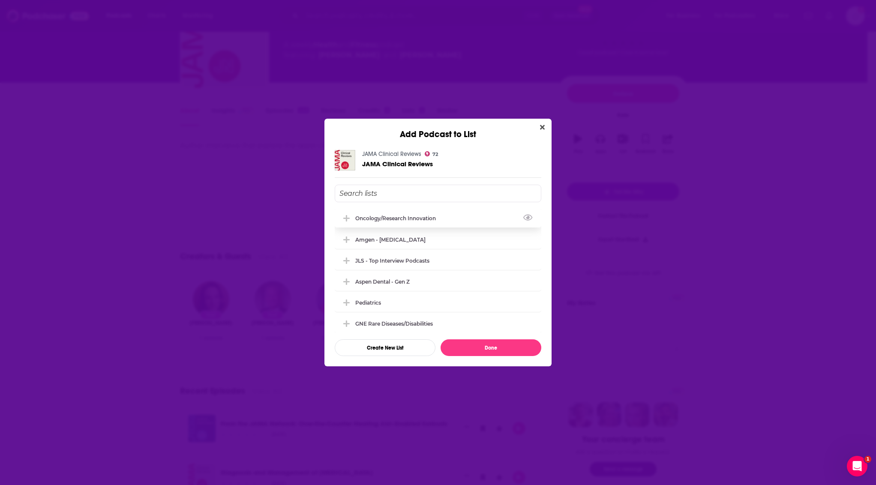
click at [382, 219] on div "oncology/research innovation" at bounding box center [398, 218] width 86 height 6
click at [522, 347] on button "Done" at bounding box center [491, 348] width 101 height 17
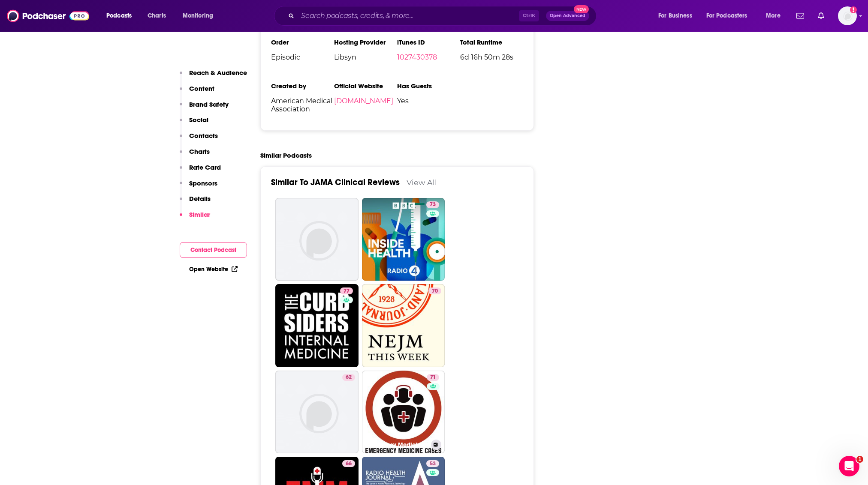
scroll to position [1887, 0]
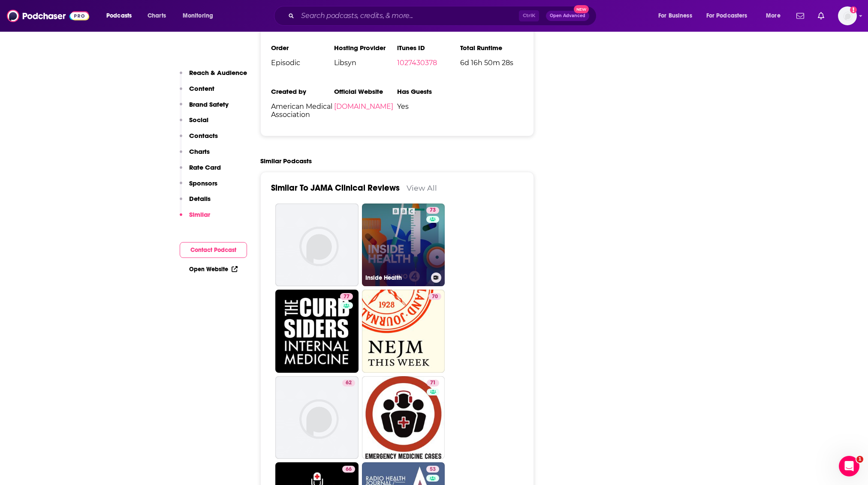
click at [386, 220] on link "73 Inside Health" at bounding box center [403, 245] width 83 height 83
type input "https://www.podchaser.com/podcasts/inside-health-42145"
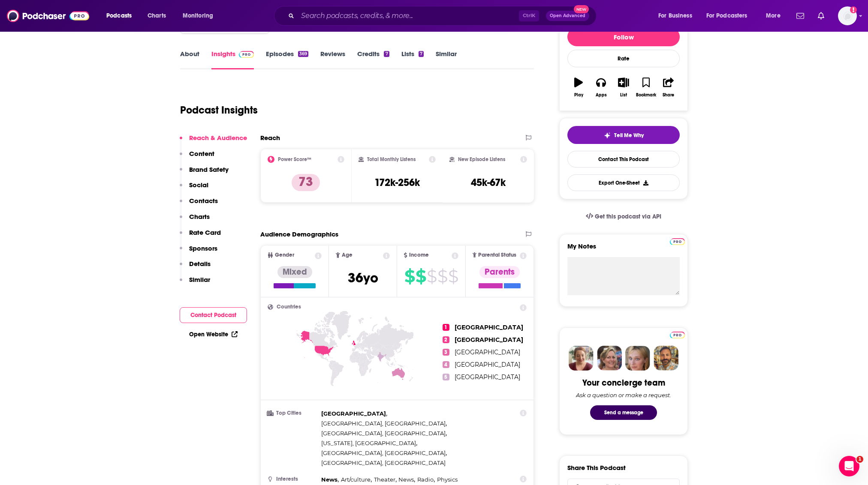
scroll to position [114, 0]
click at [190, 59] on link "About" at bounding box center [189, 59] width 19 height 20
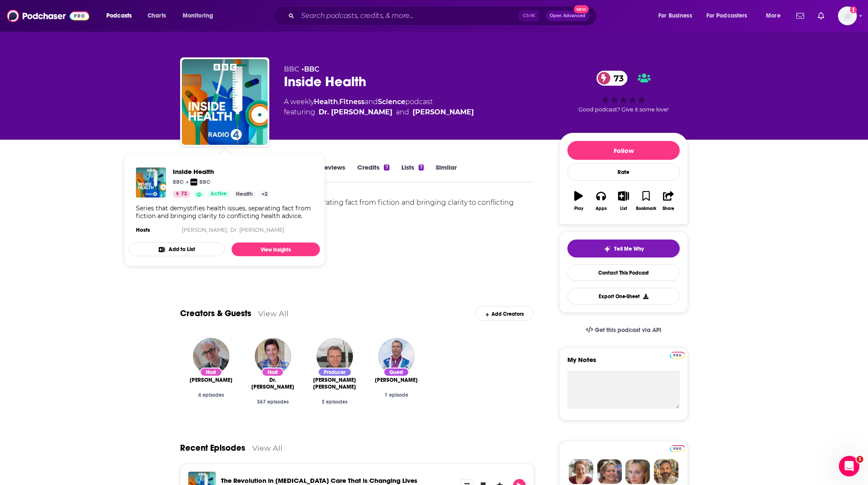
click at [452, 269] on div "Show More" at bounding box center [357, 268] width 354 height 15
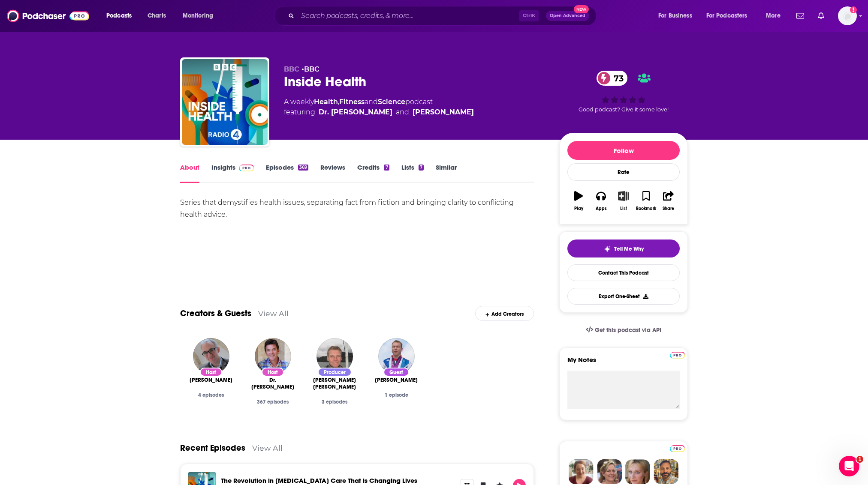
click at [628, 199] on button "List" at bounding box center [623, 201] width 22 height 31
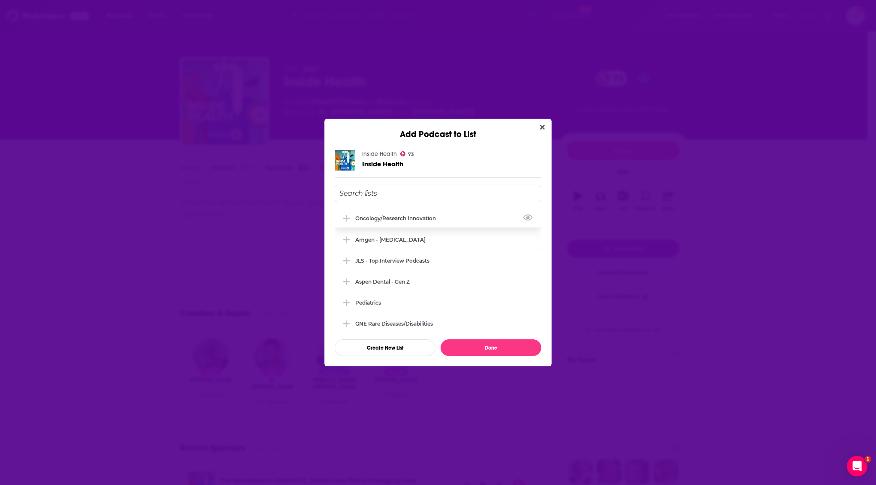
click at [419, 215] on div "oncology/research innovation" at bounding box center [438, 218] width 207 height 19
drag, startPoint x: 527, startPoint y: 347, endPoint x: 479, endPoint y: 253, distance: 105.5
click at [526, 347] on button "Done" at bounding box center [491, 348] width 101 height 17
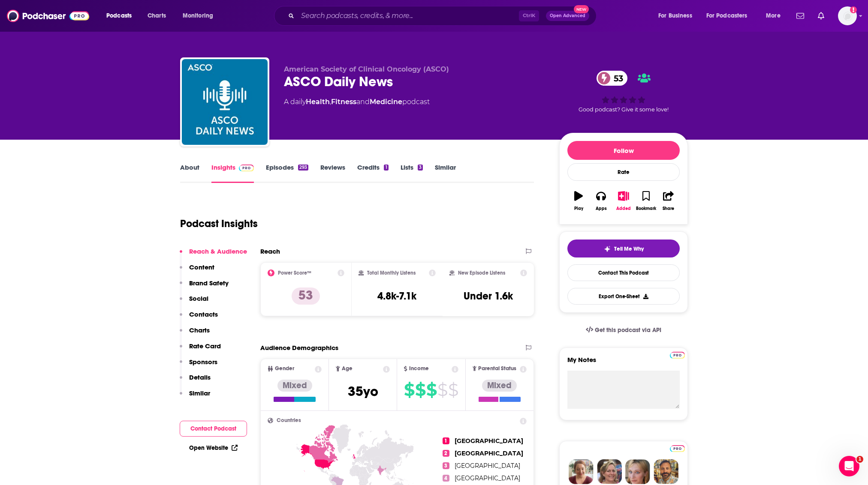
type input "https://www.podchaser.com/podcasts/asco-daily-news-498002"
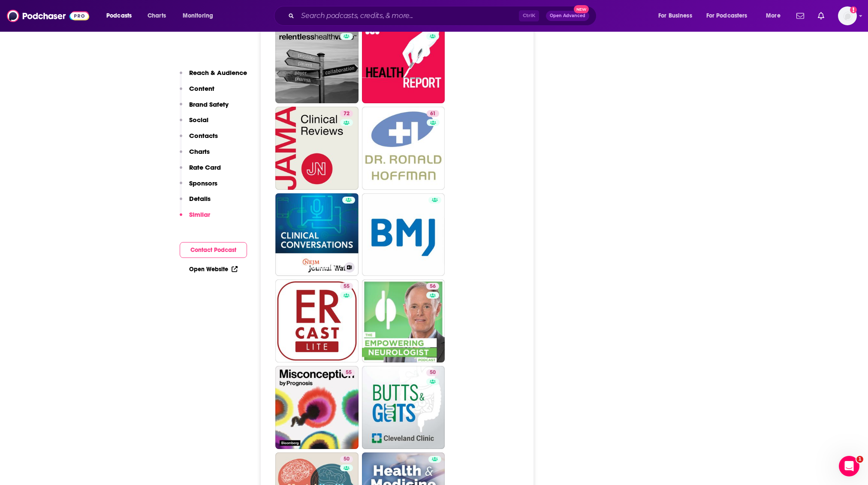
scroll to position [1944, 0]
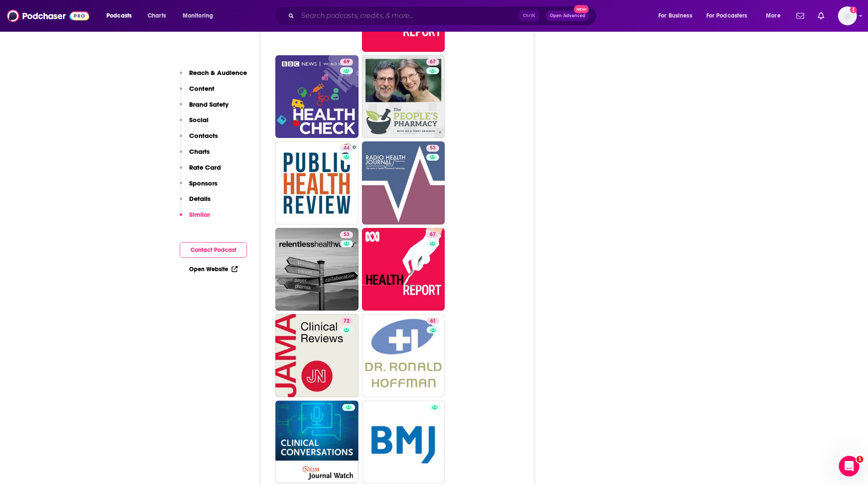
click at [341, 15] on input "Search podcasts, credits, & more..." at bounding box center [408, 16] width 221 height 14
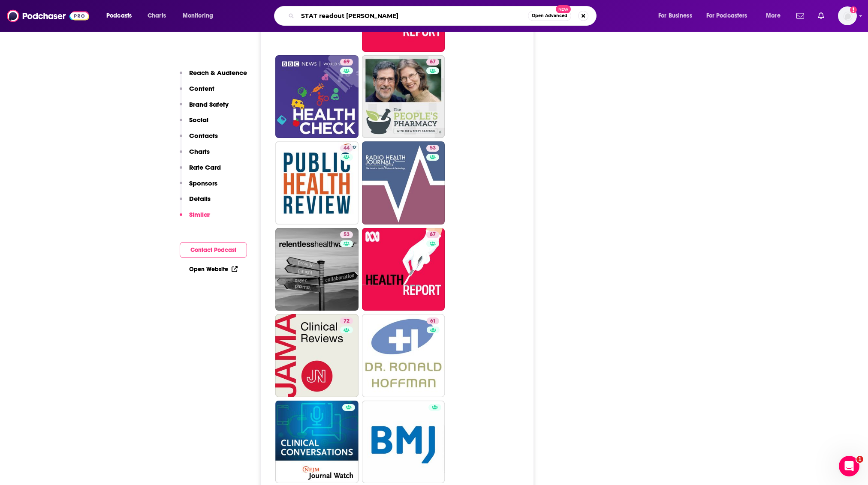
type input "STAT readout loud"
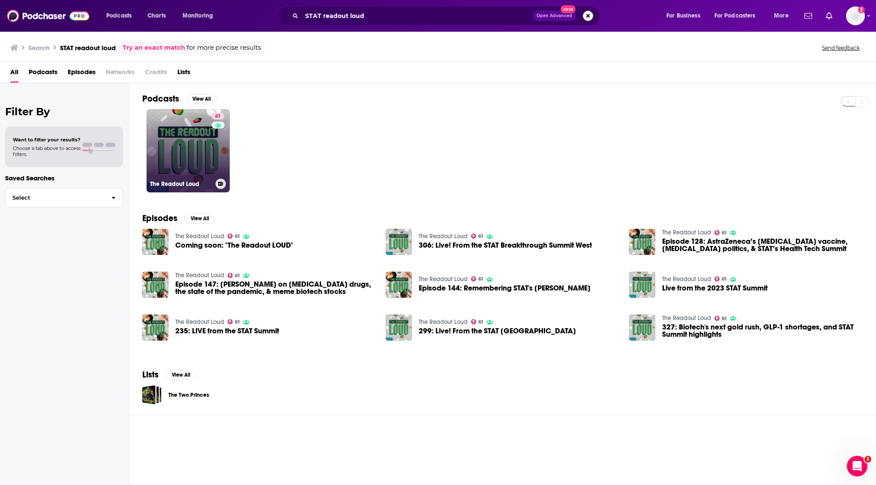
click at [178, 143] on link "61 The Readout Loud" at bounding box center [188, 150] width 83 height 83
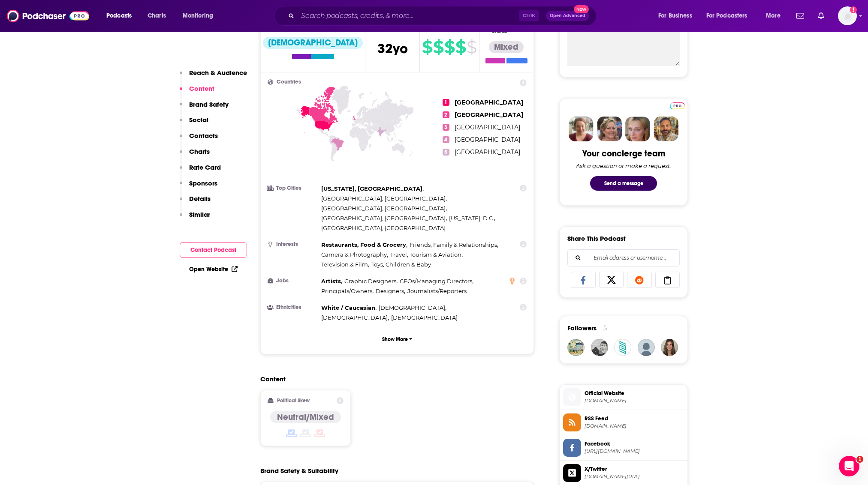
scroll to position [57, 0]
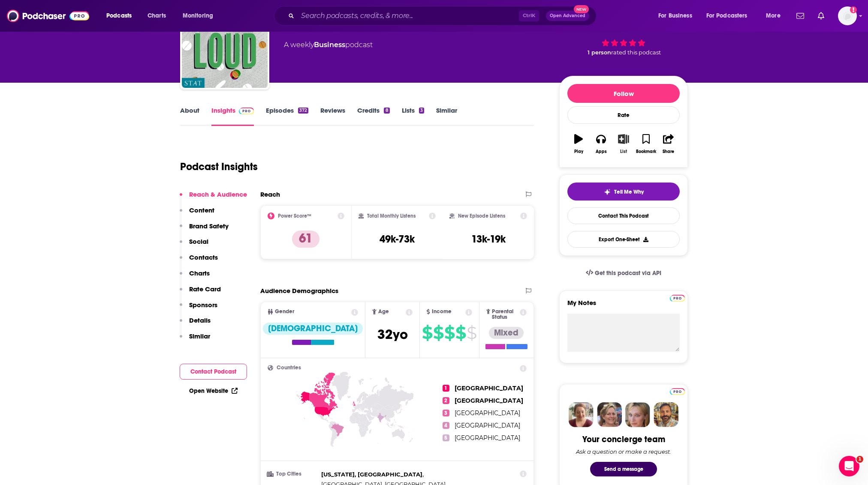
click at [628, 135] on icon "button" at bounding box center [623, 138] width 11 height 9
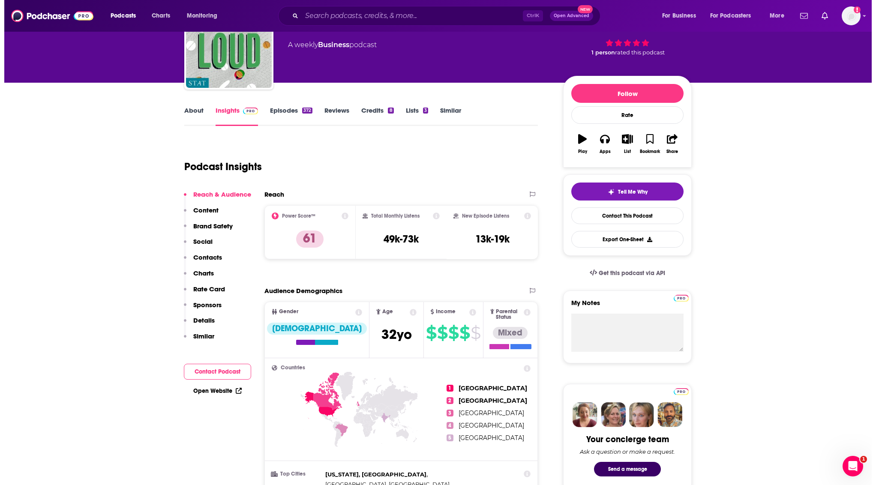
scroll to position [0, 0]
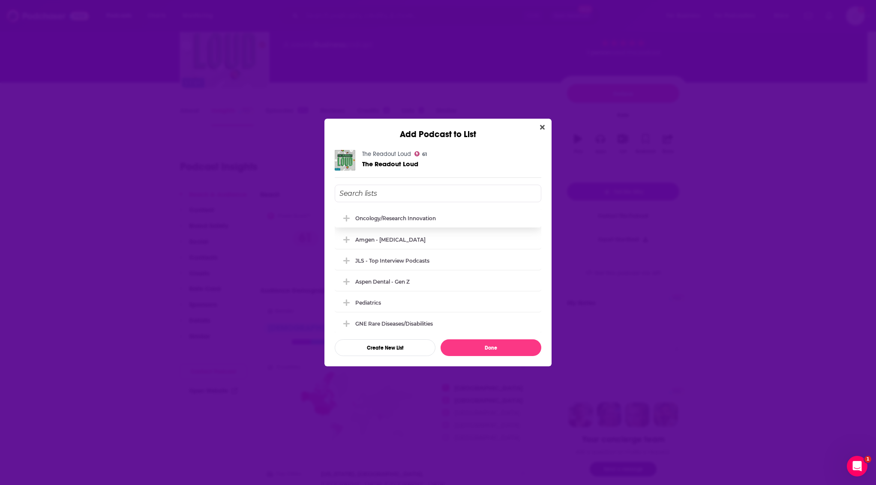
click at [412, 213] on div "oncology/research innovation" at bounding box center [438, 218] width 207 height 19
click at [503, 351] on button "Done" at bounding box center [491, 348] width 101 height 17
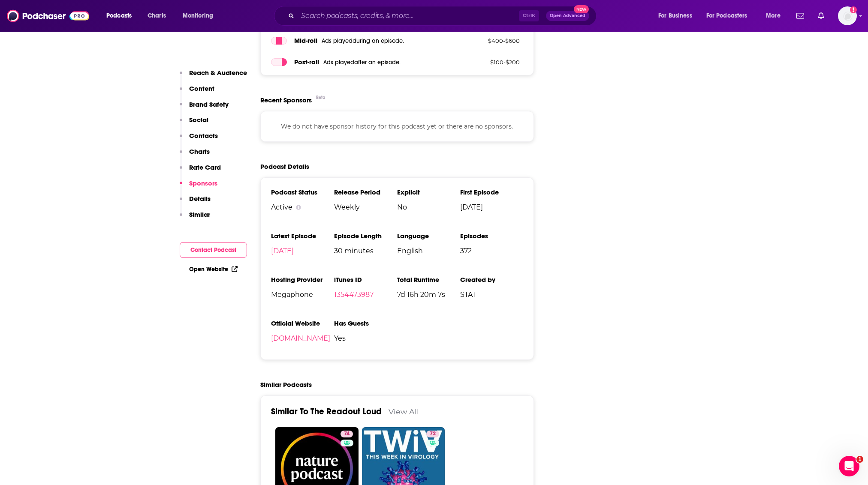
scroll to position [1429, 0]
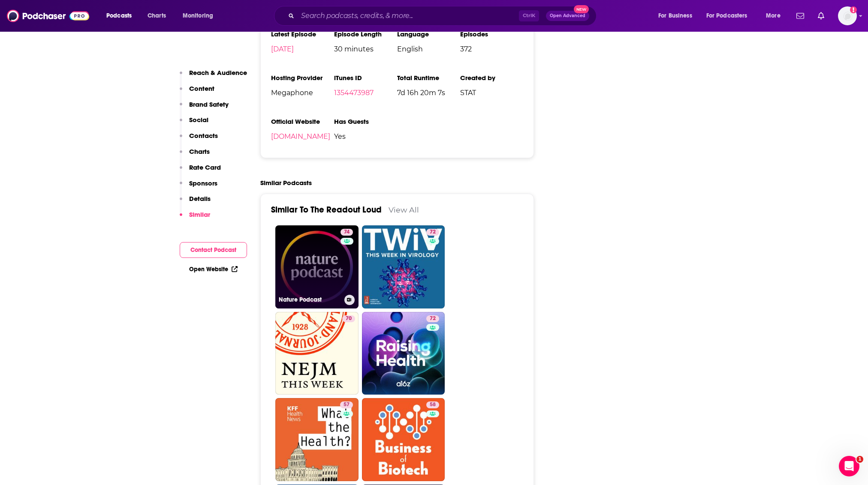
click at [323, 226] on link "74 Nature Podcast" at bounding box center [316, 267] width 83 height 83
type input "https://www.podchaser.com/podcasts/nature-podcast-24745"
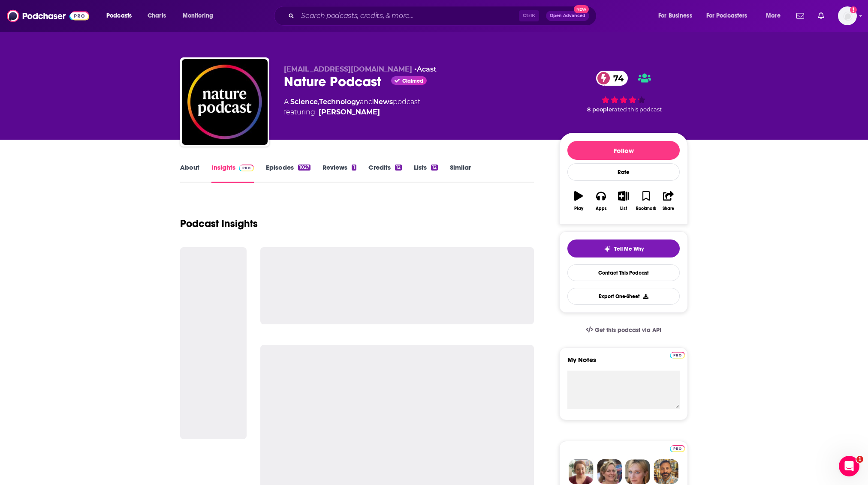
click at [191, 173] on link "About" at bounding box center [189, 173] width 19 height 20
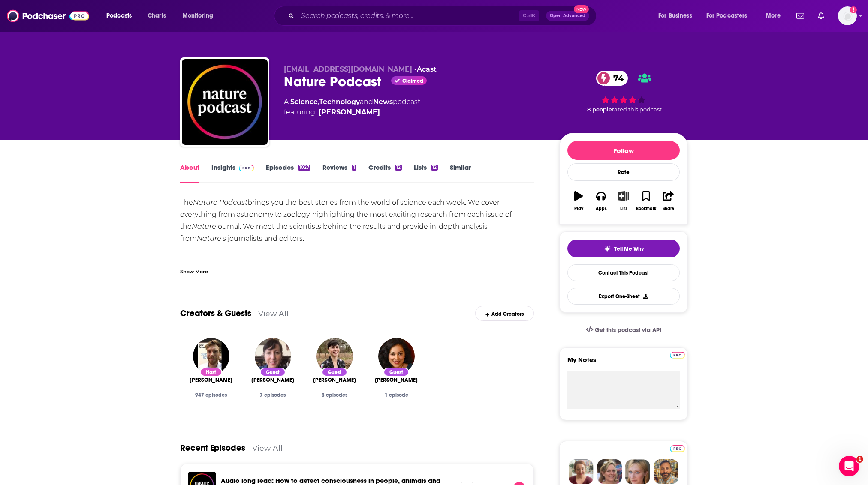
click at [624, 197] on icon "button" at bounding box center [623, 195] width 11 height 9
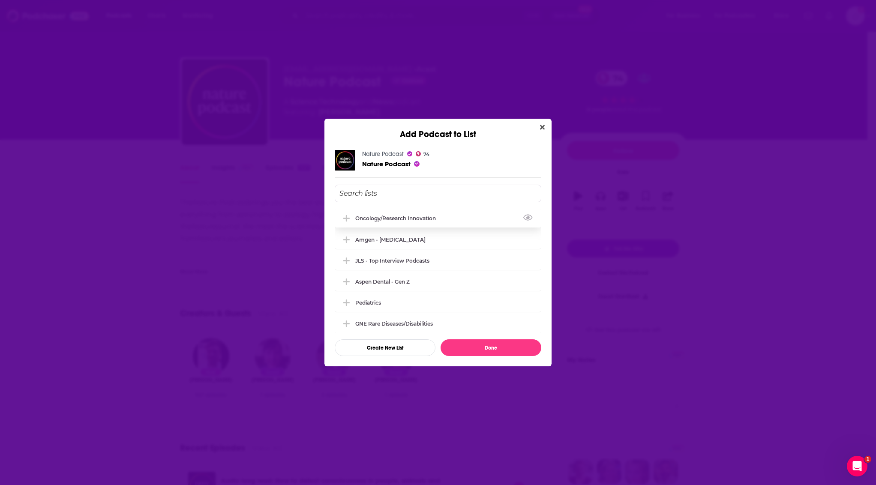
click at [399, 218] on div "oncology/research innovation" at bounding box center [398, 218] width 86 height 6
click at [503, 352] on button "Done" at bounding box center [491, 348] width 101 height 17
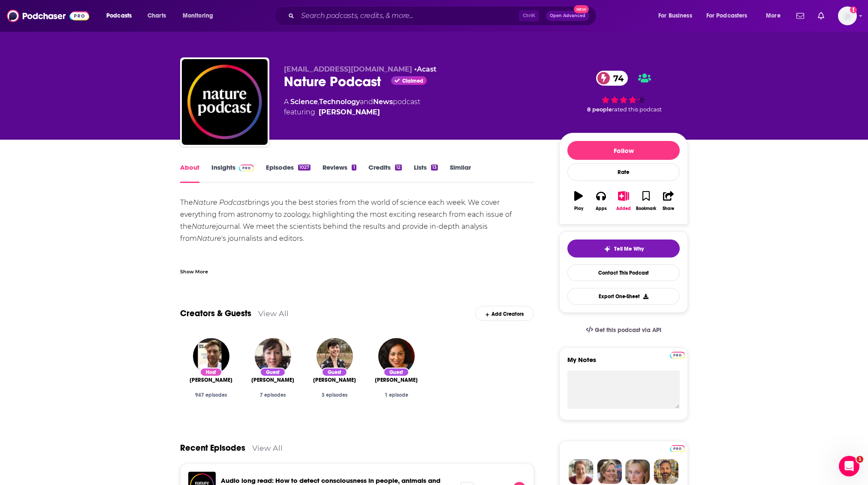
drag, startPoint x: 75, startPoint y: 313, endPoint x: 77, endPoint y: 172, distance: 140.2
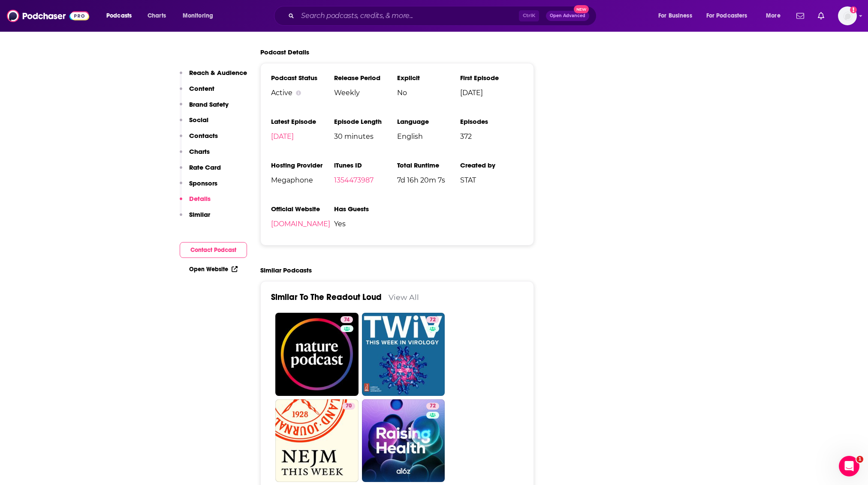
scroll to position [1429, 0]
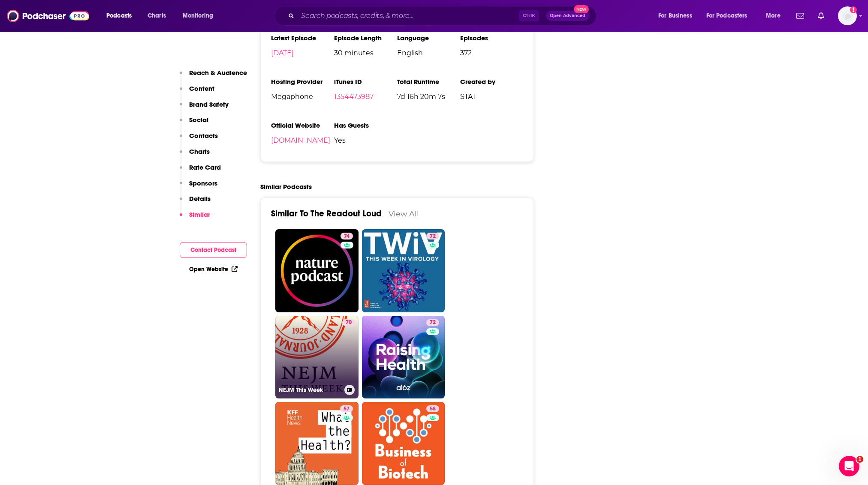
click at [331, 319] on link "70 NEJM This Week" at bounding box center [316, 357] width 83 height 83
type input "https://www.podchaser.com/podcasts/nejm-this-week-3181"
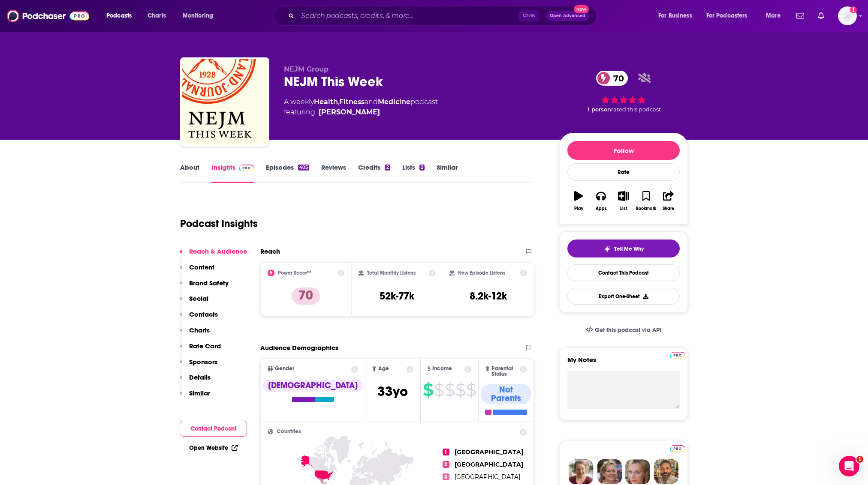
click at [190, 169] on link "About" at bounding box center [189, 173] width 19 height 20
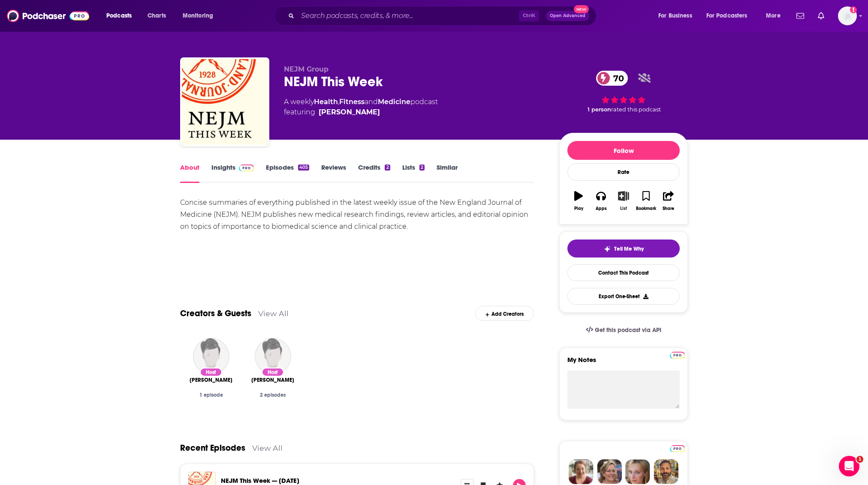
click at [630, 202] on button "List" at bounding box center [623, 201] width 22 height 31
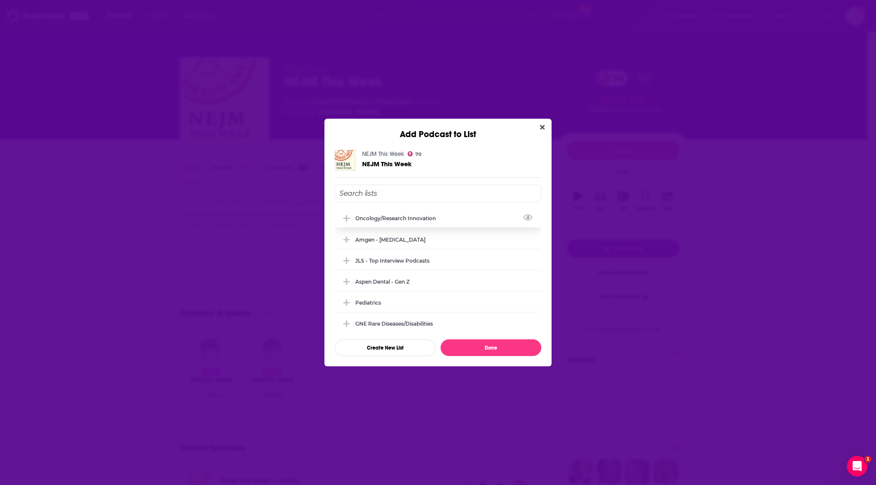
click at [421, 220] on div "oncology/research innovation" at bounding box center [398, 218] width 86 height 6
click at [481, 342] on button "Done" at bounding box center [491, 348] width 101 height 17
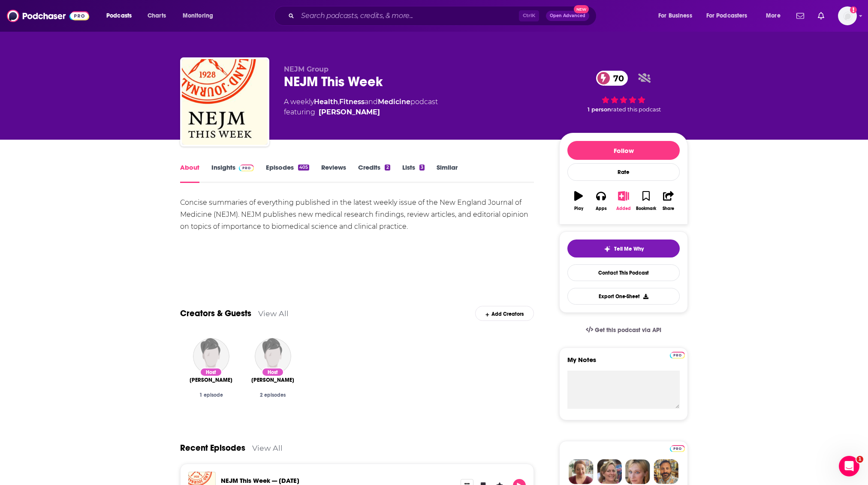
click at [623, 201] on icon "button" at bounding box center [623, 195] width 11 height 9
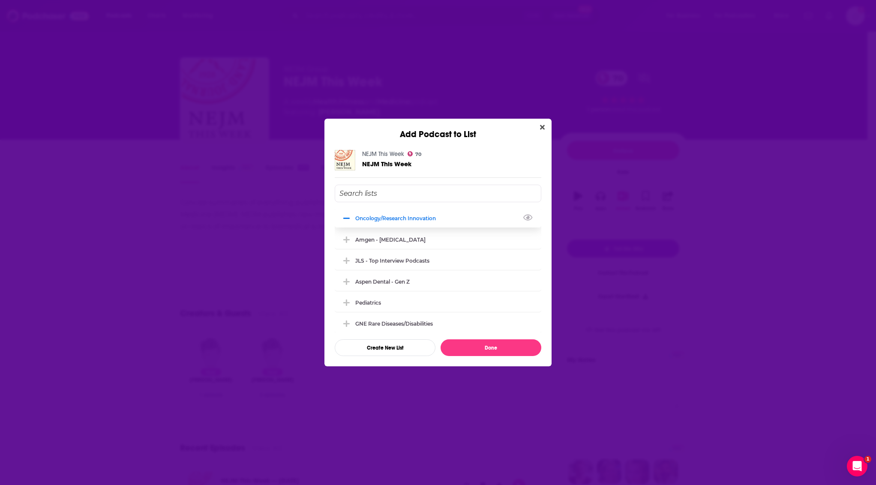
click at [469, 225] on div "oncology/research innovation" at bounding box center [438, 218] width 207 height 19
click at [479, 351] on button "Done" at bounding box center [491, 348] width 101 height 17
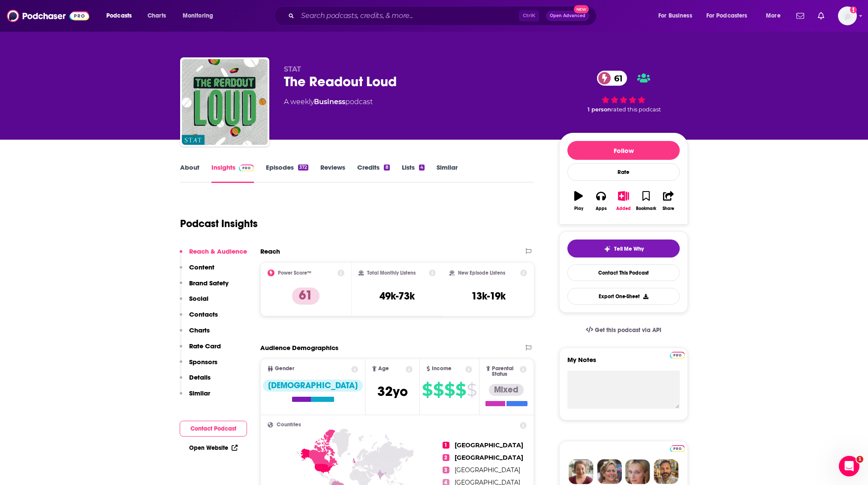
type input "https://www.podchaser.com/podcasts/the-readout-loud-638957"
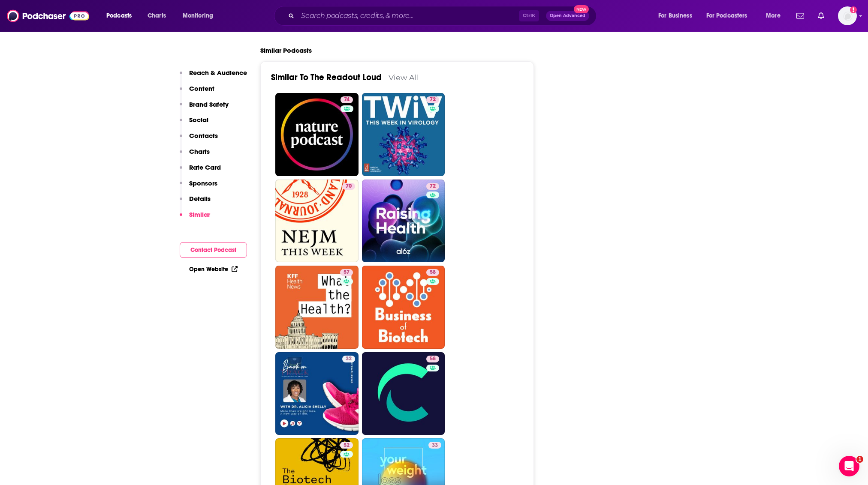
scroll to position [1601, 0]
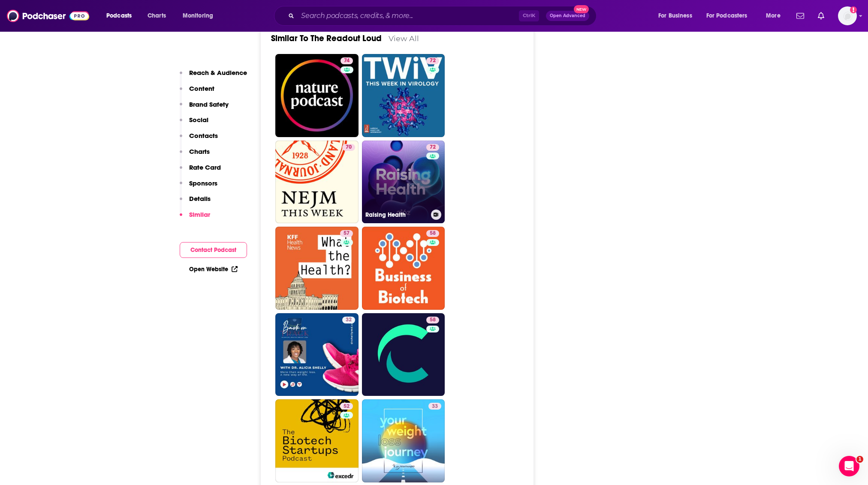
click at [388, 146] on link "72 Raising Health" at bounding box center [403, 182] width 83 height 83
type input "https://www.podchaser.com/podcasts/raising-health-1414295"
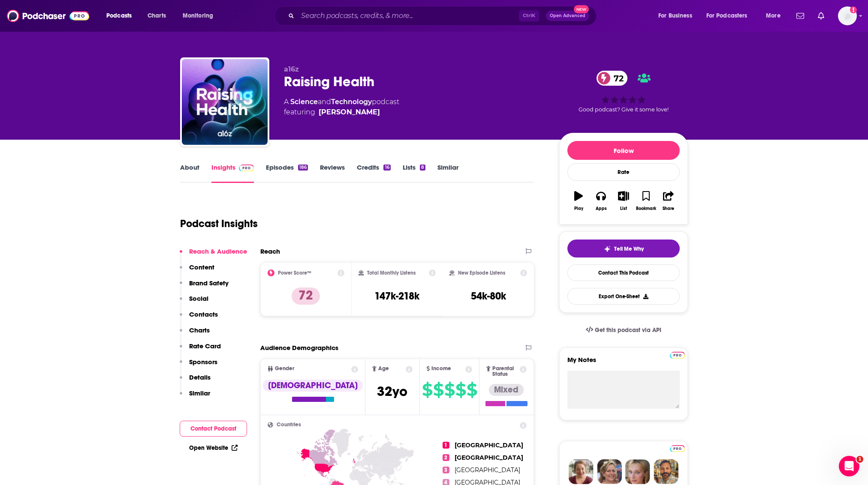
click at [193, 166] on link "About" at bounding box center [189, 173] width 19 height 20
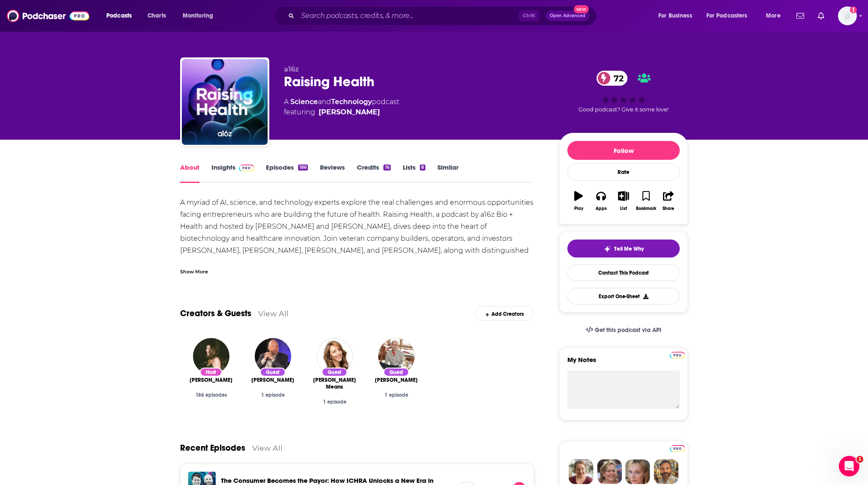
click at [287, 172] on link "Episodes 186" at bounding box center [287, 173] width 42 height 20
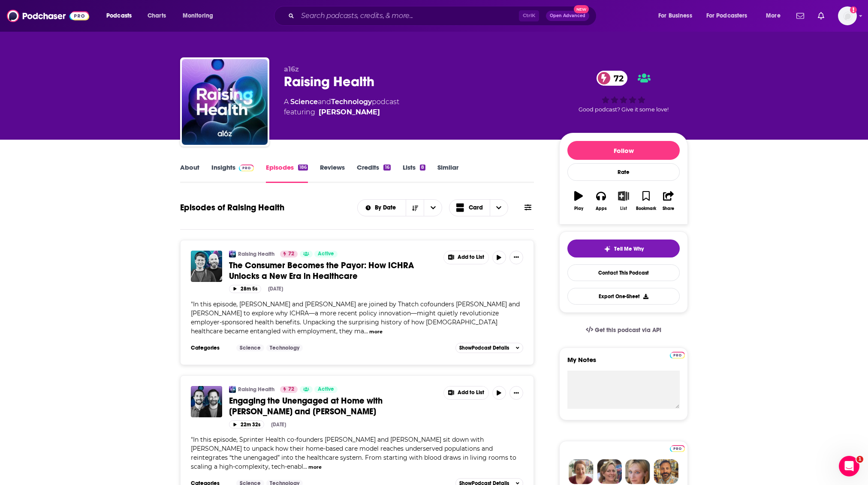
click at [630, 198] on button "List" at bounding box center [623, 201] width 22 height 31
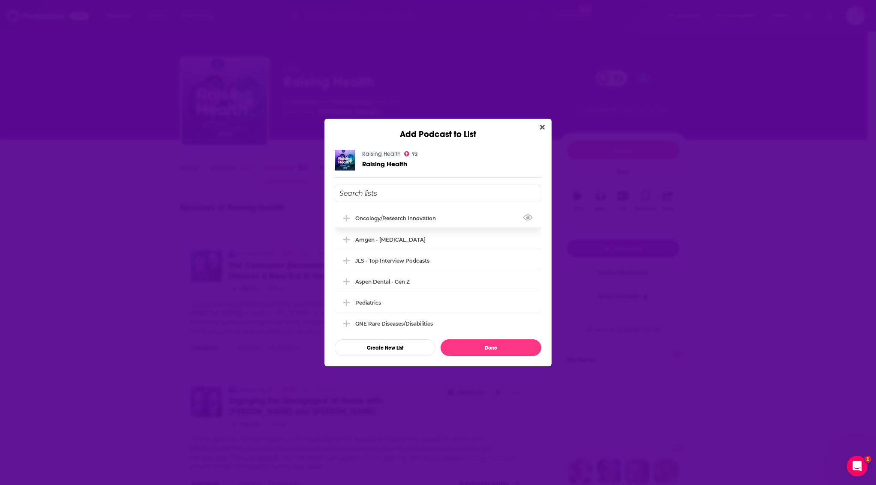
click at [379, 218] on div "oncology/research innovation" at bounding box center [398, 218] width 86 height 6
click at [497, 343] on button "Done" at bounding box center [491, 348] width 101 height 17
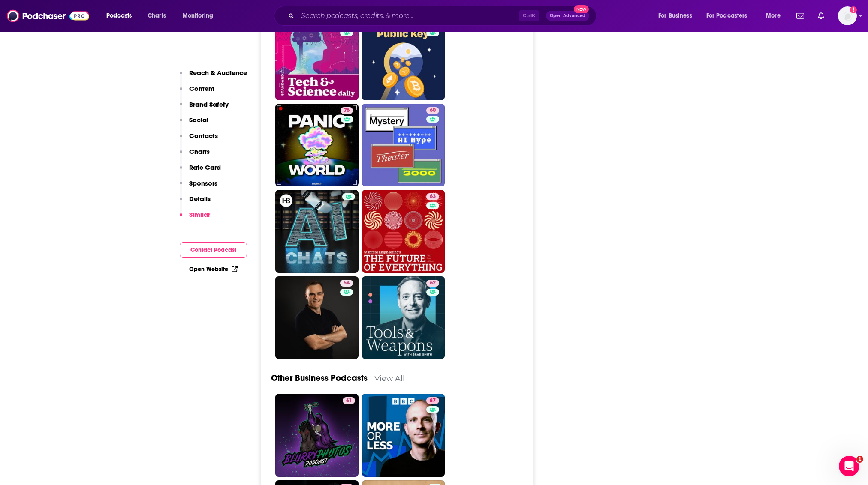
scroll to position [2458, 0]
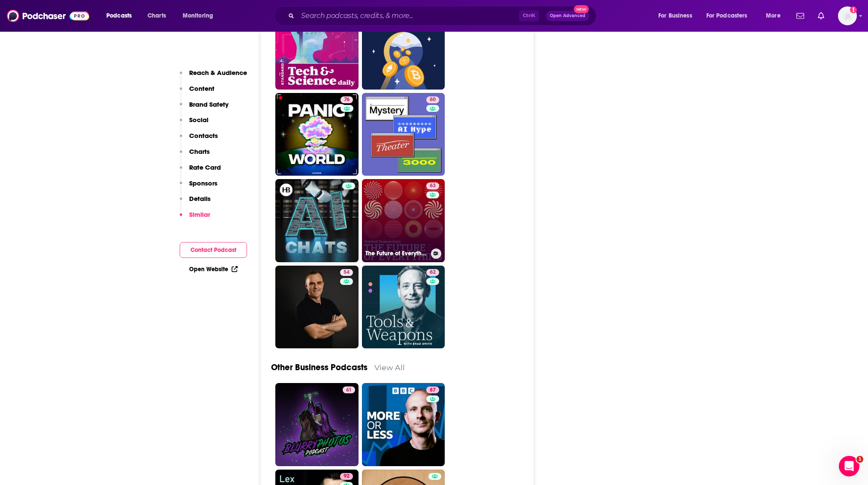
click at [391, 179] on link "63 The Future of Everything" at bounding box center [403, 220] width 83 height 83
type input "https://www.podchaser.com/podcasts/the-future-of-everything-1984844"
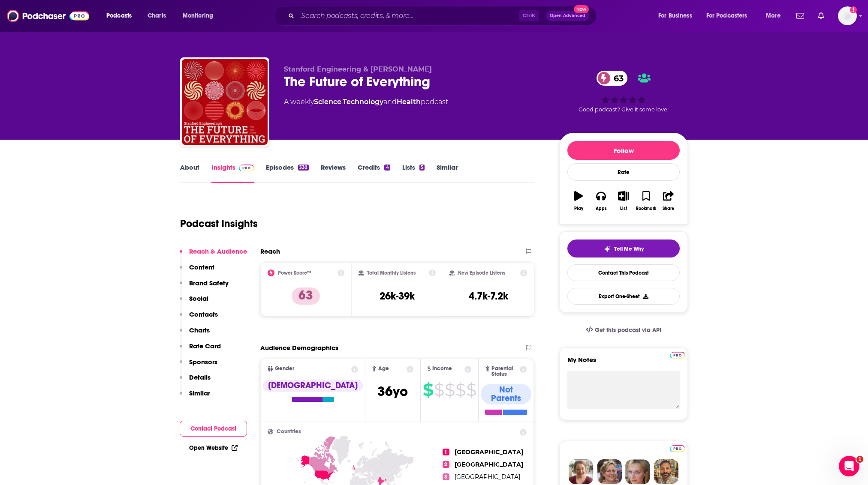
click at [187, 162] on div "About Insights Episodes 338 Reviews Credits 4 Lists 5 Similar" at bounding box center [357, 172] width 354 height 21
click at [185, 167] on link "About" at bounding box center [189, 173] width 19 height 20
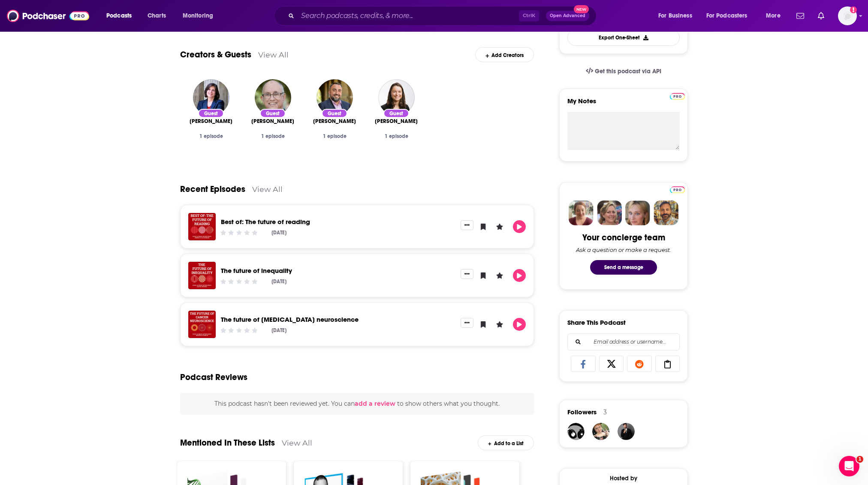
scroll to position [57, 0]
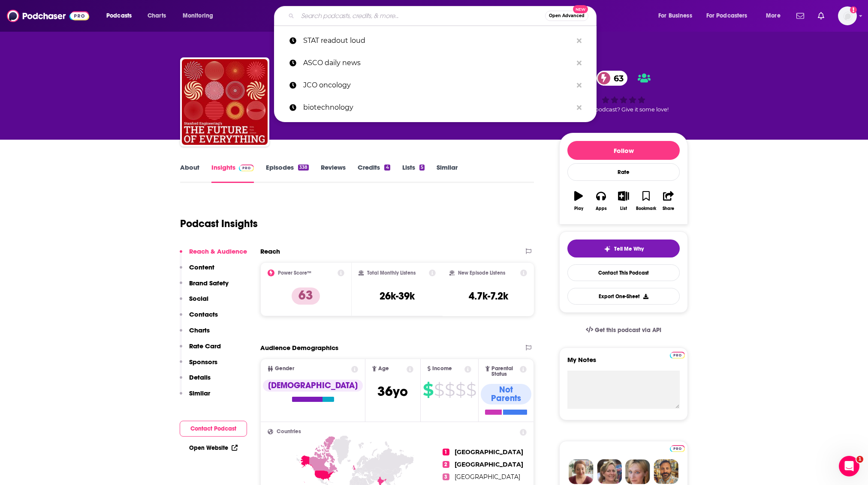
click at [391, 9] on input "Search podcasts, credits, & more..." at bounding box center [421, 16] width 247 height 14
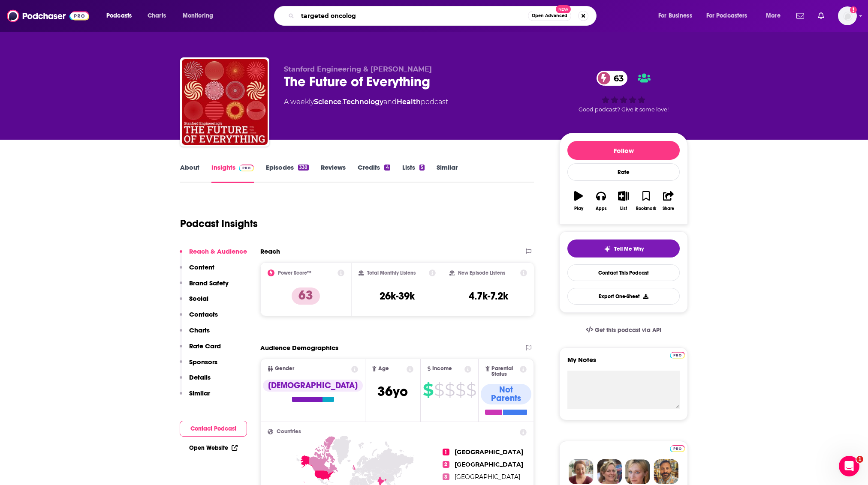
type input "targeted oncology"
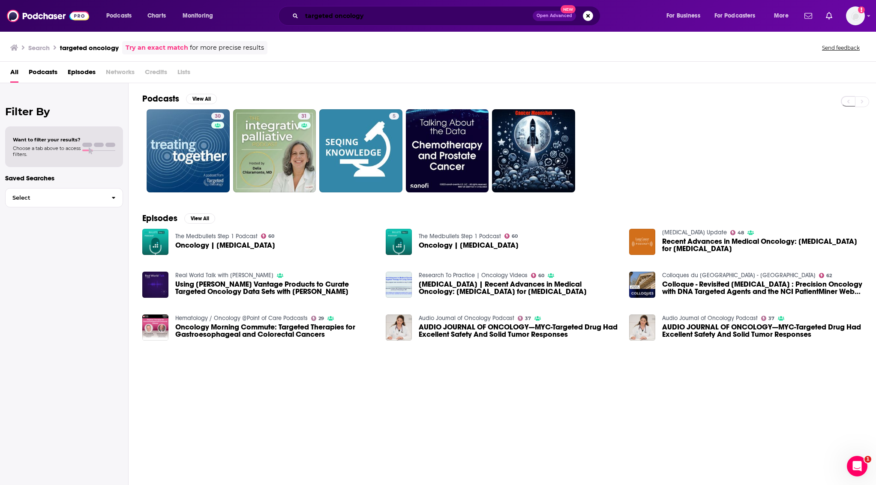
click at [353, 18] on input "targeted oncology" at bounding box center [417, 16] width 231 height 14
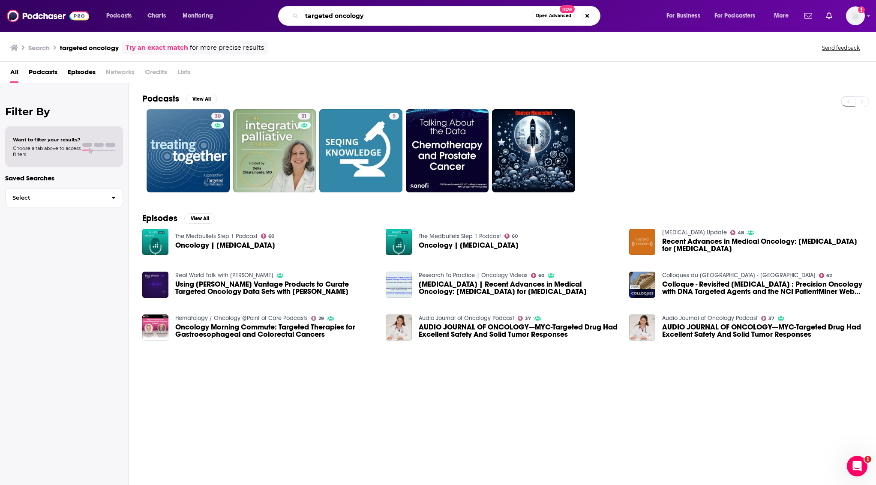
click at [353, 18] on input "targeted oncology" at bounding box center [417, 16] width 230 height 14
type input "the biohub"
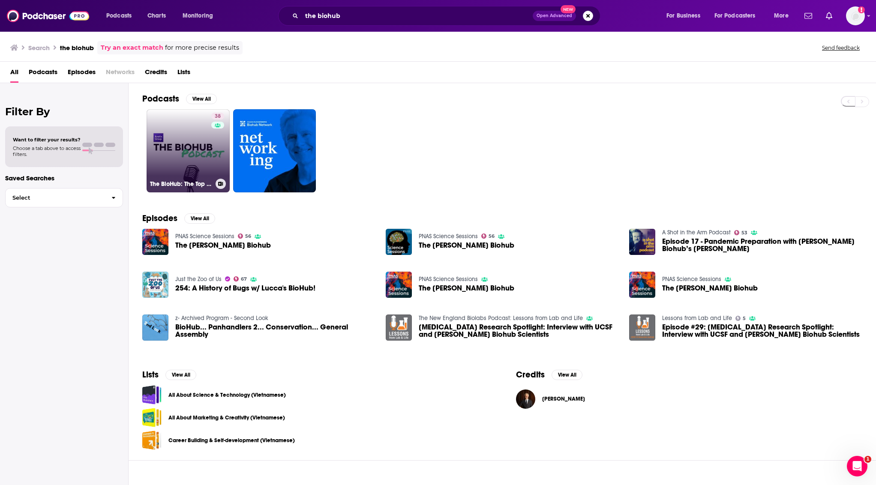
click at [177, 142] on link "38 The BioHub: The Top Voices in Biotech" at bounding box center [188, 150] width 83 height 83
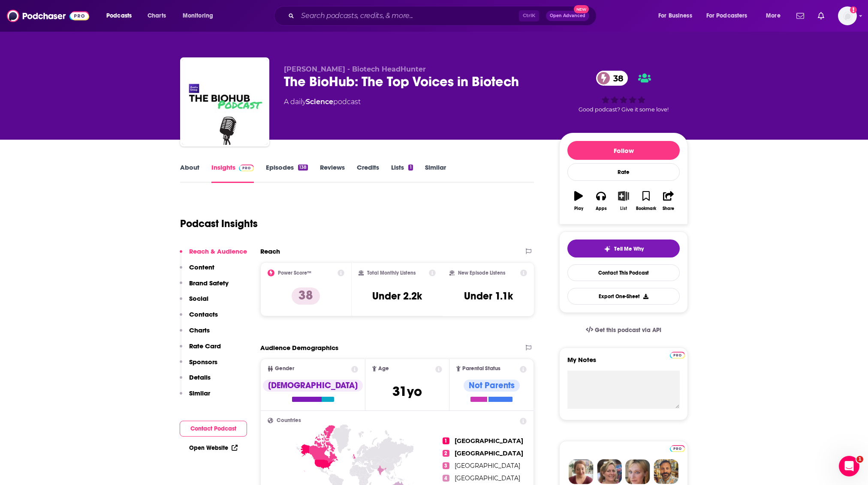
click at [623, 203] on button "List" at bounding box center [623, 201] width 22 height 31
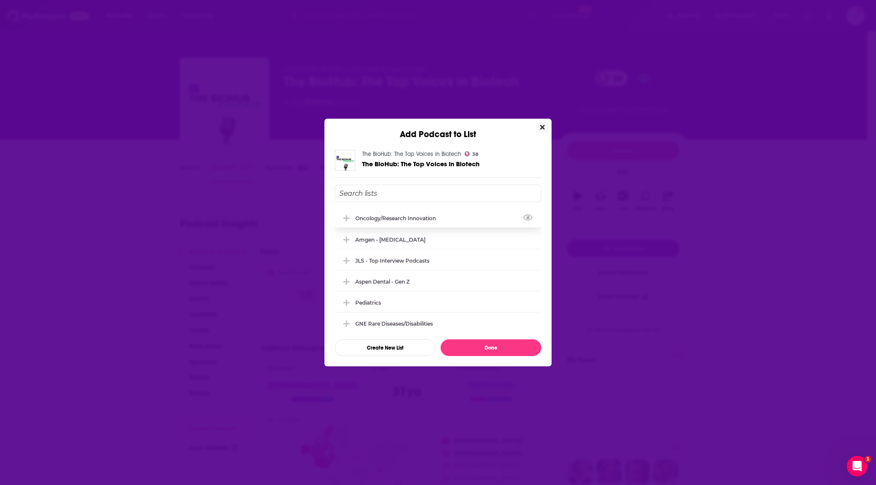
click at [380, 216] on div "oncology/research innovation" at bounding box center [398, 218] width 86 height 6
click at [515, 344] on button "Done" at bounding box center [491, 348] width 101 height 17
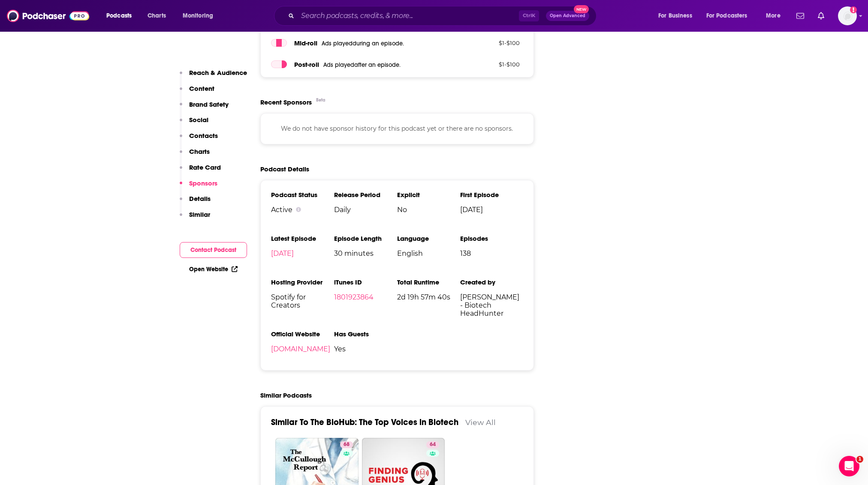
scroll to position [1372, 0]
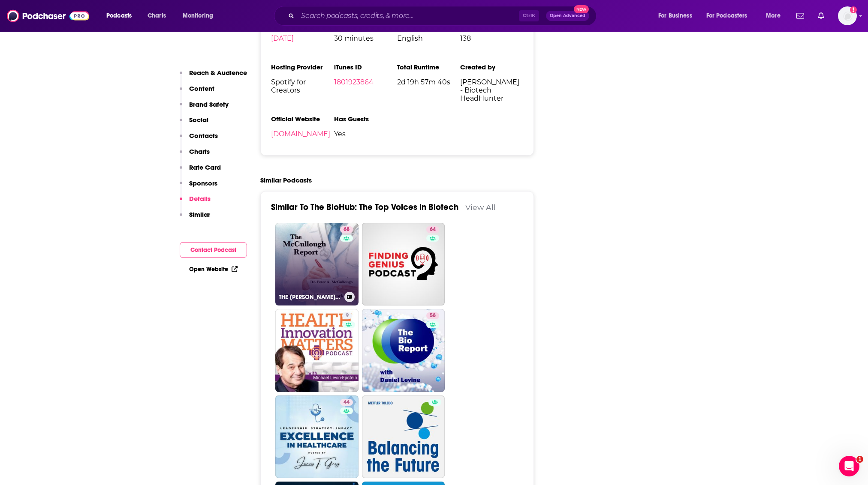
click at [318, 255] on link "68 THE MCCULLOUGH REPORT" at bounding box center [316, 264] width 83 height 83
type input "https://www.podchaser.com/podcasts/the-mccullough-report-2048622"
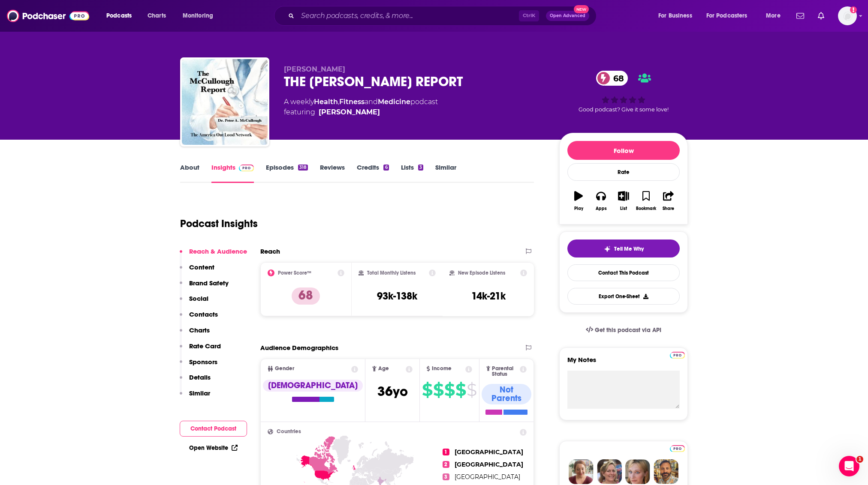
click at [190, 171] on link "About" at bounding box center [189, 173] width 19 height 20
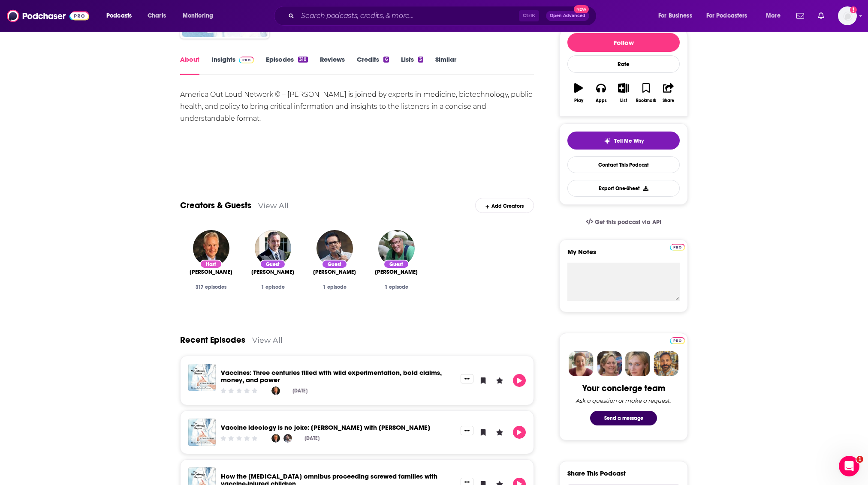
scroll to position [114, 0]
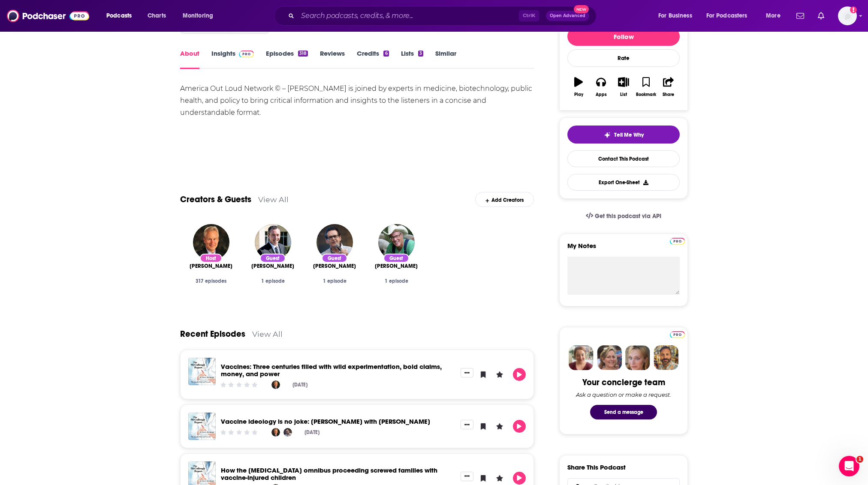
click at [232, 57] on link "Insights" at bounding box center [232, 59] width 42 height 20
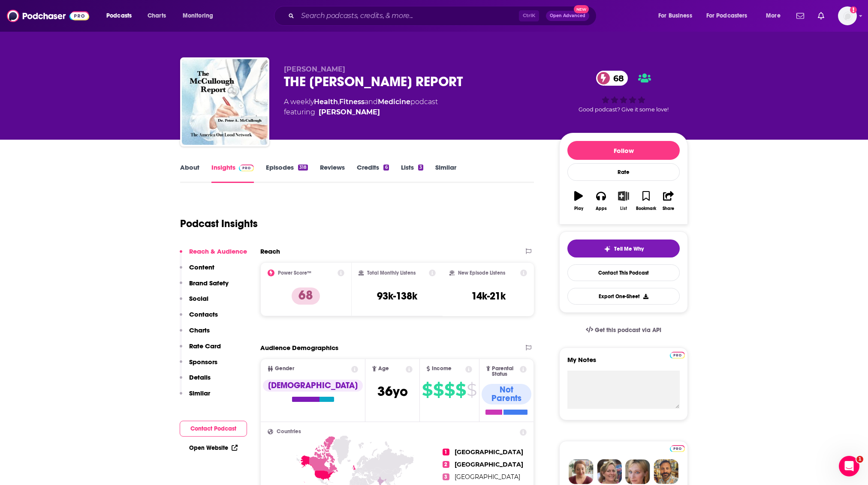
click at [619, 198] on icon "button" at bounding box center [623, 195] width 11 height 9
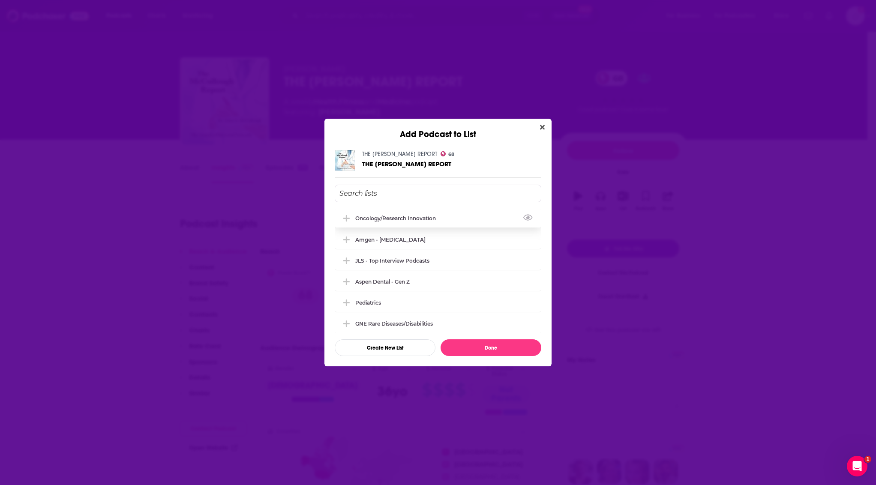
click at [406, 212] on div "oncology/research innovation" at bounding box center [438, 218] width 207 height 19
click at [505, 341] on button "Done" at bounding box center [491, 348] width 101 height 17
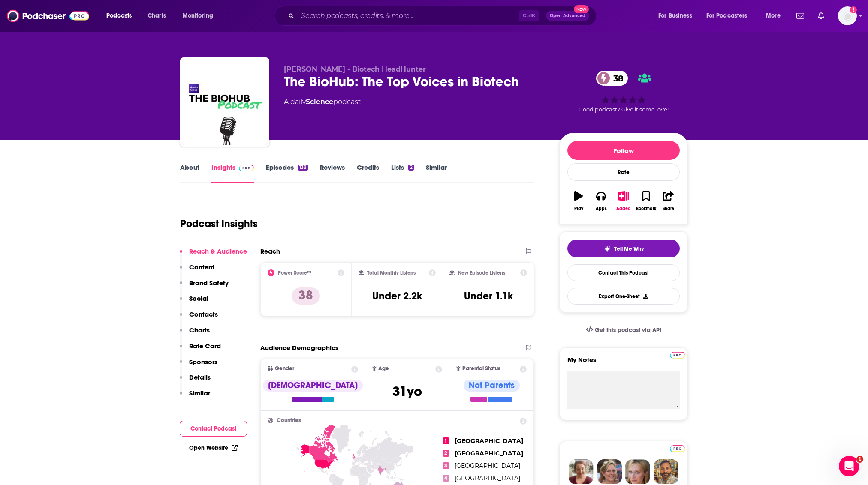
type input "https://www.podchaser.com/podcasts/the-biohub-the-top-voices-in-b-5720989"
click at [331, 14] on input "Search podcasts, credits, & more..." at bounding box center [408, 16] width 221 height 14
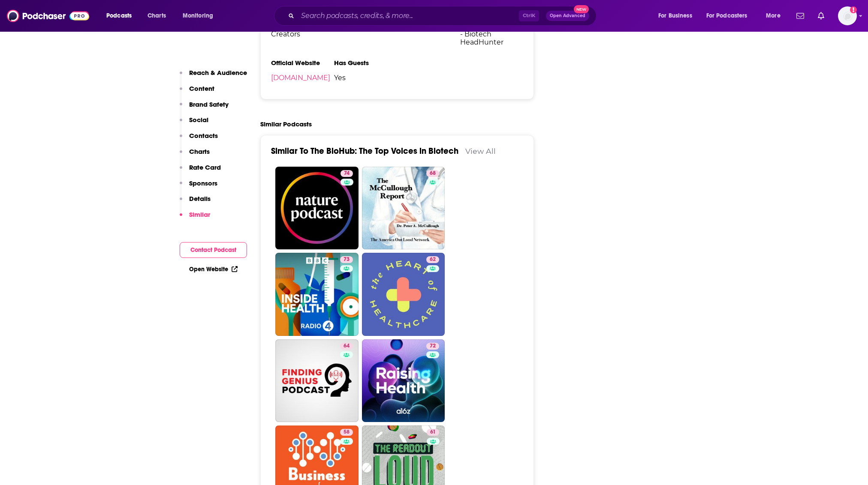
scroll to position [1601, 0]
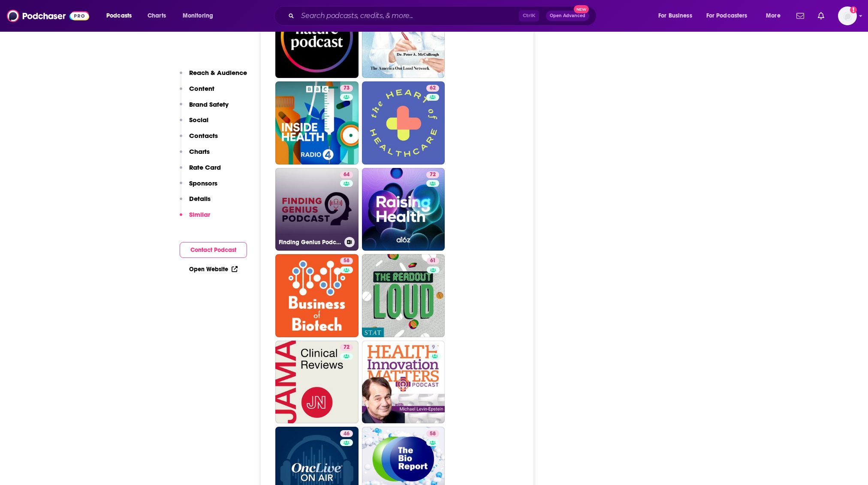
click at [283, 207] on link "64 Finding Genius Podcast" at bounding box center [316, 209] width 83 height 83
type input "https://www.podchaser.com/podcasts/finding-genius-podcast-216855"
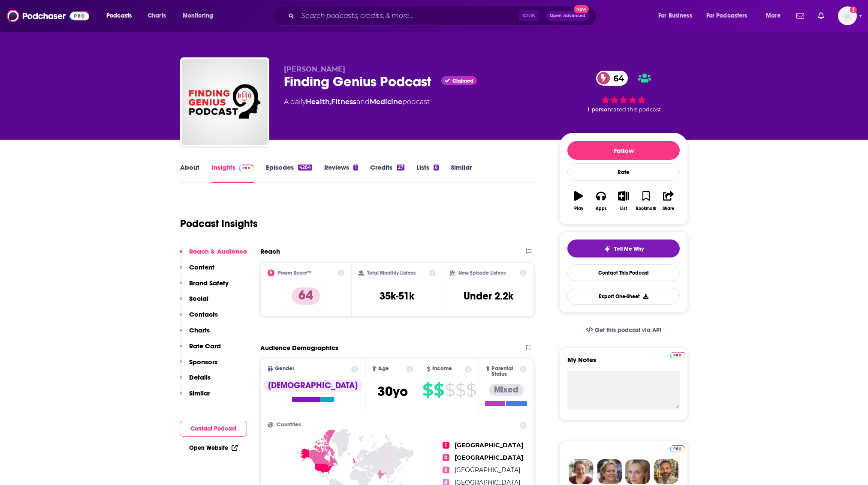
click at [193, 164] on link "About" at bounding box center [189, 173] width 19 height 20
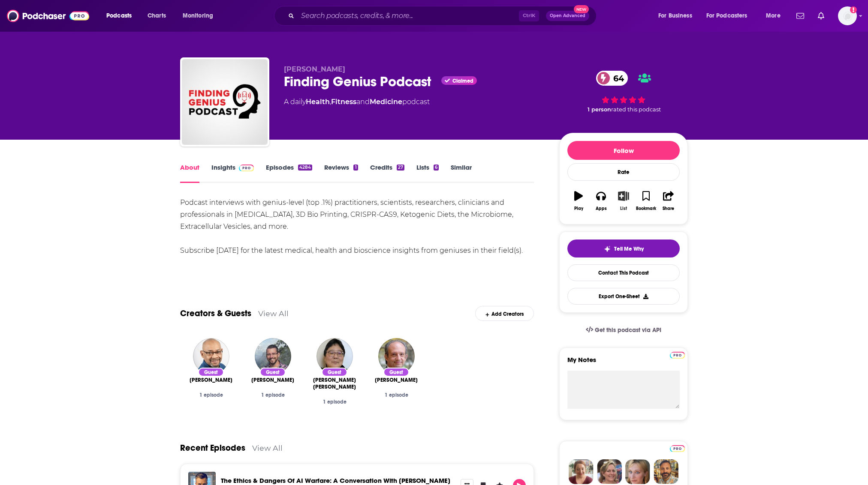
click at [616, 203] on button "List" at bounding box center [623, 201] width 22 height 31
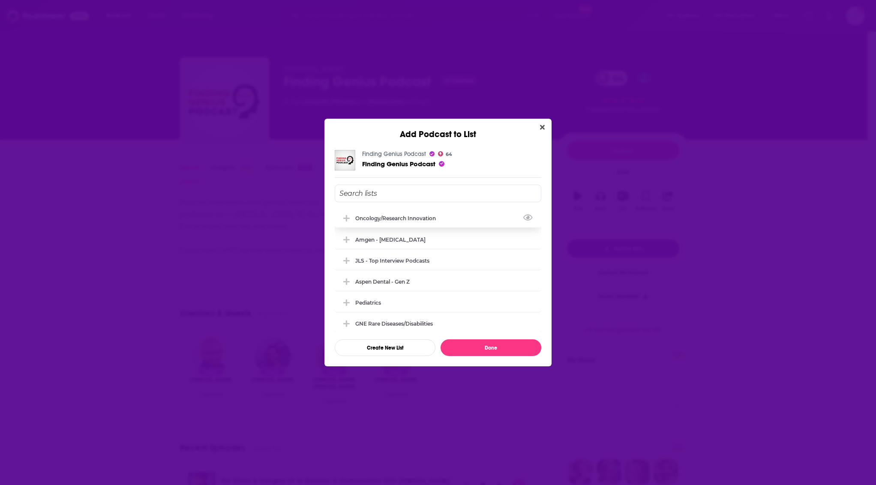
click at [390, 217] on div "oncology/research innovation" at bounding box center [398, 218] width 86 height 6
click at [481, 343] on button "Done" at bounding box center [491, 348] width 101 height 17
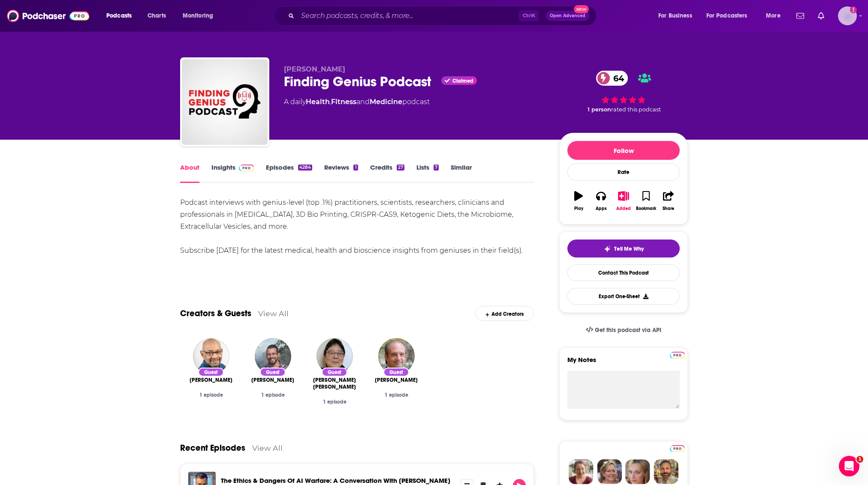
click at [839, 16] on img "Logged in as hoffmacv" at bounding box center [847, 15] width 19 height 19
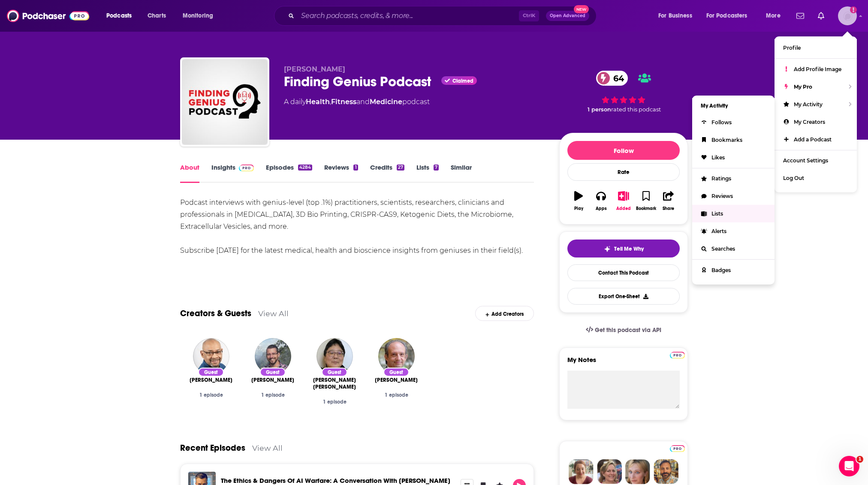
click at [728, 215] on link "Lists" at bounding box center [733, 214] width 82 height 18
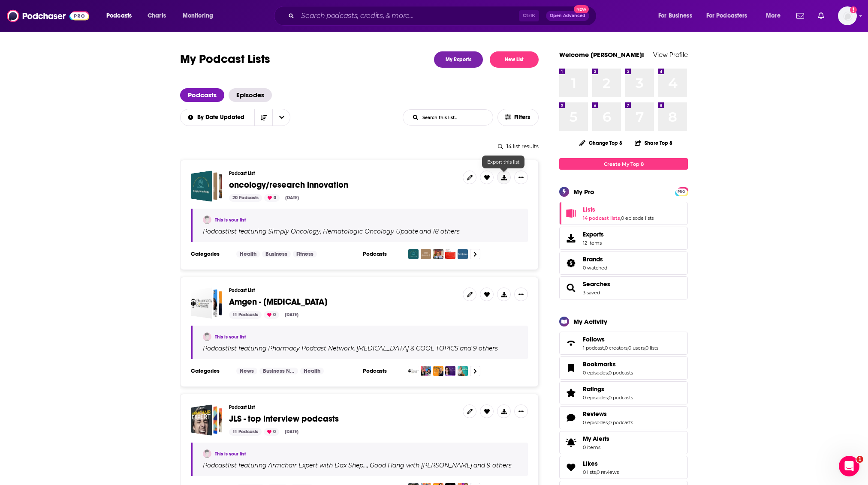
click at [505, 175] on icon at bounding box center [504, 178] width 6 height 6
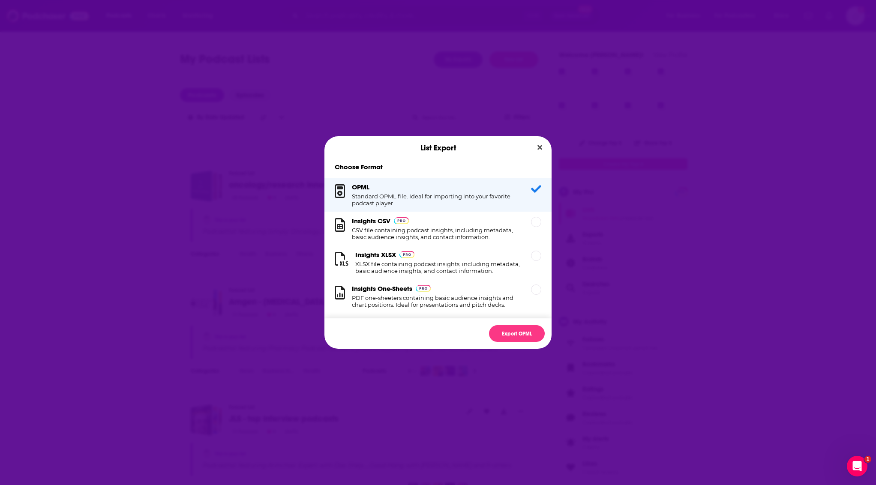
click at [526, 198] on div "OPML Standard OPML file. Ideal for importing into your favorite podcast player." at bounding box center [438, 195] width 227 height 34
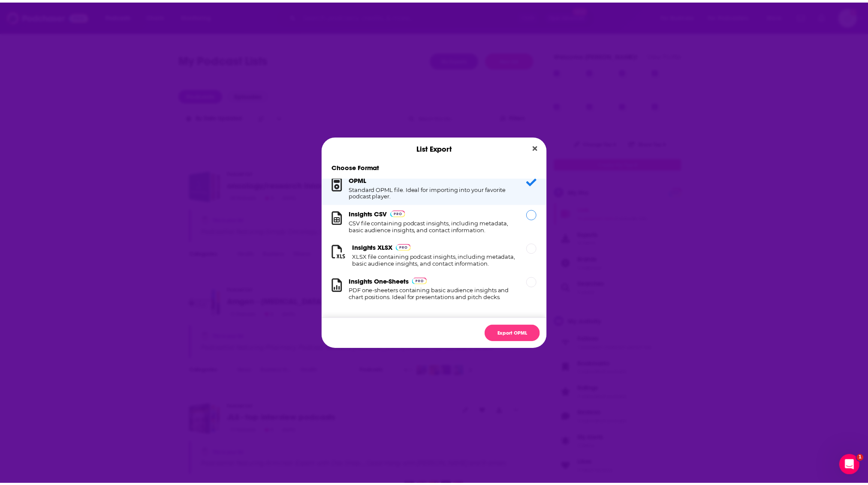
scroll to position [15, 0]
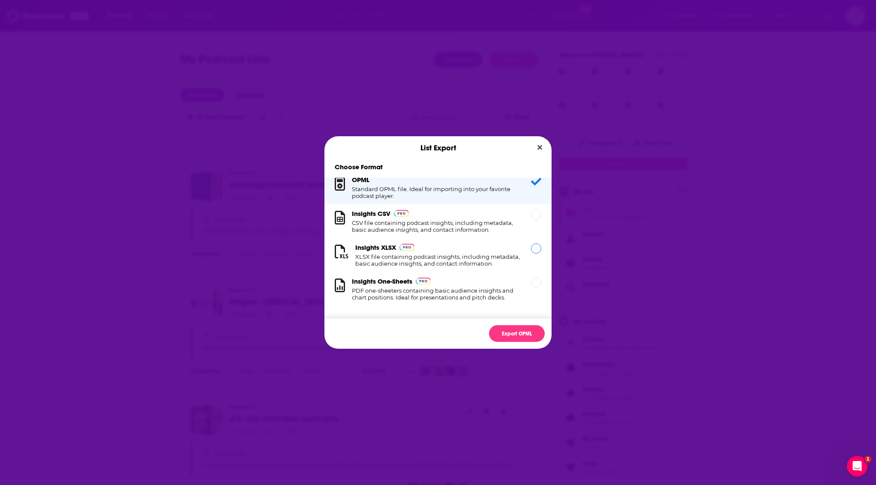
click at [531, 244] on div "Dialog" at bounding box center [536, 249] width 10 height 10
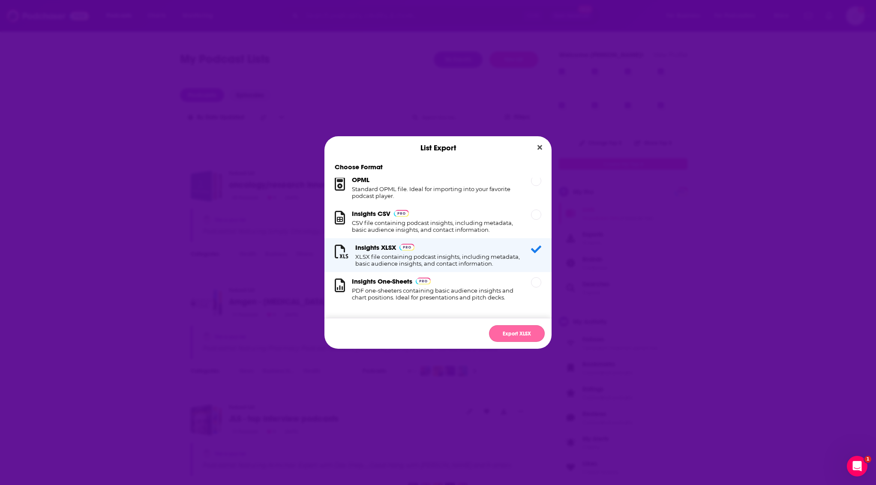
click at [513, 335] on button "Export XLSX" at bounding box center [517, 333] width 56 height 17
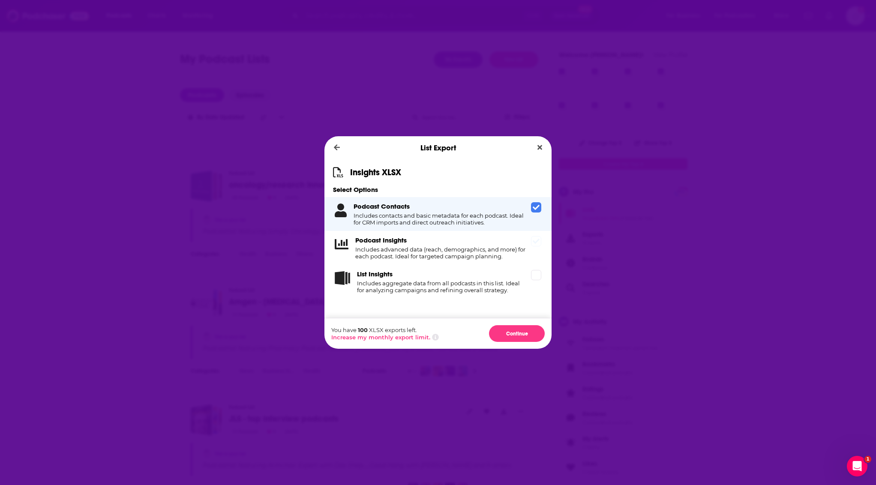
click at [536, 250] on div "Podcast Insights Includes advanced data (reach, demographics, and more) for eac…" at bounding box center [438, 248] width 227 height 34
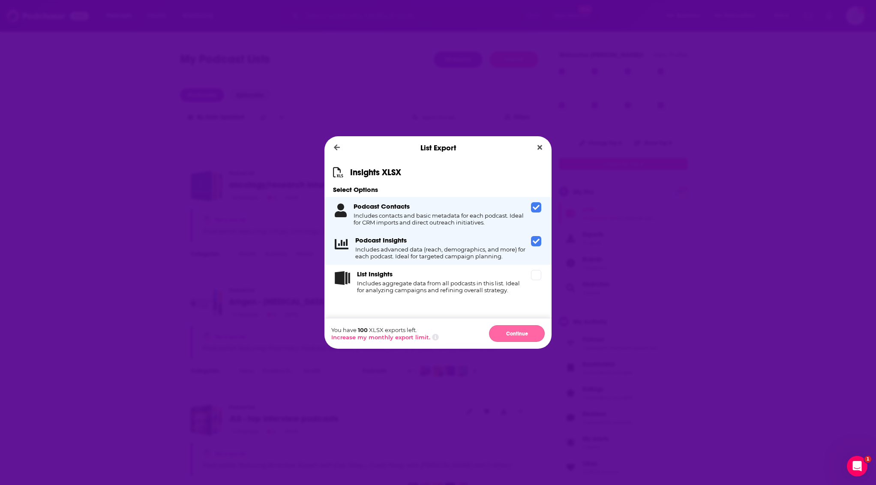
click at [512, 334] on button "Continue" at bounding box center [517, 333] width 56 height 17
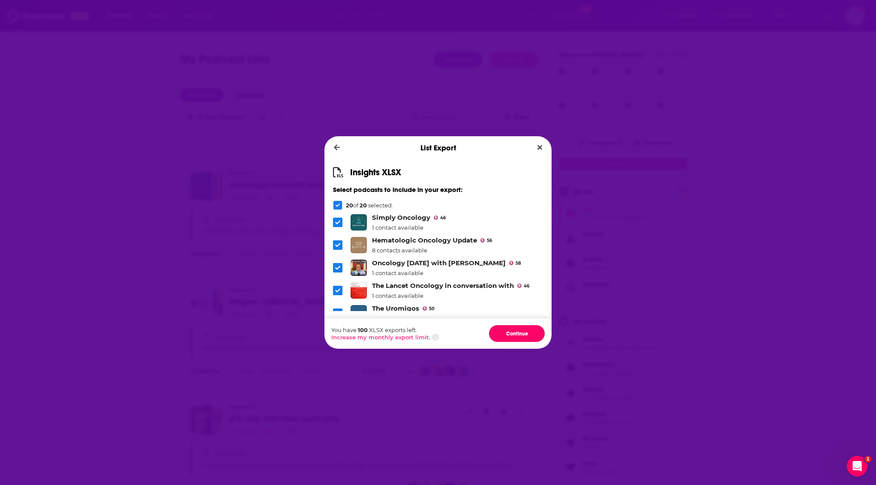
click at [512, 334] on button "Continue" at bounding box center [517, 333] width 56 height 17
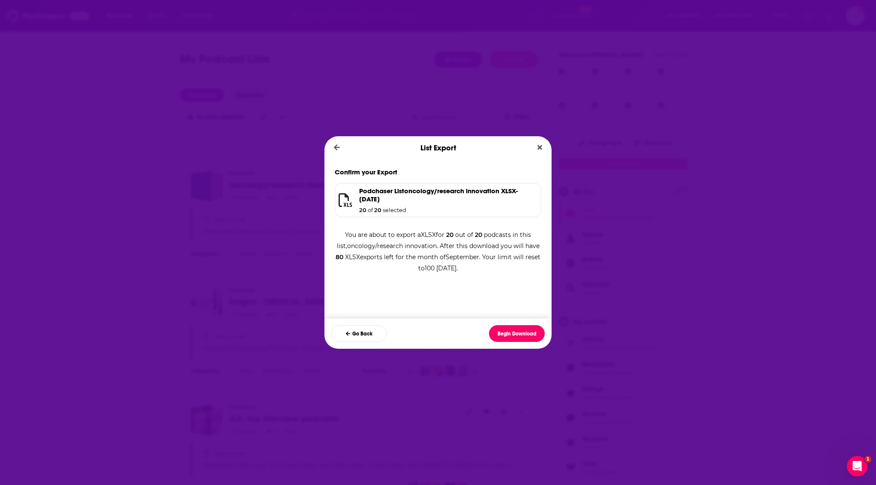
click at [512, 334] on button "Begin Download" at bounding box center [517, 333] width 56 height 17
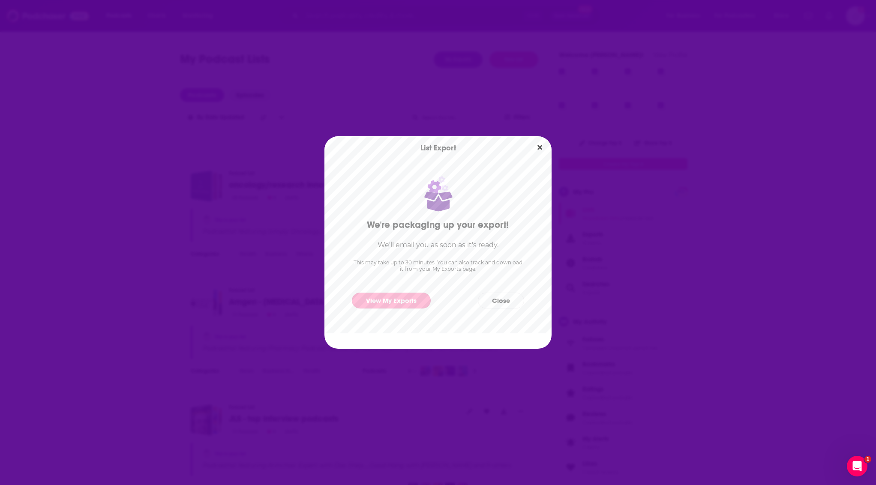
click at [407, 302] on link "View My Exports" at bounding box center [391, 301] width 79 height 16
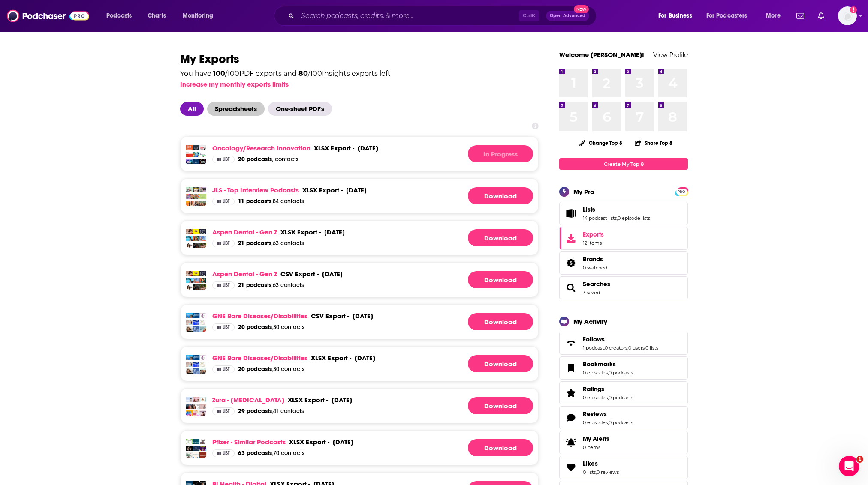
click at [235, 103] on span "Spreadsheets" at bounding box center [235, 109] width 57 height 14
click at [196, 112] on span "All" at bounding box center [192, 109] width 24 height 14
click at [251, 110] on span "Spreadsheets" at bounding box center [235, 109] width 57 height 14
click at [515, 155] on link "Download" at bounding box center [500, 153] width 65 height 17
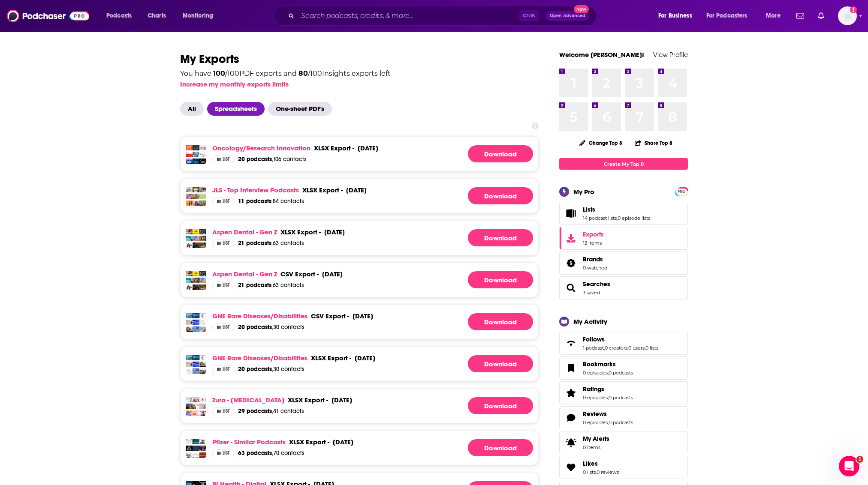
click at [844, 11] on img "Logged in as hoffmacv" at bounding box center [847, 15] width 19 height 19
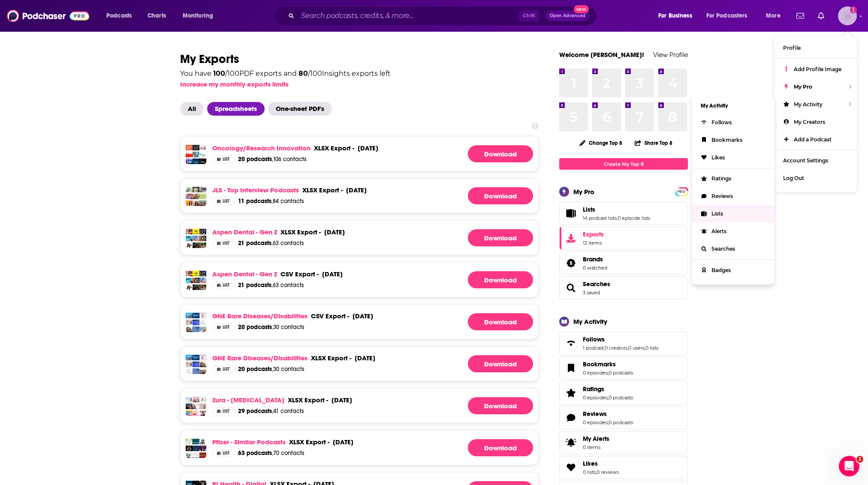
click at [717, 214] on span "Lists" at bounding box center [717, 214] width 12 height 6
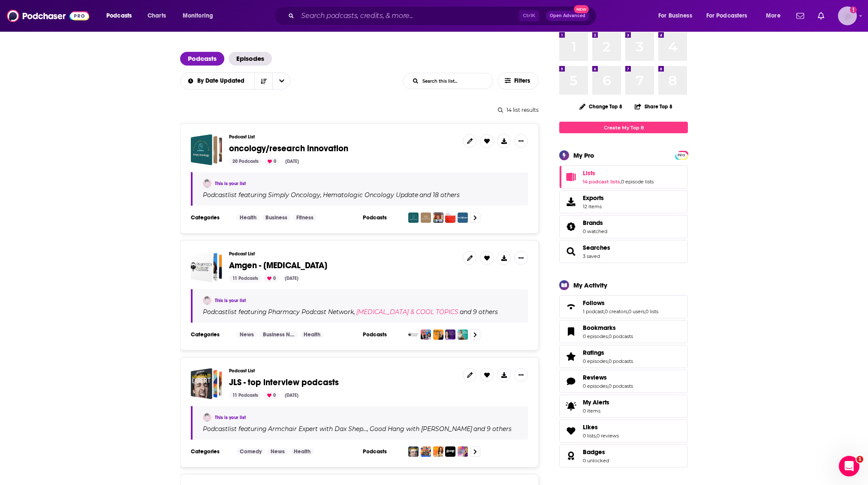
scroll to position [57, 0]
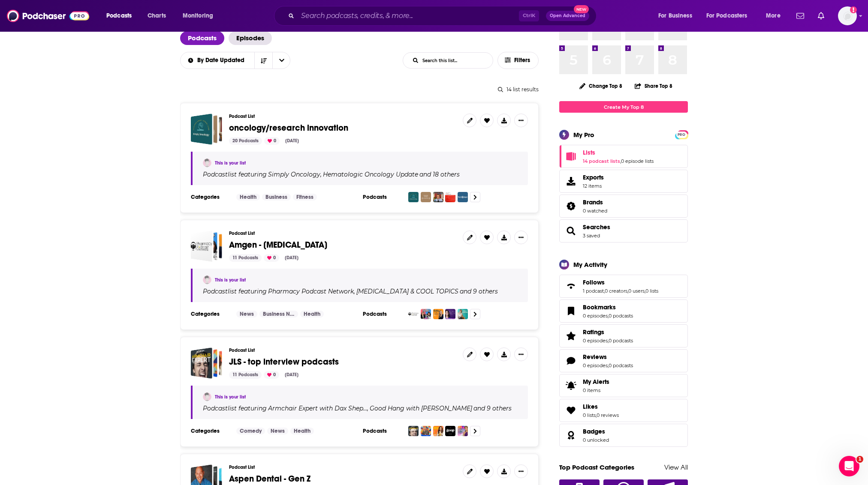
click at [264, 243] on span "Amgen - Osteoporosis" at bounding box center [278, 245] width 98 height 11
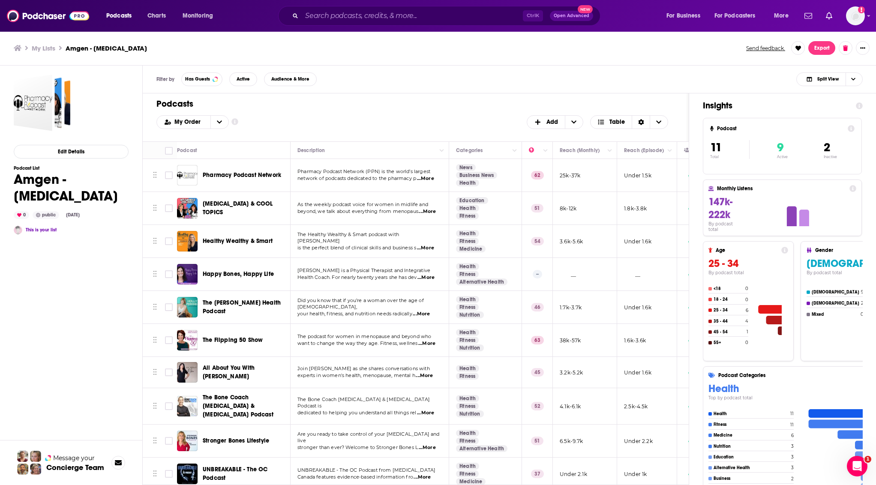
drag, startPoint x: 399, startPoint y: 125, endPoint x: 399, endPoint y: 119, distance: 6.4
click at [399, 125] on div "My Order Customize Your List Order Select the “My Order” sort and remove all fi…" at bounding box center [416, 122] width 519 height 14
drag, startPoint x: 332, startPoint y: 14, endPoint x: 256, endPoint y: 23, distance: 76.0
click at [333, 14] on input "Search podcasts, credits, & more..." at bounding box center [412, 16] width 221 height 14
click at [126, 16] on span "Podcasts" at bounding box center [118, 16] width 25 height 12
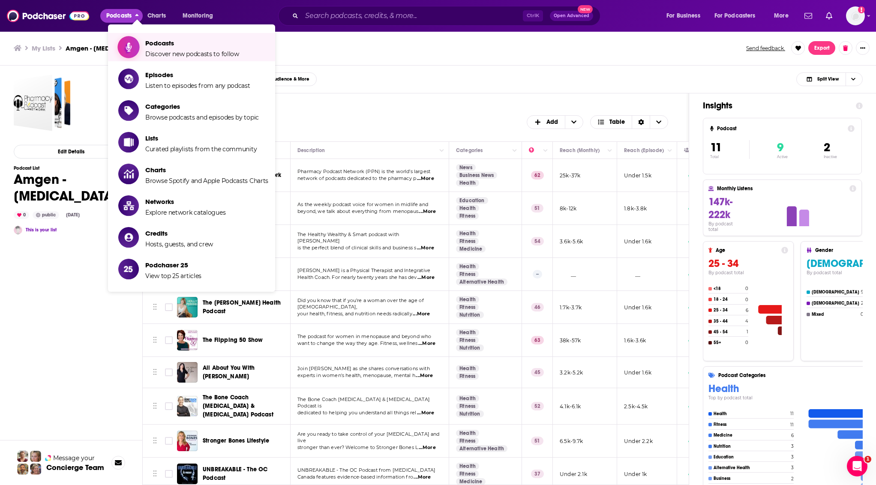
click at [229, 36] on span "Podcasts Discover new podcasts to follow" at bounding box center [192, 46] width 94 height 21
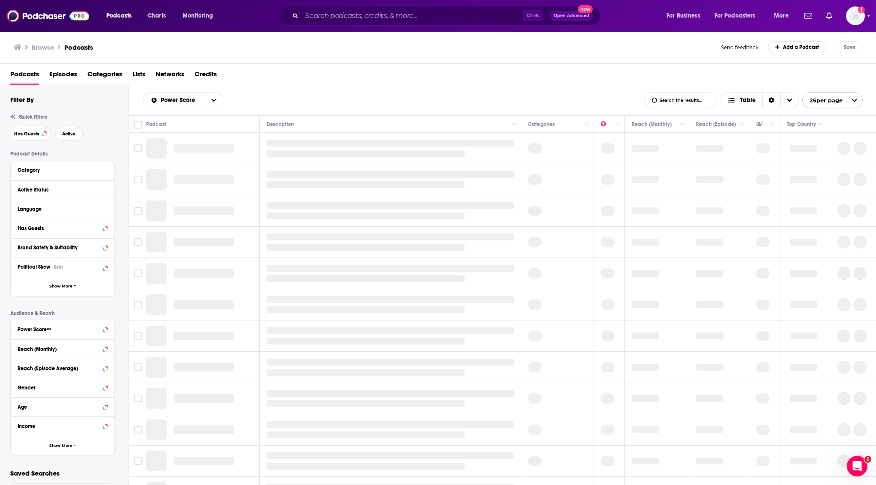
click at [393, 6] on div "Ctrl K Open Advanced New" at bounding box center [439, 16] width 322 height 20
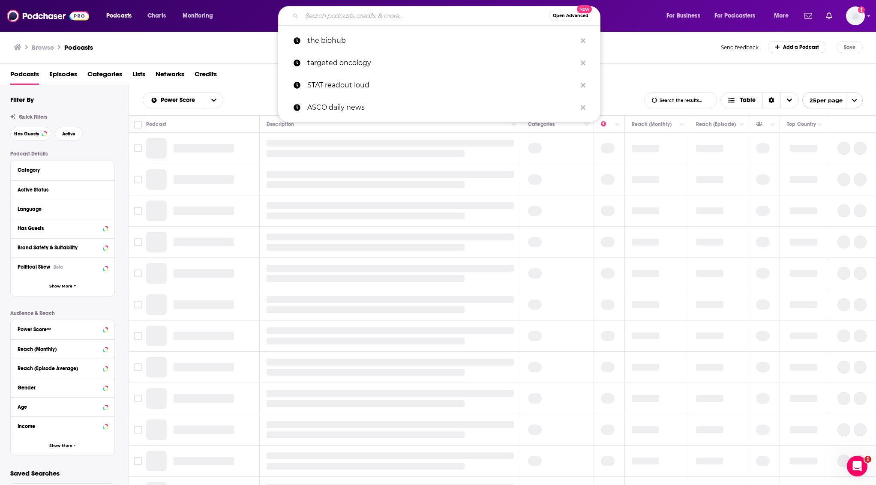
click at [405, 14] on input "Search podcasts, credits, & more..." at bounding box center [425, 16] width 247 height 14
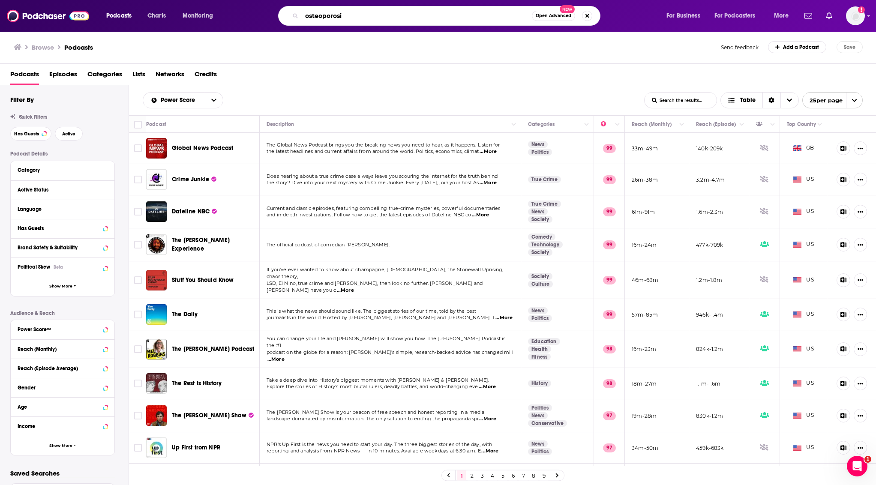
type input "[MEDICAL_DATA]"
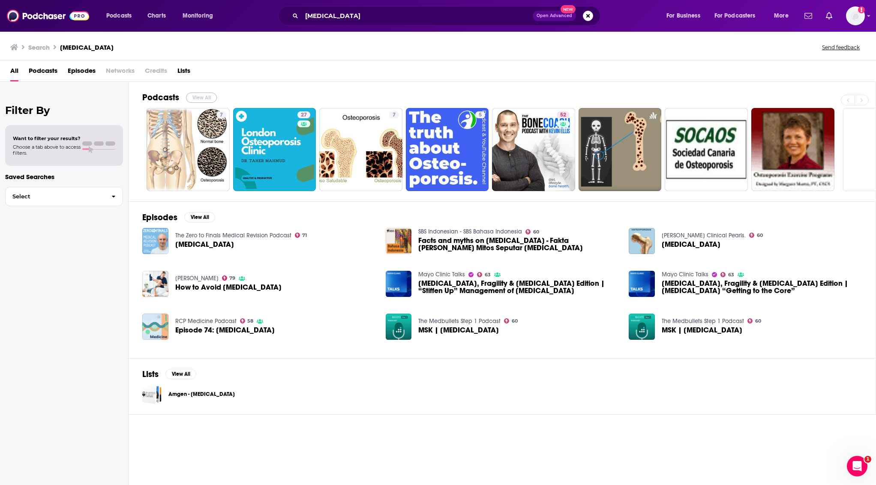
click at [195, 93] on button "View All" at bounding box center [201, 98] width 31 height 10
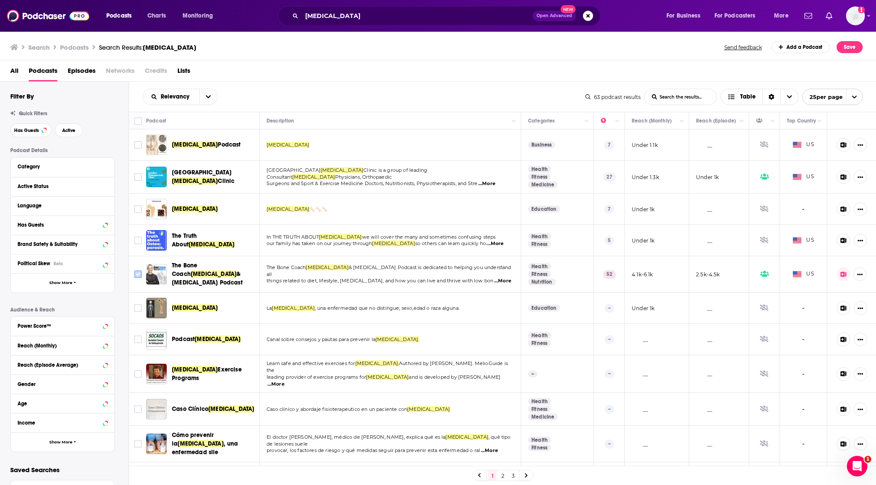
click at [136, 277] on input "Toggle select row" at bounding box center [138, 275] width 8 height 8
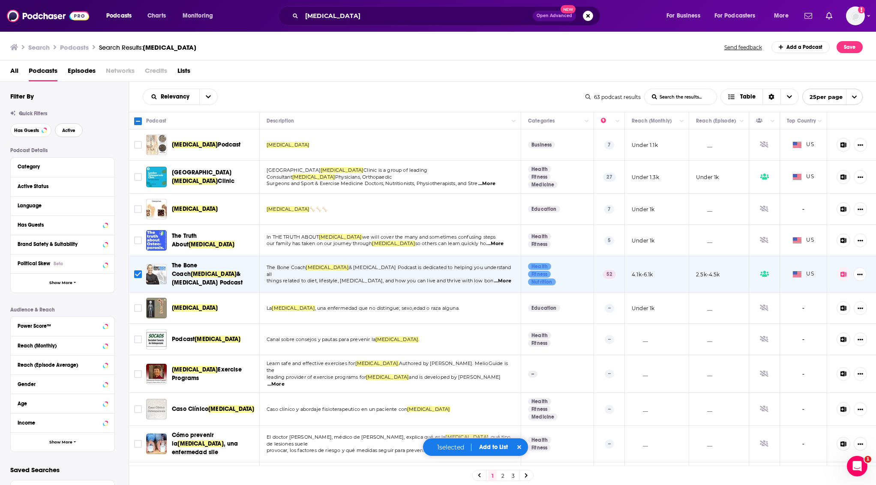
click at [71, 134] on button "Active" at bounding box center [69, 130] width 28 height 14
click at [36, 134] on button "Has Guests" at bounding box center [30, 130] width 41 height 14
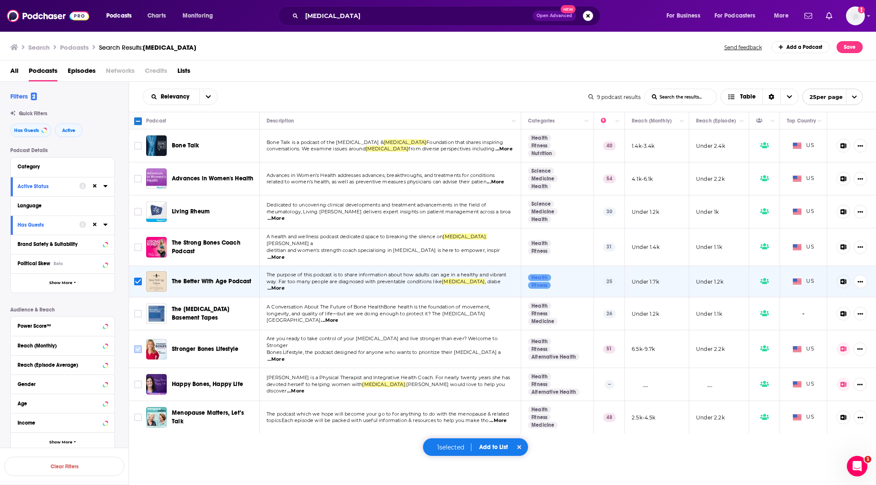
click at [138, 346] on input "Toggle select row" at bounding box center [138, 350] width 8 height 8
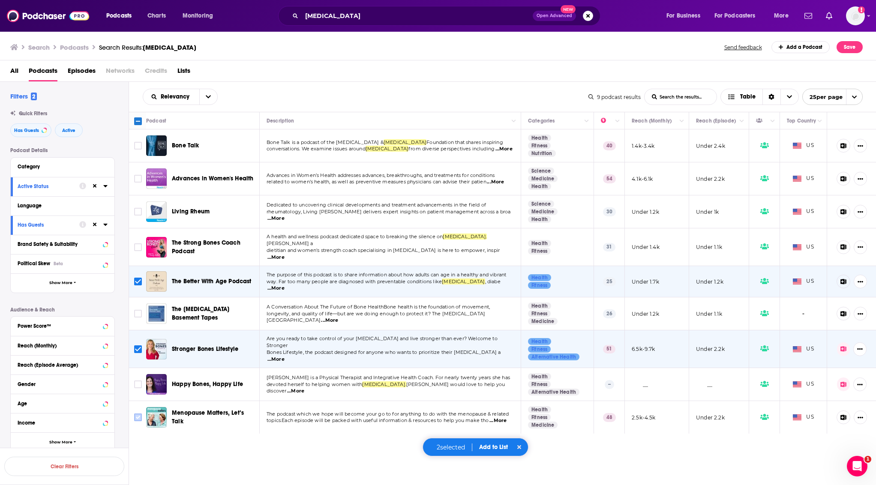
click at [135, 414] on input "Toggle select row" at bounding box center [138, 418] width 8 height 8
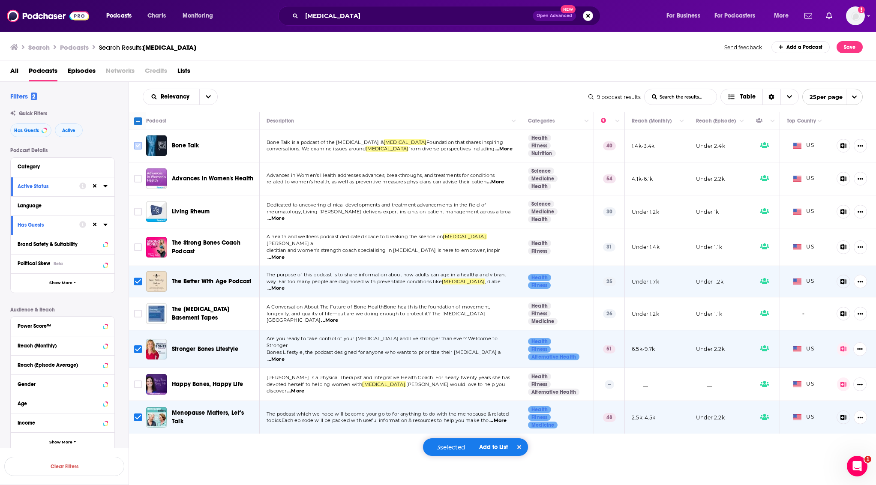
click at [139, 143] on input "Toggle select row" at bounding box center [138, 146] width 8 height 8
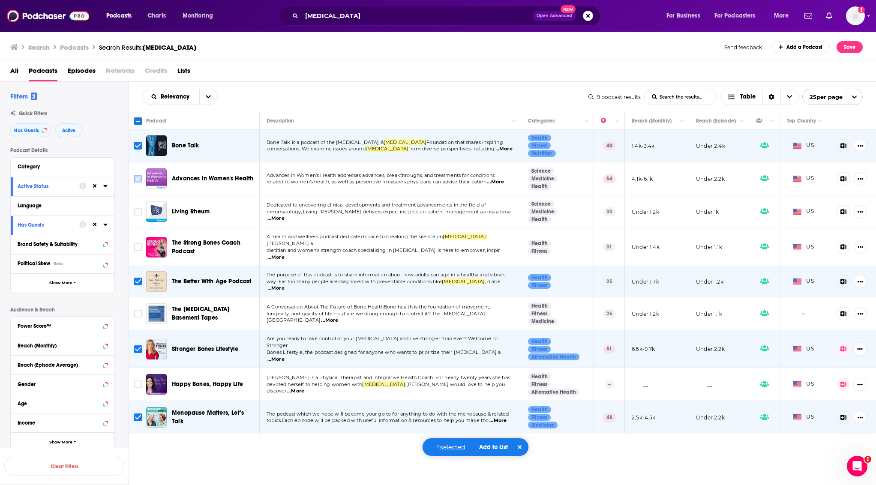
click at [137, 181] on input "Toggle select row" at bounding box center [138, 179] width 8 height 8
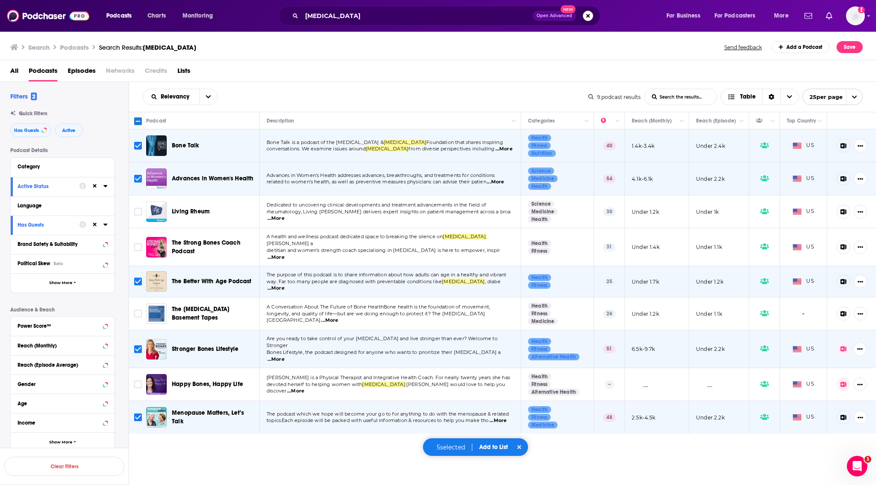
click at [502, 443] on div "5 selected Add to List" at bounding box center [476, 447] width 106 height 18
click at [500, 451] on button "Add to List" at bounding box center [494, 447] width 42 height 7
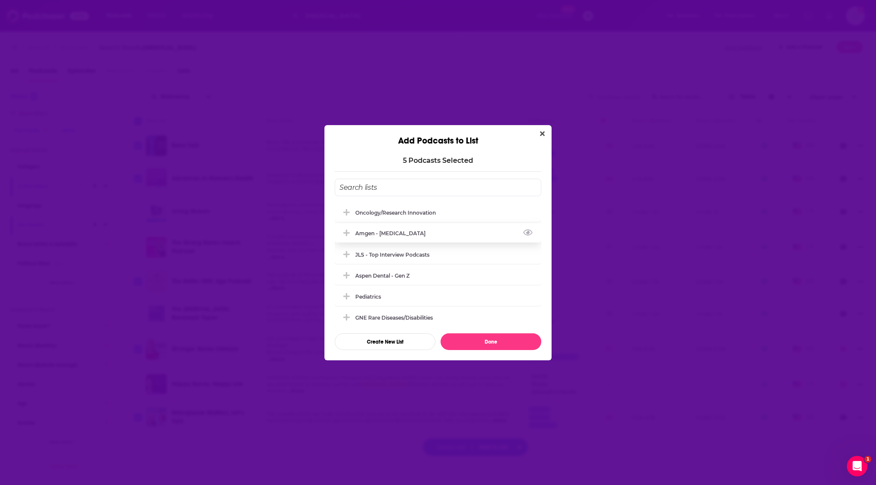
click at [392, 235] on div "Amgen - [MEDICAL_DATA]" at bounding box center [392, 233] width 75 height 6
click at [487, 350] on button "Done" at bounding box center [491, 342] width 101 height 17
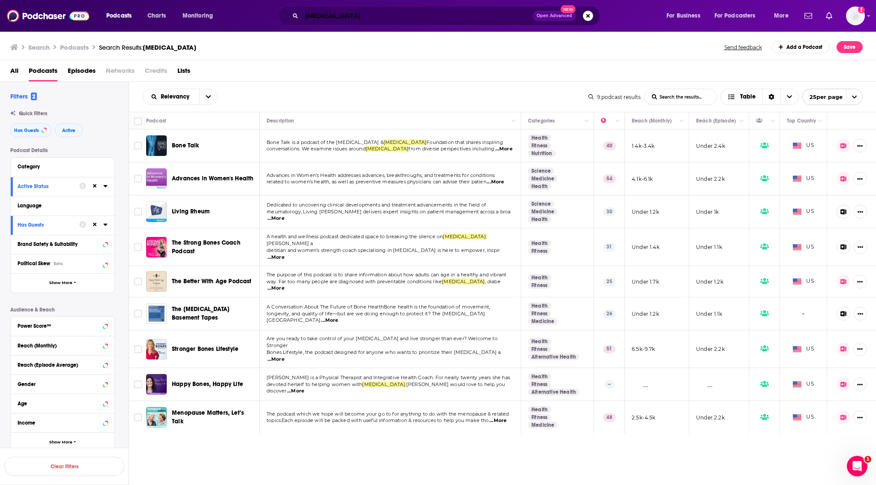
click at [353, 15] on input "[MEDICAL_DATA]" at bounding box center [417, 16] width 231 height 14
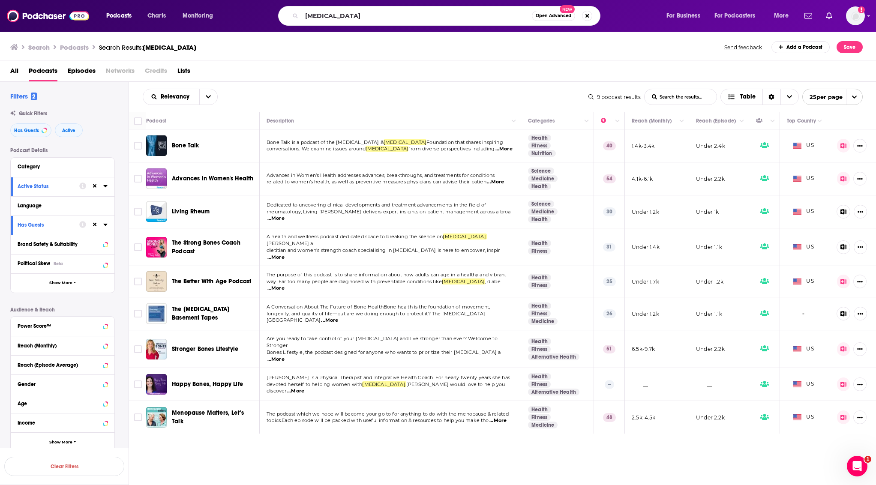
click at [80, 69] on span "Episodes" at bounding box center [82, 73] width 28 height 18
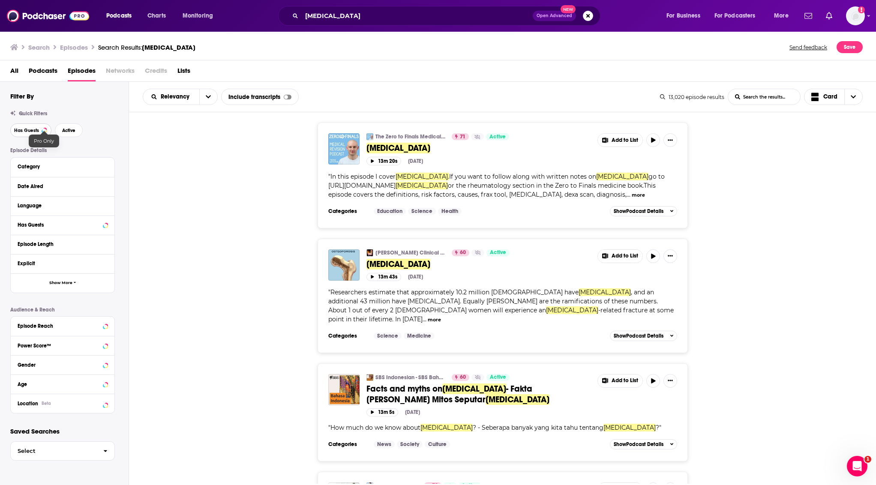
click at [43, 128] on button "Has Guests" at bounding box center [30, 130] width 41 height 14
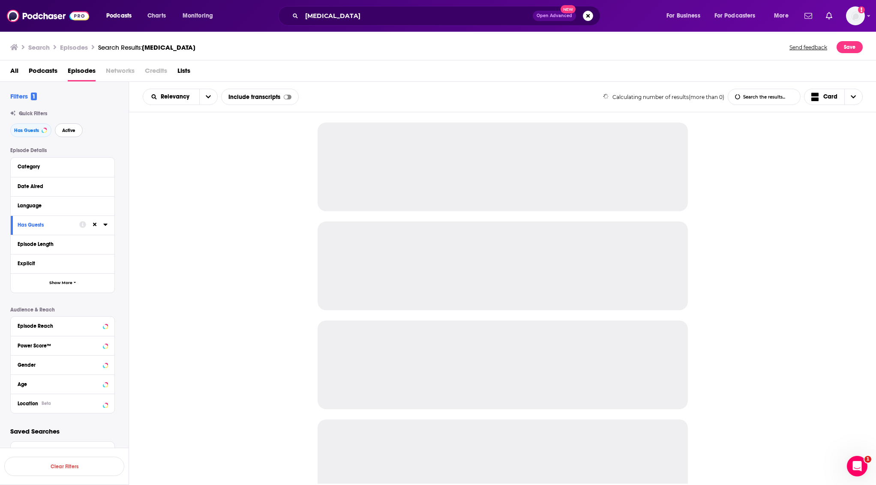
click at [72, 132] on span "Active" at bounding box center [68, 130] width 13 height 5
click at [52, 166] on div "Category" at bounding box center [58, 167] width 80 height 6
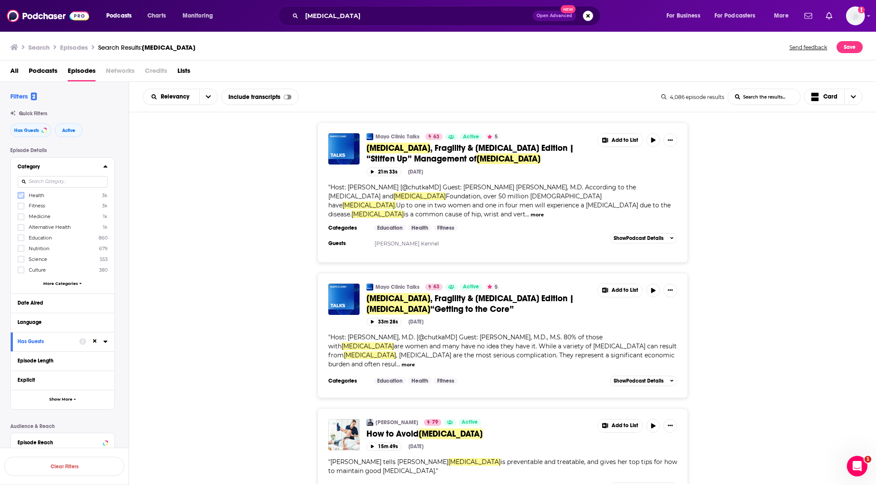
click at [24, 196] on label at bounding box center [21, 195] width 7 height 7
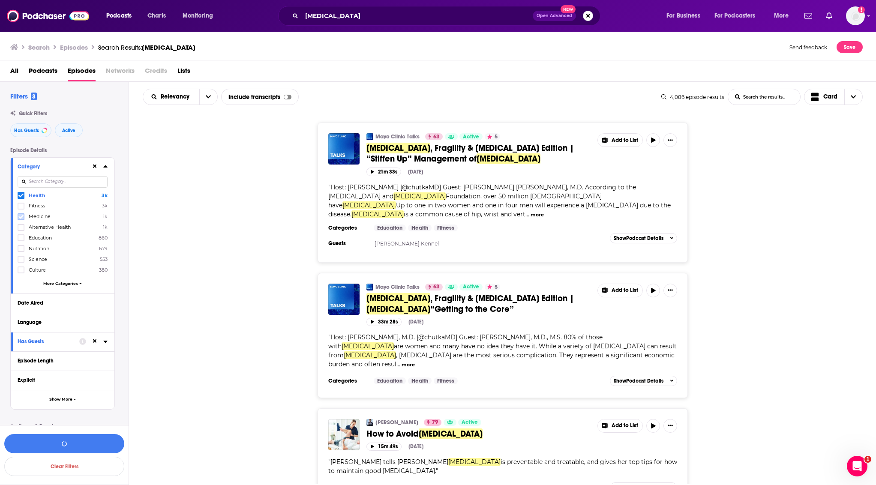
click at [21, 218] on icon at bounding box center [20, 216] width 5 height 5
click at [194, 285] on div "Mayo Clinic Talks 63 Active 5 Osteoporosis , Fragility & Bone Health Edition | …" at bounding box center [503, 335] width 748 height 125
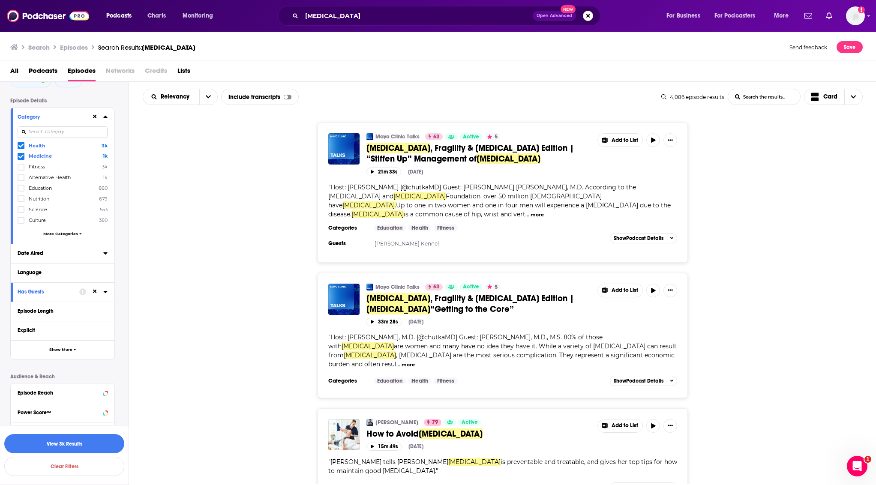
scroll to position [111, 0]
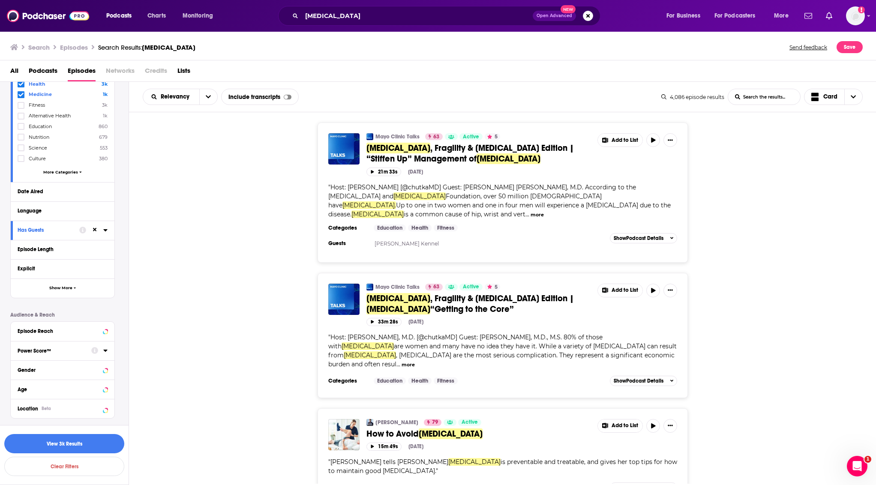
click at [64, 350] on div "Power Score™" at bounding box center [52, 351] width 68 height 6
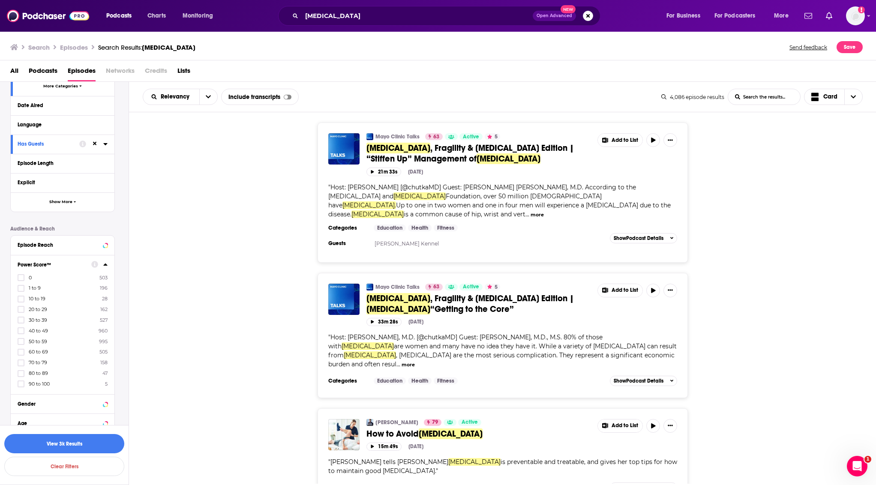
scroll to position [203, 0]
click at [59, 263] on button "Power Score™" at bounding box center [55, 258] width 74 height 11
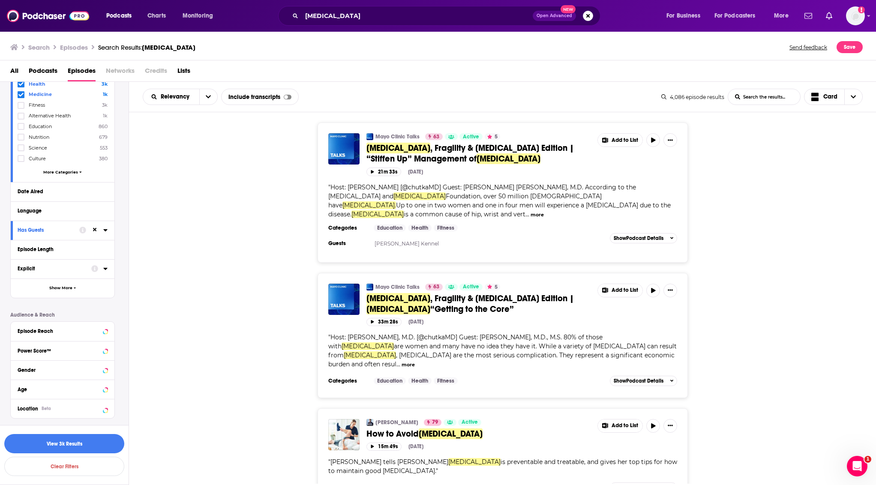
scroll to position [111, 0]
click at [71, 333] on div "Episode Reach" at bounding box center [52, 331] width 68 height 6
click at [28, 349] on input "number" at bounding box center [39, 347] width 43 height 14
type input "3000"
click at [60, 445] on button "View 2k Results" at bounding box center [64, 443] width 120 height 19
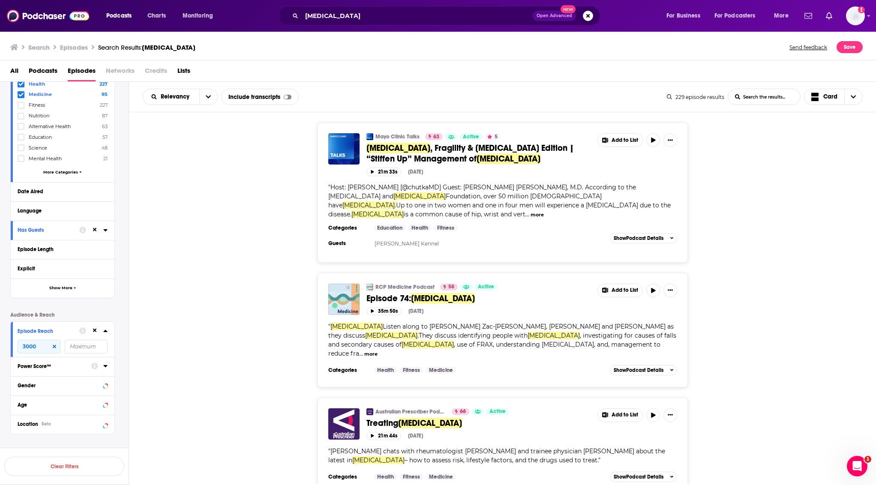
click at [51, 216] on div "Language" at bounding box center [63, 211] width 104 height 19
click at [47, 203] on div "Language" at bounding box center [63, 211] width 104 height 19
click at [40, 218] on div "Language" at bounding box center [63, 211] width 104 height 19
click at [30, 214] on button "Language" at bounding box center [61, 210] width 86 height 11
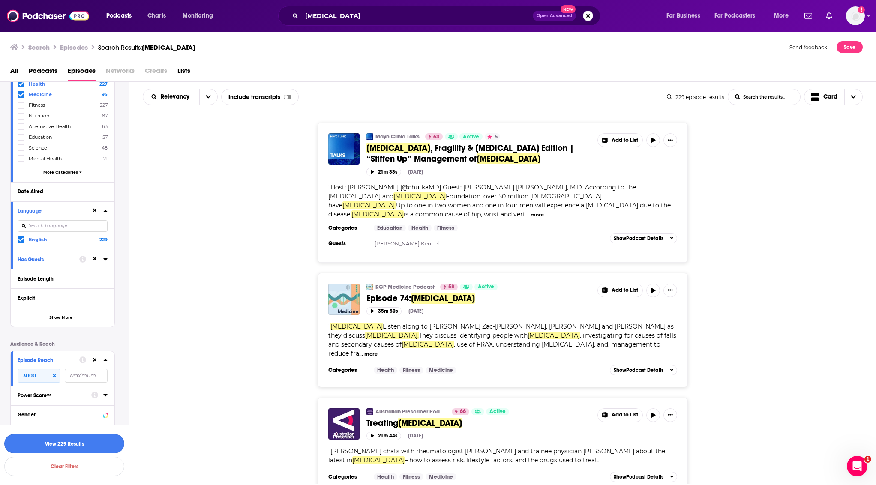
click at [115, 440] on button "View 229 Results" at bounding box center [64, 443] width 120 height 19
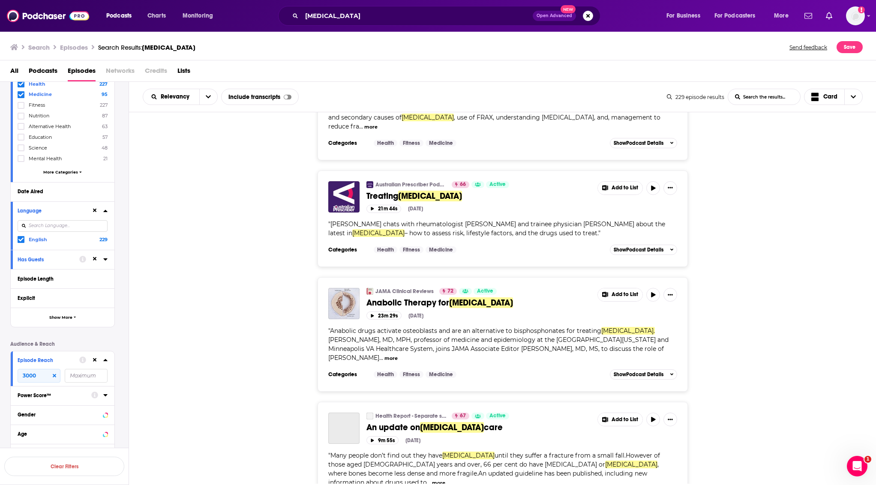
scroll to position [229, 0]
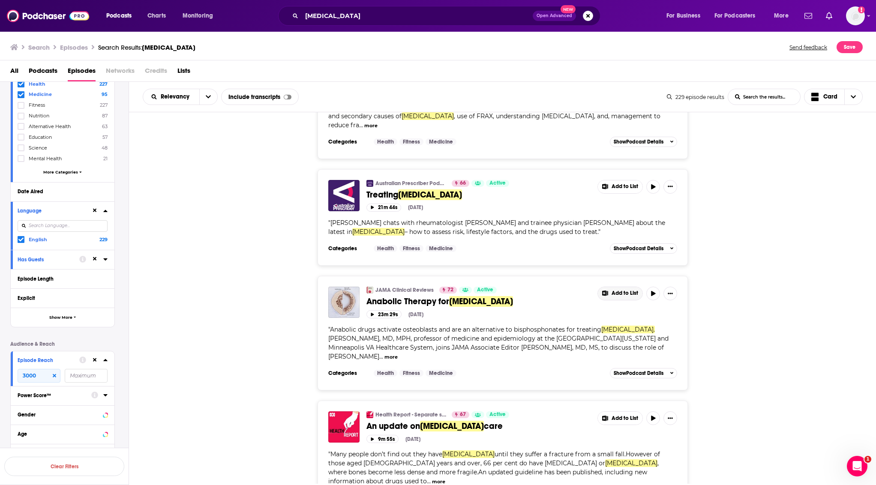
click at [623, 290] on span "Add to List" at bounding box center [625, 293] width 27 height 6
click at [636, 310] on button "Add Podcast" at bounding box center [627, 310] width 44 height 16
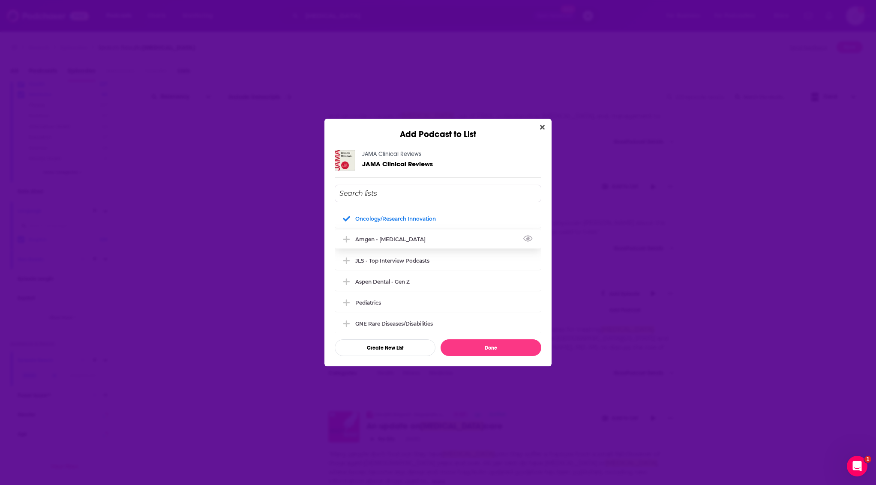
click at [420, 237] on div "Amgen - [MEDICAL_DATA]" at bounding box center [438, 239] width 207 height 19
click at [472, 338] on div "oncology/research innovation Amgen - Osteoporosis JLS - top interview podcasts …" at bounding box center [438, 271] width 207 height 172
click at [467, 210] on div "oncology/research innovation" at bounding box center [438, 218] width 207 height 19
drag, startPoint x: 501, startPoint y: 343, endPoint x: 561, endPoint y: 351, distance: 60.5
click at [501, 344] on button "Done" at bounding box center [491, 348] width 101 height 17
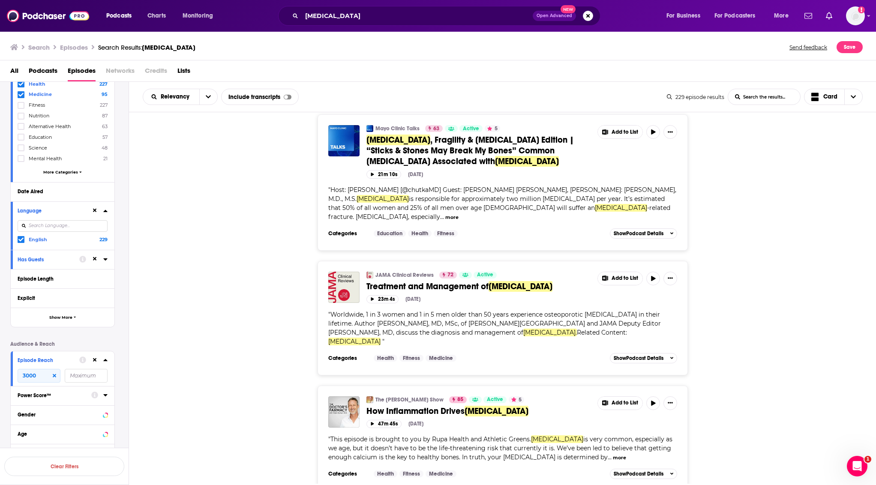
scroll to position [686, 0]
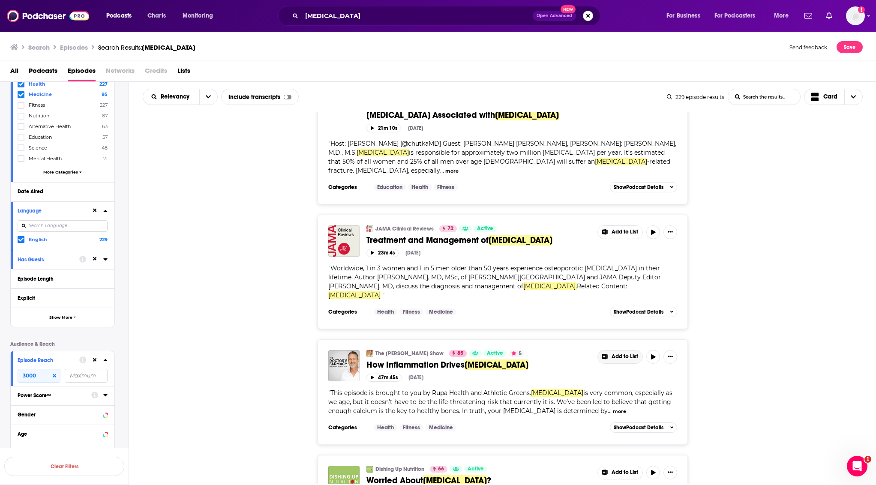
click at [629, 354] on span "Add to List" at bounding box center [625, 357] width 27 height 6
click at [626, 338] on button "Add Podcast" at bounding box center [627, 336] width 44 height 16
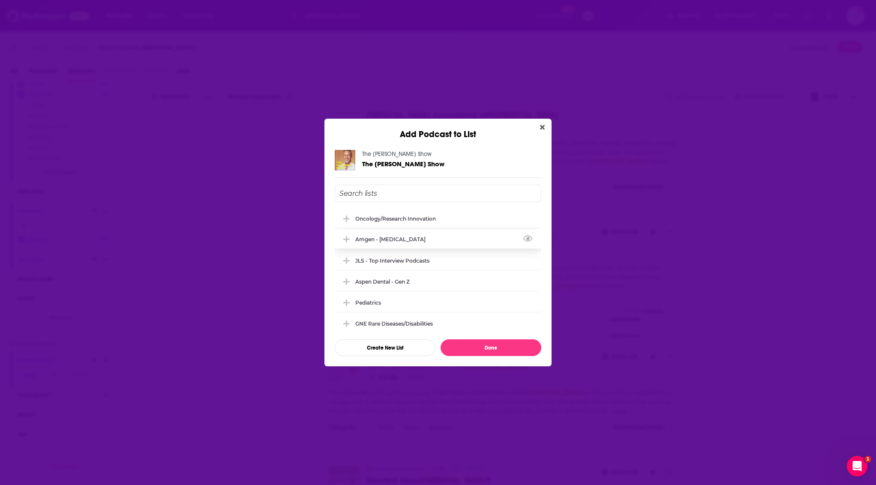
click at [391, 243] on div "Amgen - [MEDICAL_DATA]" at bounding box center [438, 239] width 207 height 19
click at [501, 350] on button "Done" at bounding box center [491, 348] width 101 height 17
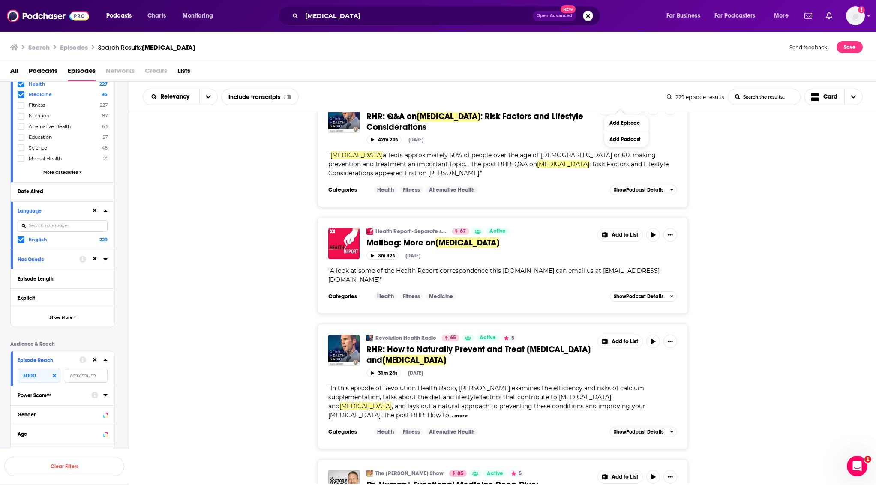
scroll to position [1715, 0]
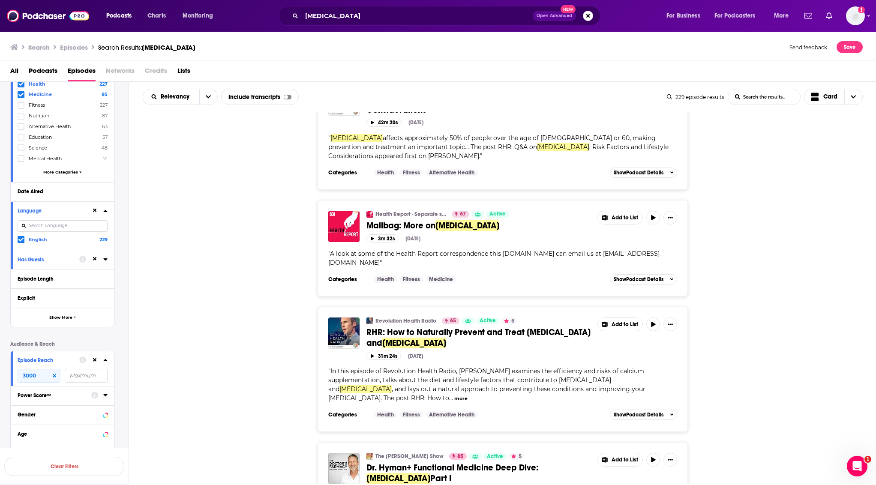
click at [500, 273] on div "Categories Health Fitness Medicine Add to List Show Podcast Details" at bounding box center [502, 279] width 349 height 13
click at [628, 215] on span "Add to List" at bounding box center [625, 218] width 27 height 6
click at [623, 157] on button "Add Podcast" at bounding box center [627, 158] width 44 height 16
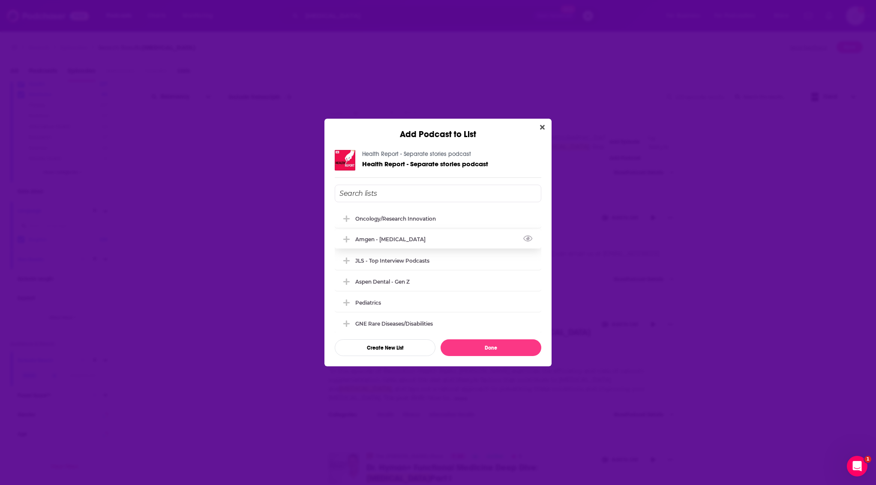
click at [387, 241] on div "Amgen - [MEDICAL_DATA]" at bounding box center [392, 239] width 75 height 6
click at [468, 342] on button "Done" at bounding box center [491, 348] width 101 height 17
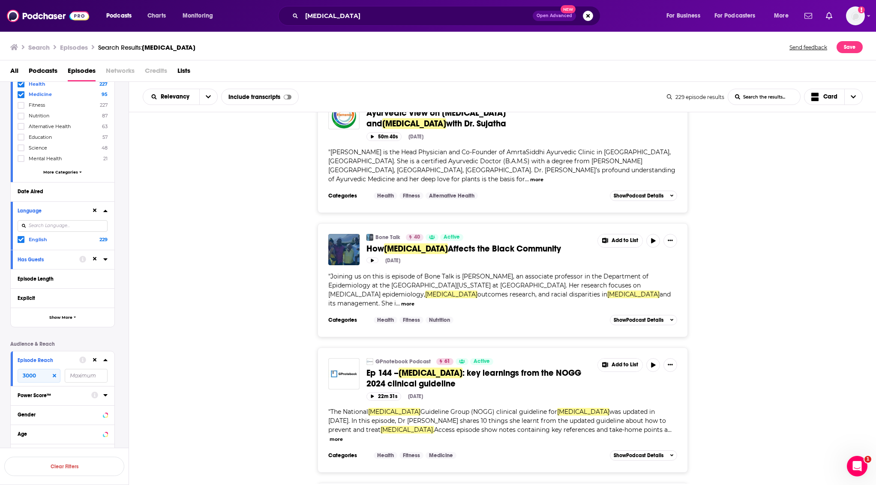
scroll to position [2698, 0]
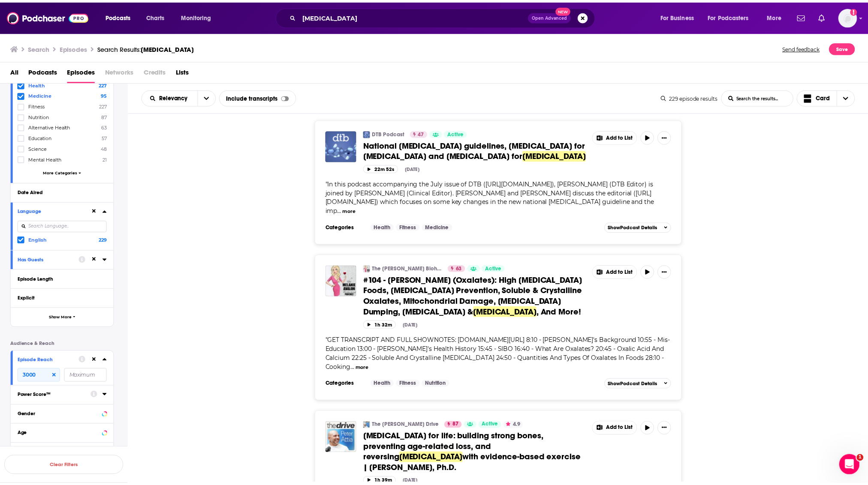
scroll to position [5786, 0]
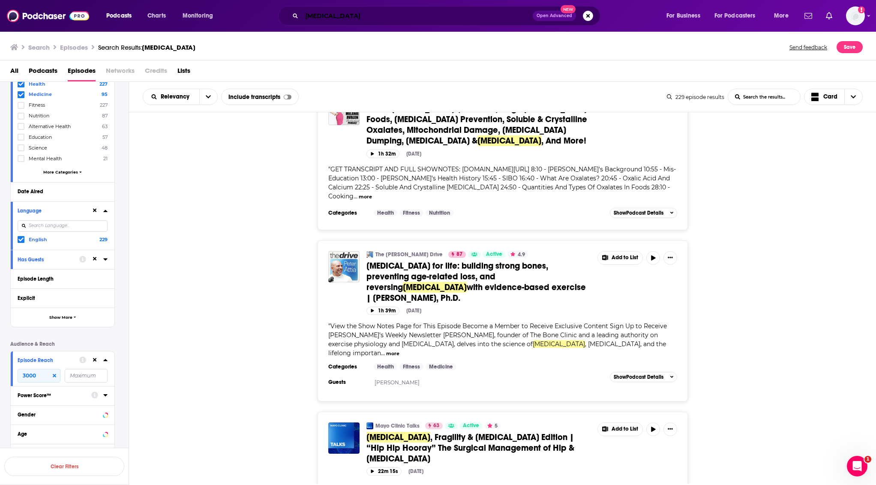
click at [399, 15] on input "[MEDICAL_DATA]" at bounding box center [417, 16] width 231 height 14
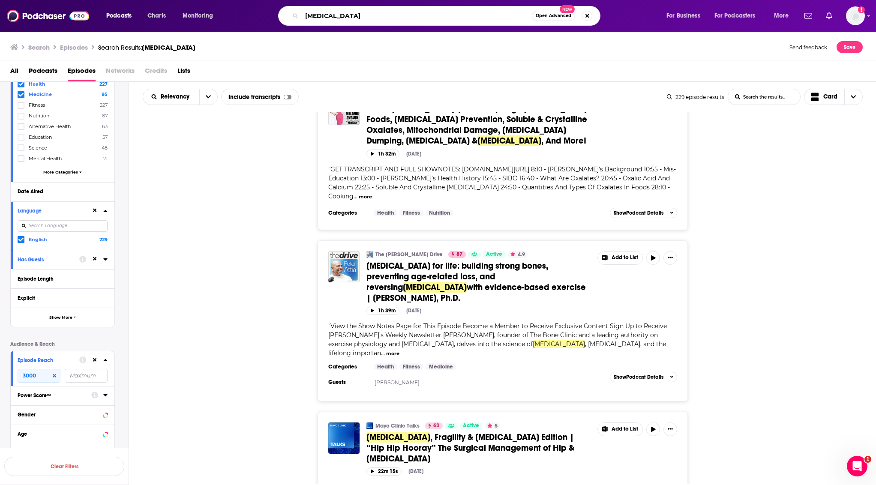
click at [399, 15] on input "[MEDICAL_DATA]" at bounding box center [417, 16] width 230 height 14
type input "the bone coach"
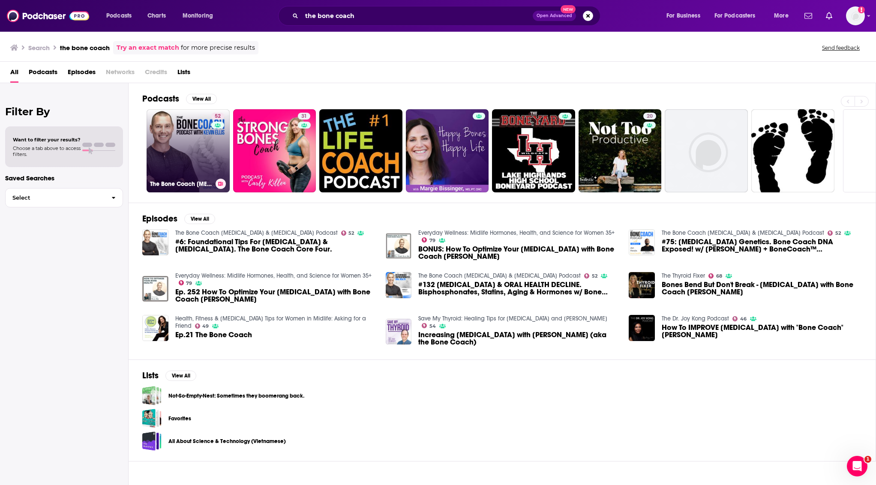
click at [169, 146] on link "52 The Bone Coach Osteoporosis & Bone Health Podcast" at bounding box center [188, 150] width 83 height 83
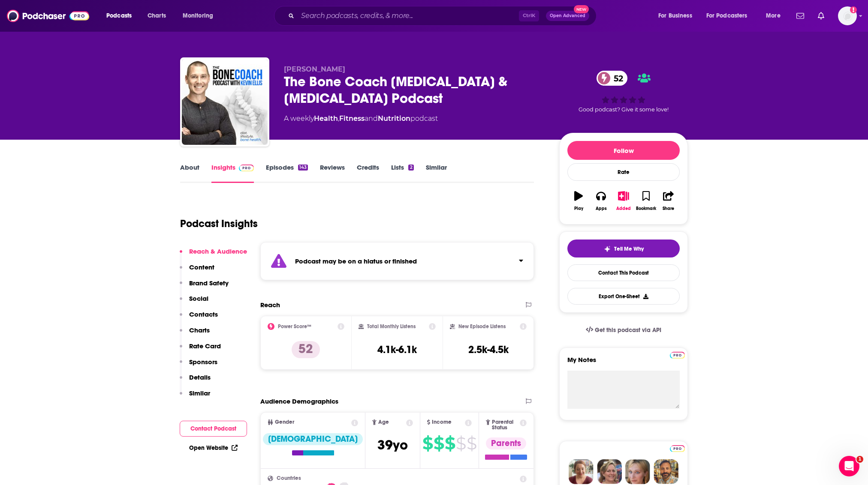
click at [436, 24] on div "Ctrl K Open Advanced New" at bounding box center [435, 16] width 322 height 20
click at [434, 20] on input "Search podcasts, credits, & more..." at bounding box center [408, 16] width 221 height 14
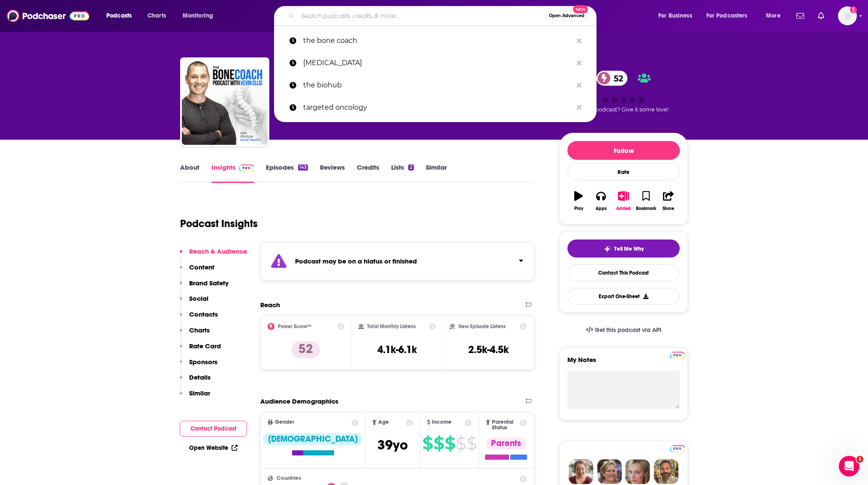
paste input "The Curbsiders Internal Medicine Podcast"
type input "The Curbsiders Internal Medicine Podcast"
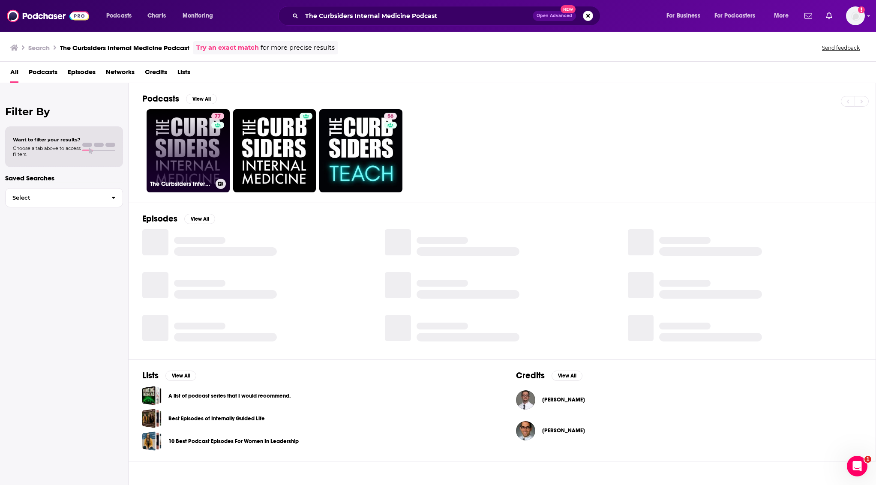
click at [206, 158] on link "77 The Curbsiders Internal Medicine Podcast" at bounding box center [188, 150] width 83 height 83
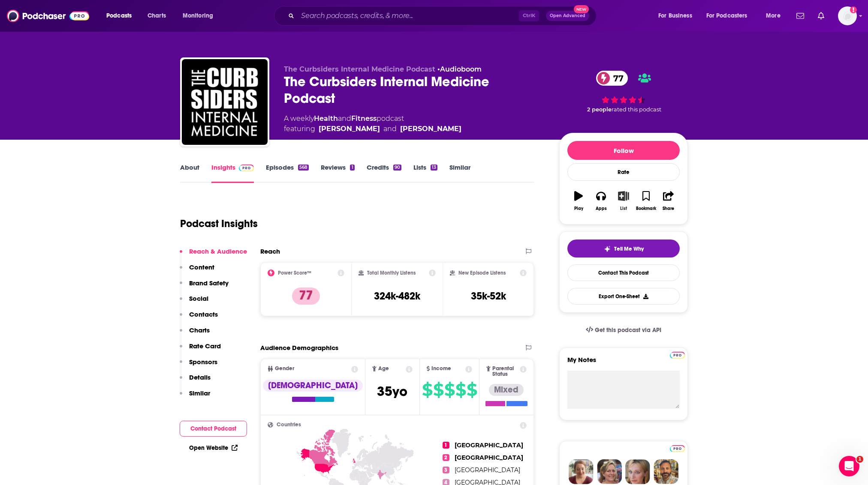
click at [626, 197] on icon "button" at bounding box center [623, 195] width 11 height 9
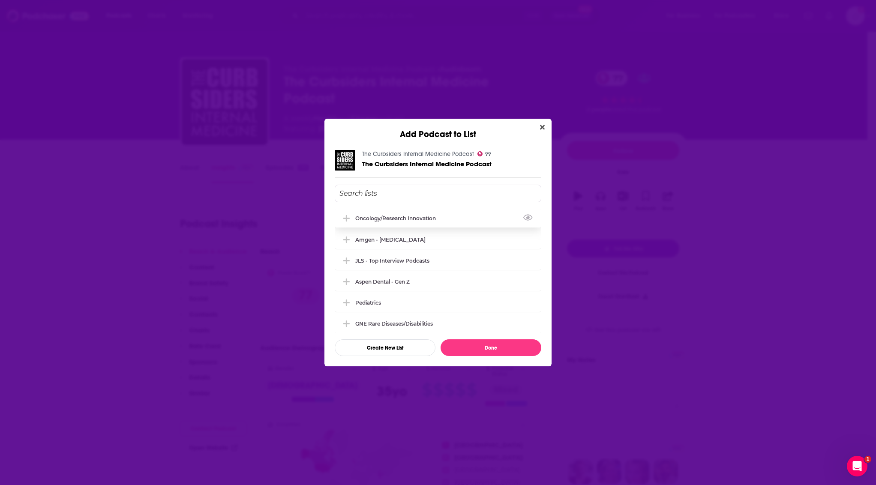
click at [382, 220] on div "oncology/research innovation" at bounding box center [398, 218] width 86 height 6
click at [387, 235] on div "Amgen - [MEDICAL_DATA]" at bounding box center [438, 239] width 207 height 19
click at [479, 340] on button "Done" at bounding box center [491, 348] width 101 height 17
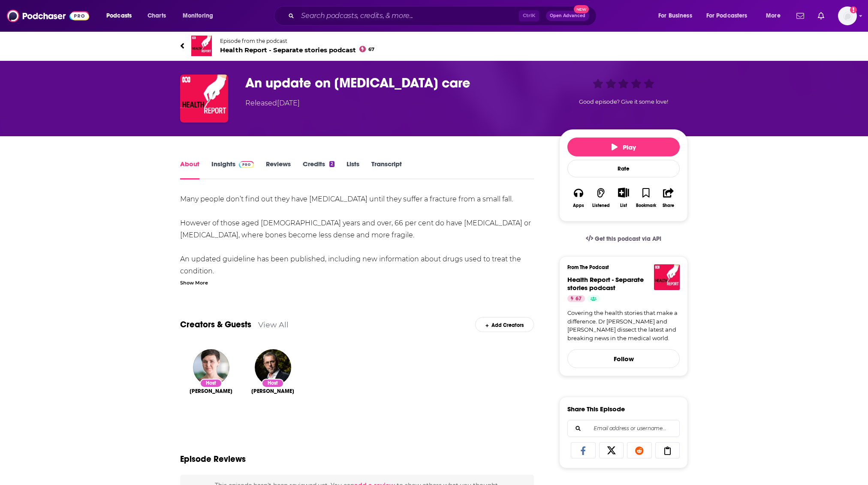
click at [214, 38] on link "Episode from the podcast Health Report - Separate stories podcast 67" at bounding box center [434, 46] width 508 height 21
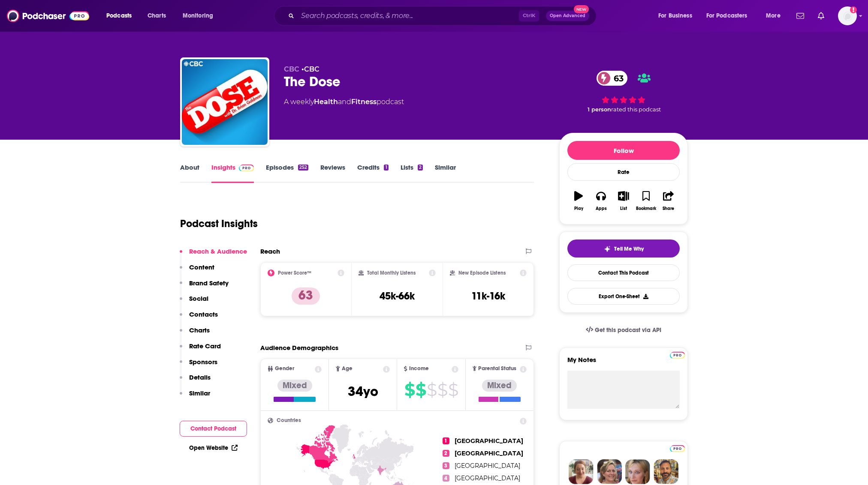
click at [193, 170] on link "About" at bounding box center [189, 173] width 19 height 20
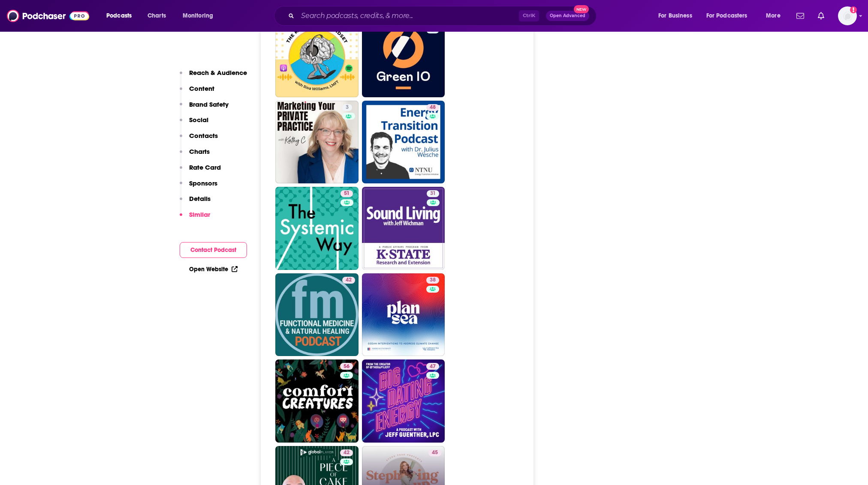
scroll to position [1530, 0]
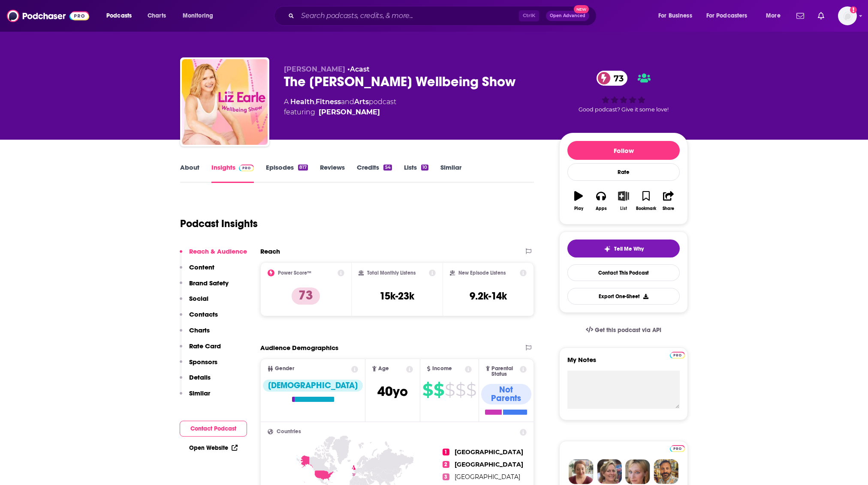
click at [620, 195] on icon "button" at bounding box center [623, 195] width 11 height 9
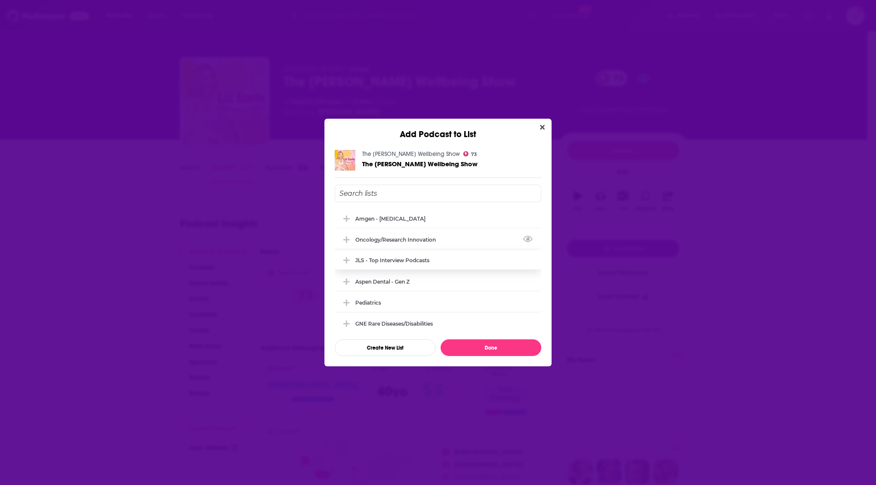
click at [421, 214] on div "Amgen - [MEDICAL_DATA]" at bounding box center [438, 218] width 207 height 19
click at [459, 340] on button "Done" at bounding box center [491, 348] width 101 height 17
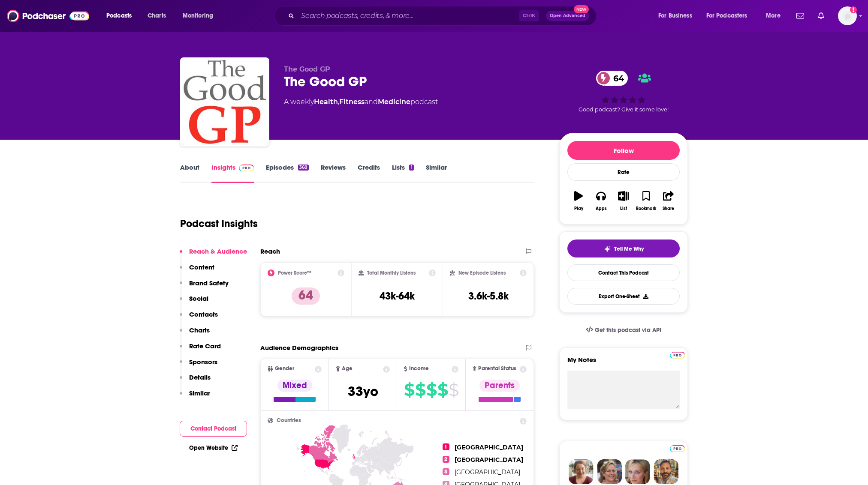
click at [187, 173] on link "About" at bounding box center [189, 173] width 19 height 20
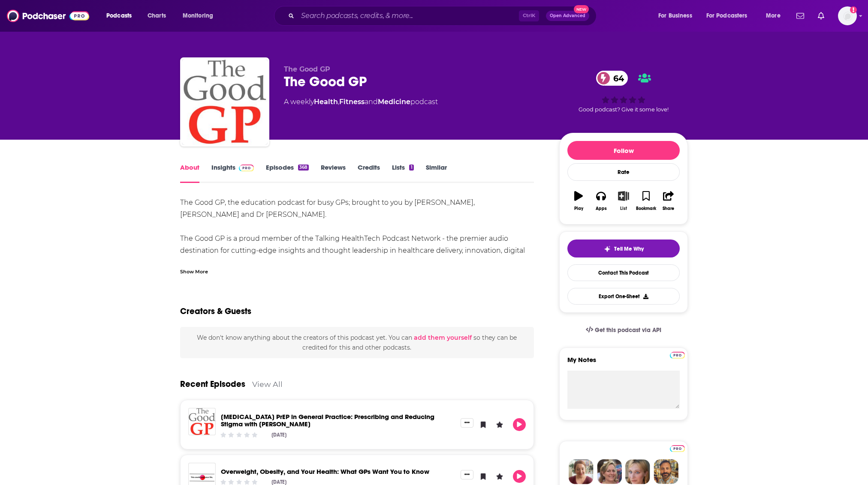
click at [617, 196] on button "List" at bounding box center [623, 201] width 22 height 31
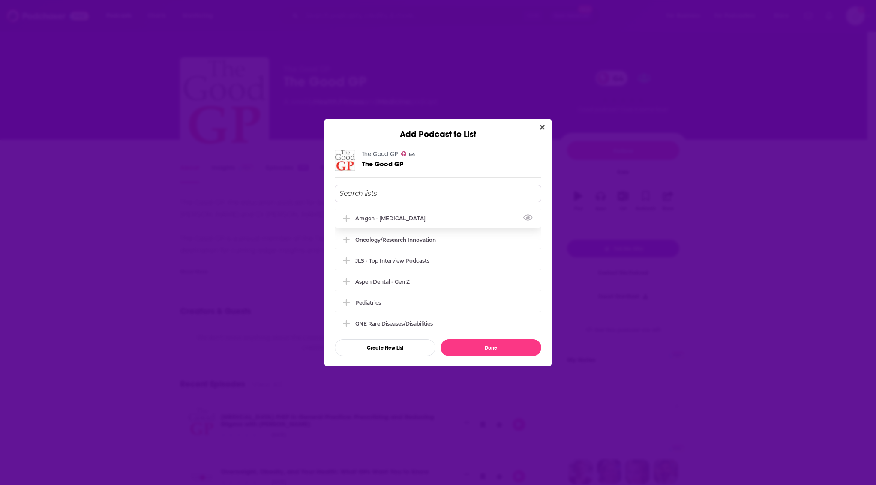
click at [405, 223] on div "Amgen - [MEDICAL_DATA]" at bounding box center [438, 218] width 207 height 19
click at [470, 350] on button "Done" at bounding box center [491, 348] width 101 height 17
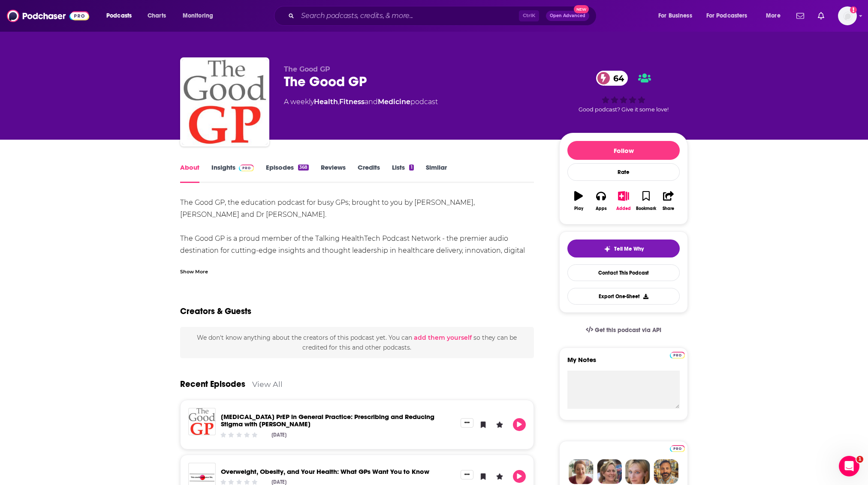
drag, startPoint x: 93, startPoint y: 293, endPoint x: 305, endPoint y: 200, distance: 231.9
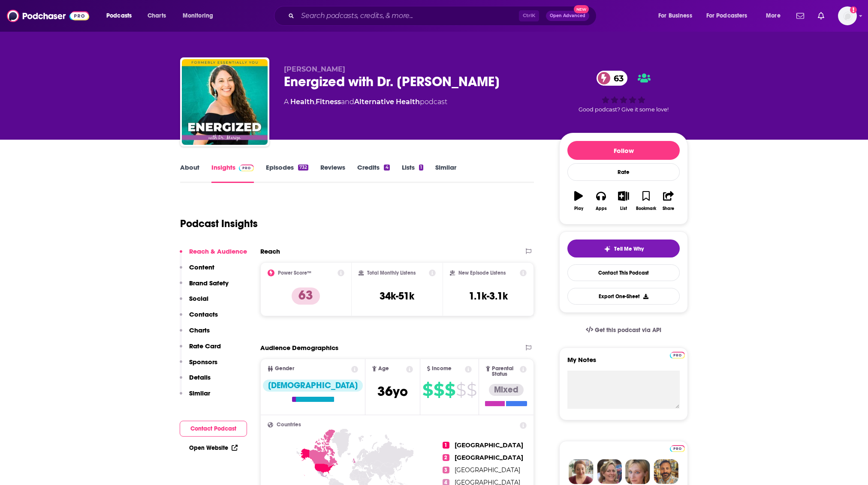
click at [196, 163] on link "About" at bounding box center [189, 173] width 19 height 20
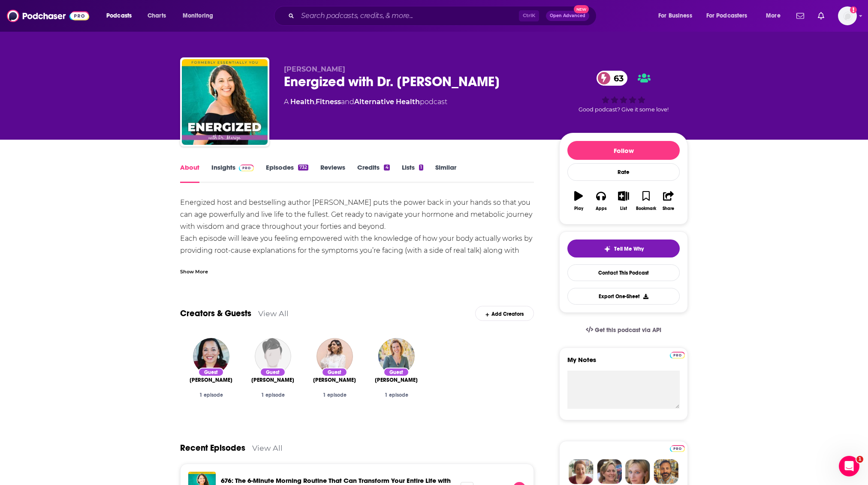
click at [397, 9] on input "Search podcasts, credits, & more..." at bounding box center [408, 16] width 221 height 14
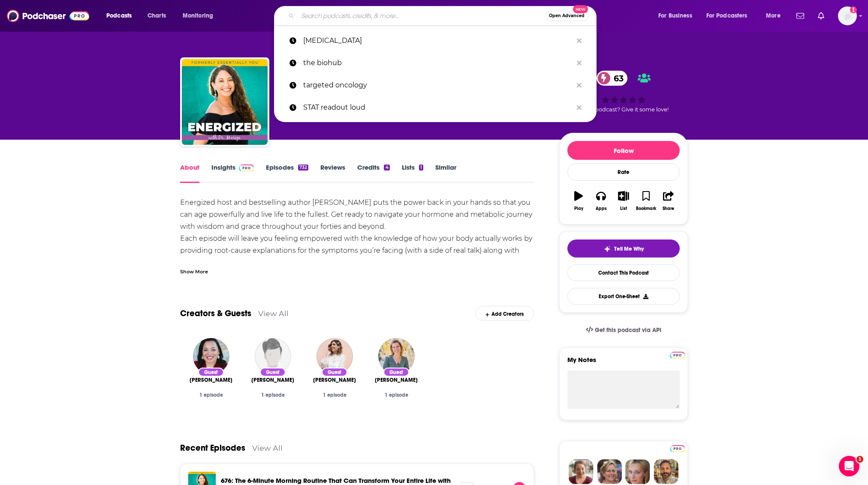
paste input "The [PERSON_NAME] Drive"
type input "The [PERSON_NAME] Drive"
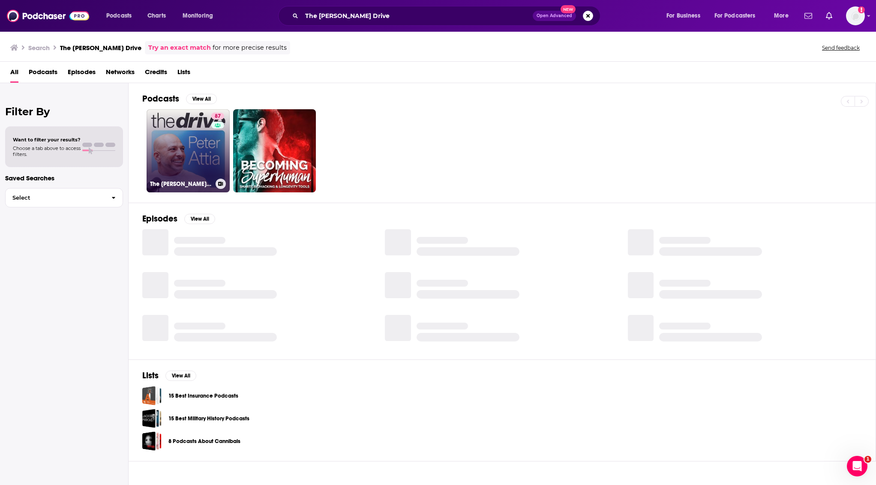
click at [217, 142] on div "87" at bounding box center [218, 146] width 15 height 66
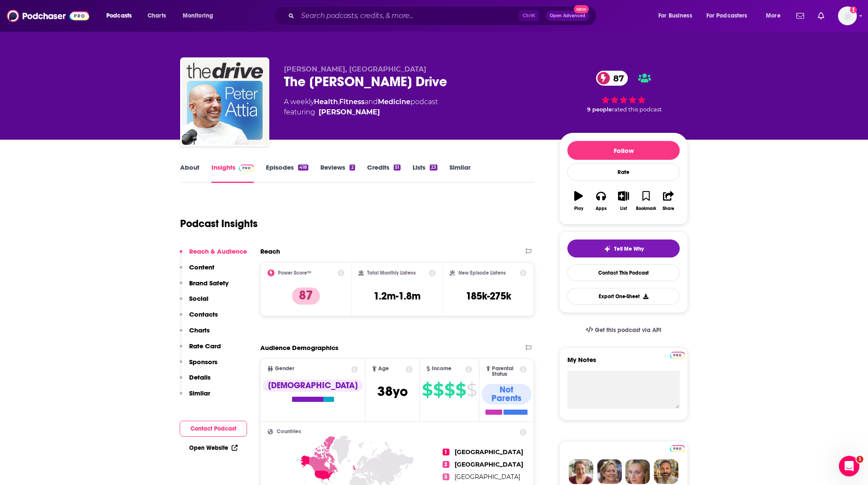
click at [194, 163] on link "About" at bounding box center [189, 173] width 19 height 20
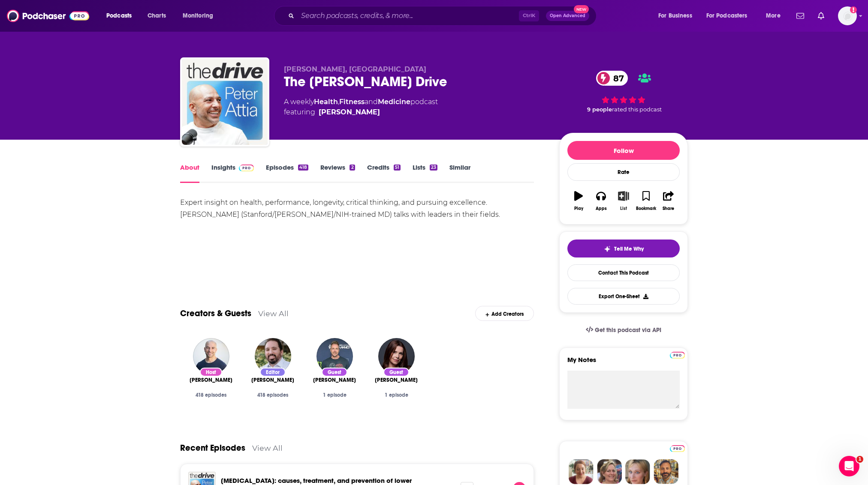
click at [626, 194] on icon "button" at bounding box center [623, 195] width 11 height 9
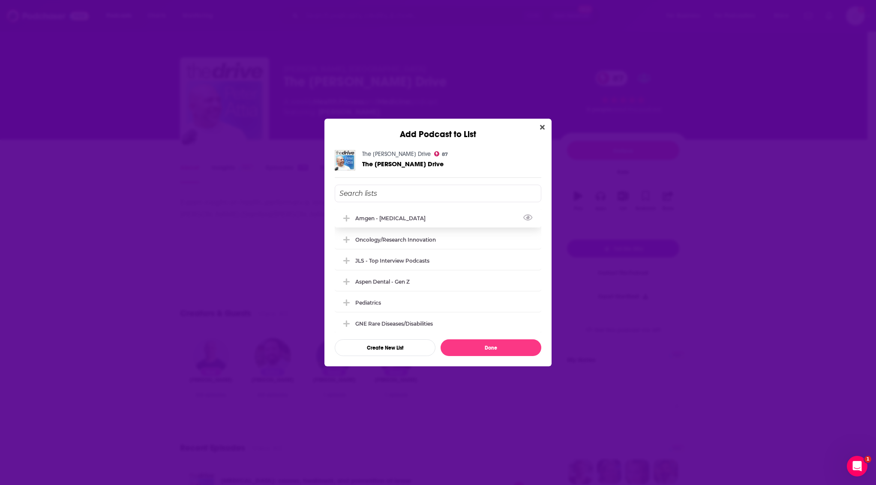
click at [394, 220] on div "Amgen - [MEDICAL_DATA]" at bounding box center [392, 218] width 75 height 6
click at [472, 355] on button "Done" at bounding box center [491, 348] width 101 height 17
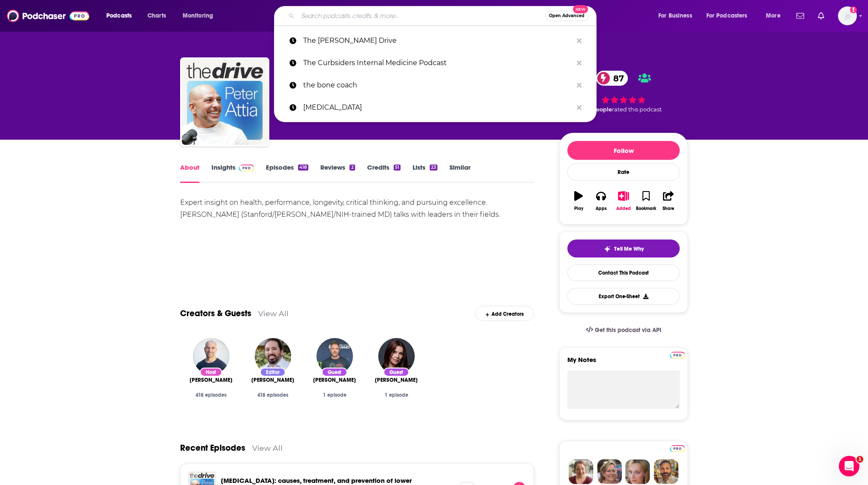
click at [445, 15] on input "Search podcasts, credits, & more..." at bounding box center [421, 16] width 247 height 14
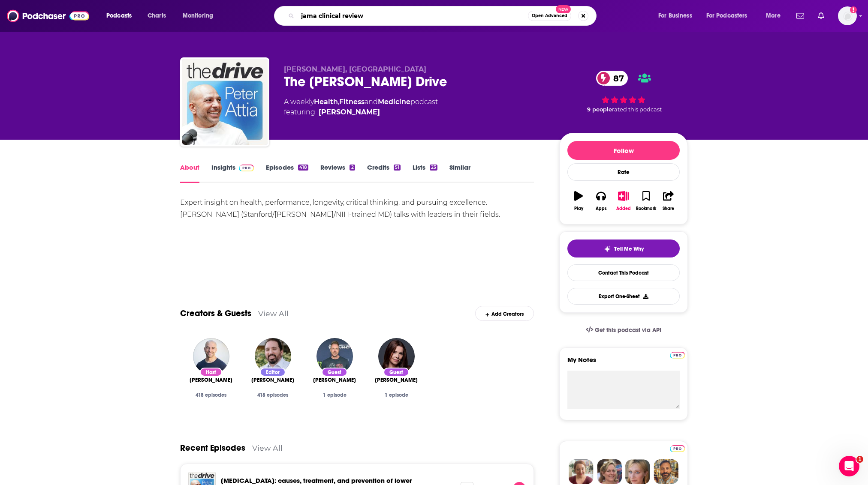
type input "jama clinical reviews"
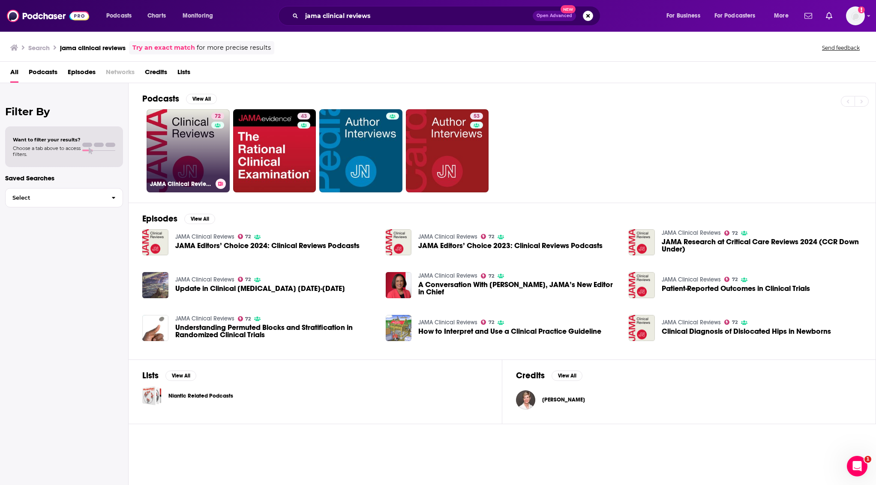
click at [220, 142] on div "72" at bounding box center [218, 146] width 15 height 66
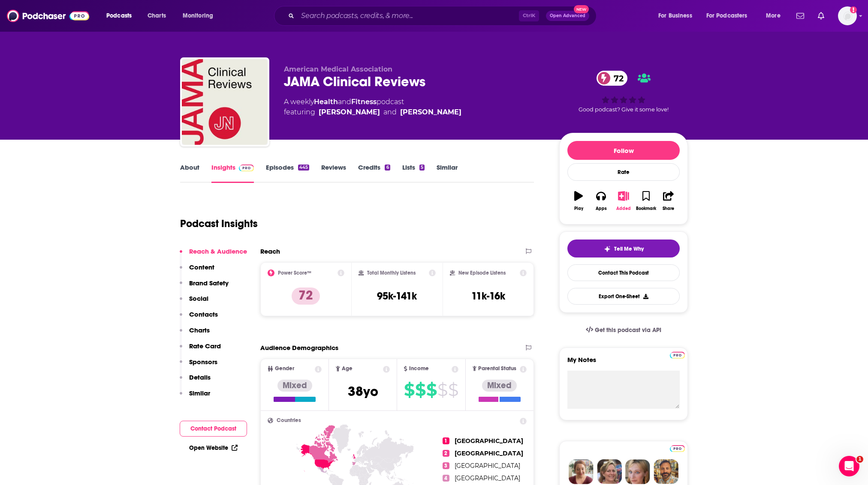
click at [632, 199] on button "Added" at bounding box center [623, 201] width 22 height 31
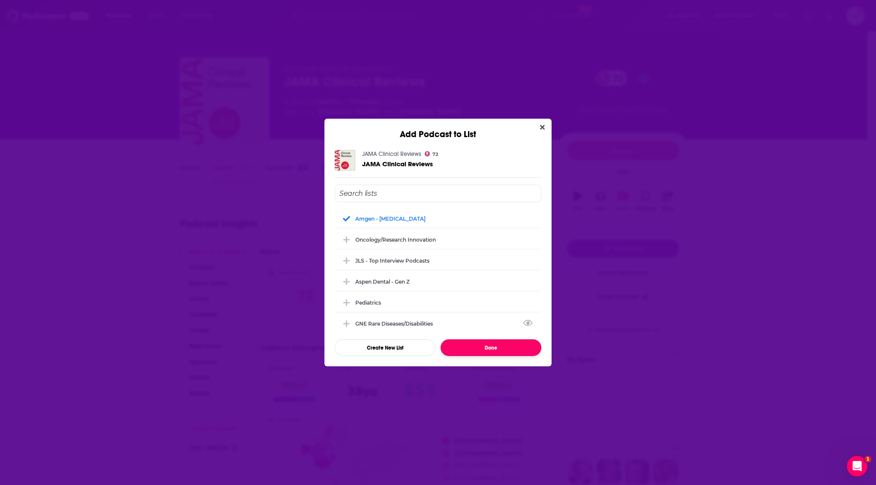
click at [497, 350] on button "Done" at bounding box center [491, 348] width 101 height 17
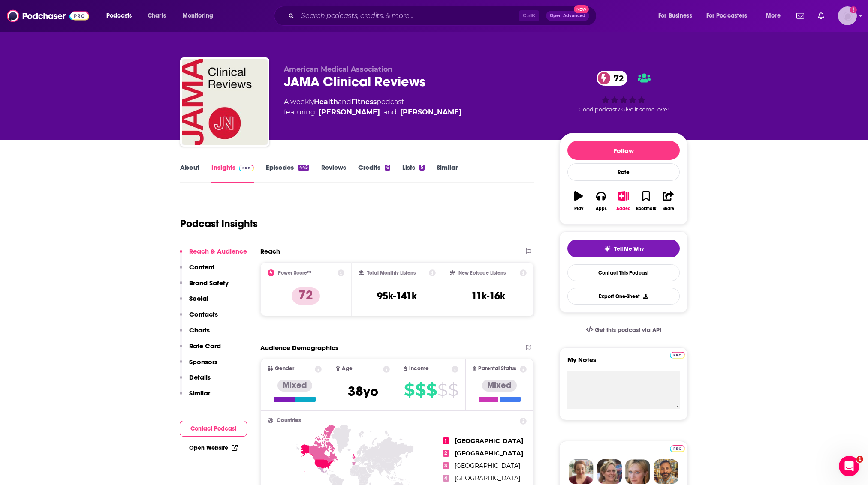
click at [852, 18] on img "Logged in as hoffmacv" at bounding box center [847, 15] width 19 height 19
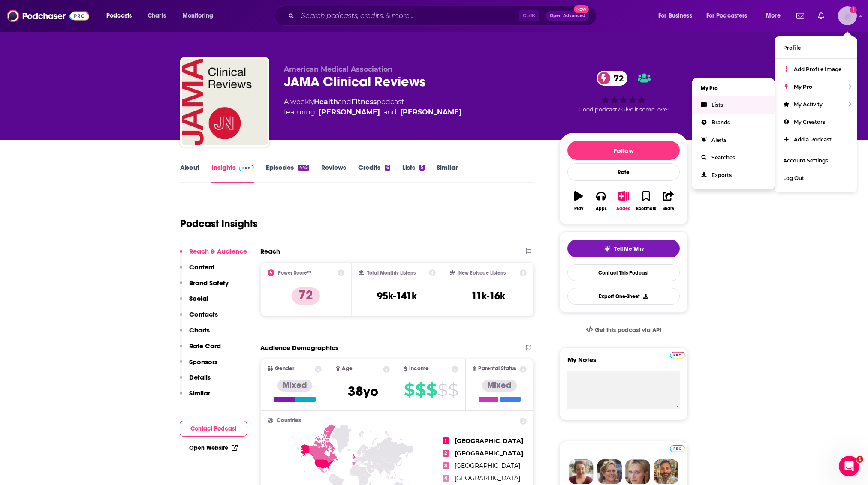
click at [724, 105] on link "Lists" at bounding box center [733, 105] width 82 height 18
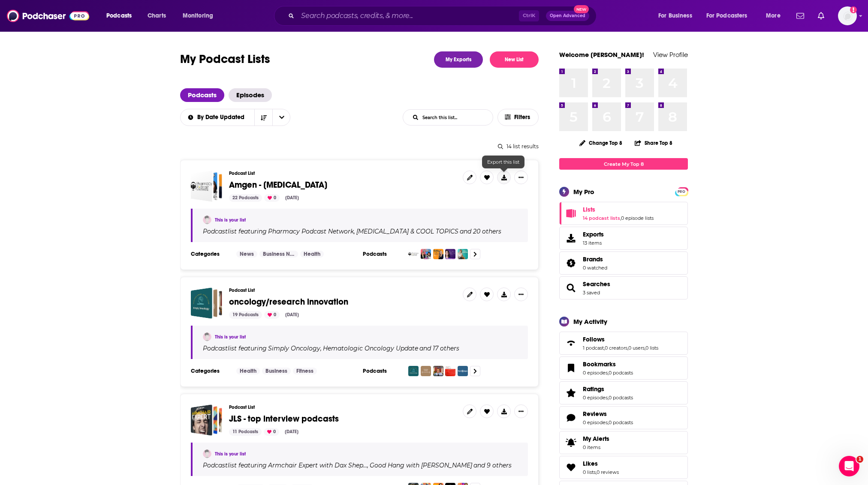
click at [503, 181] on button at bounding box center [504, 178] width 14 height 14
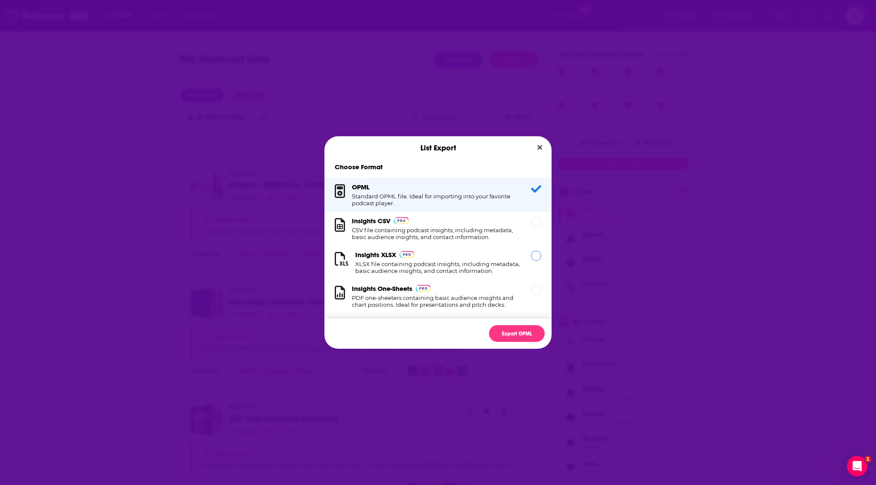
click at [385, 257] on div "Insights XLSX XLSX file containing podcast insights, including metadata, basic …" at bounding box center [438, 263] width 166 height 24
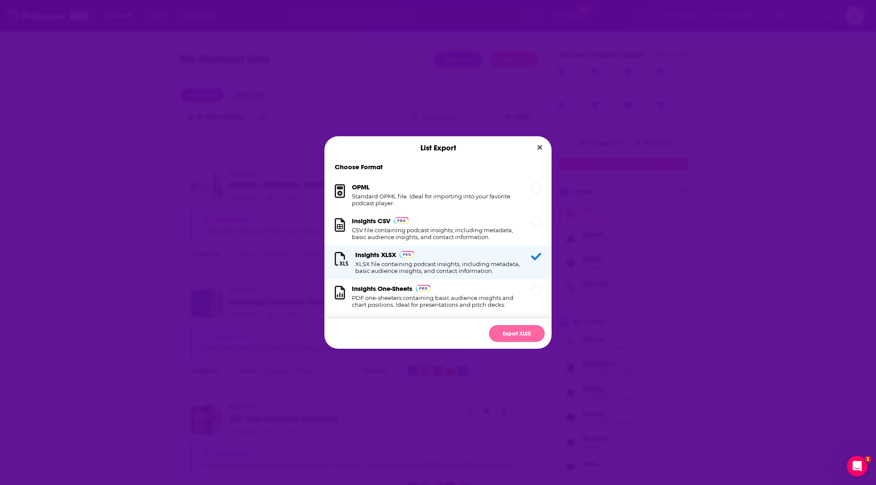
click at [518, 329] on button "Export XLSX" at bounding box center [517, 333] width 56 height 17
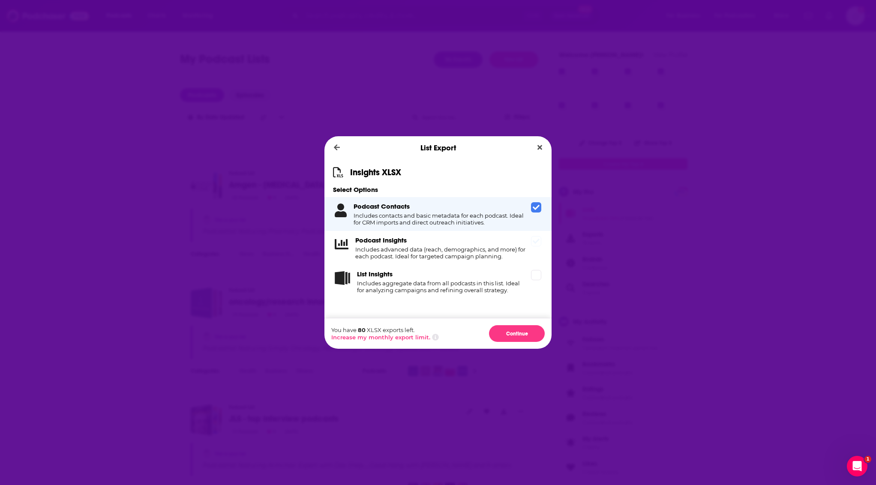
click at [536, 244] on span "Dialog" at bounding box center [536, 241] width 10 height 10
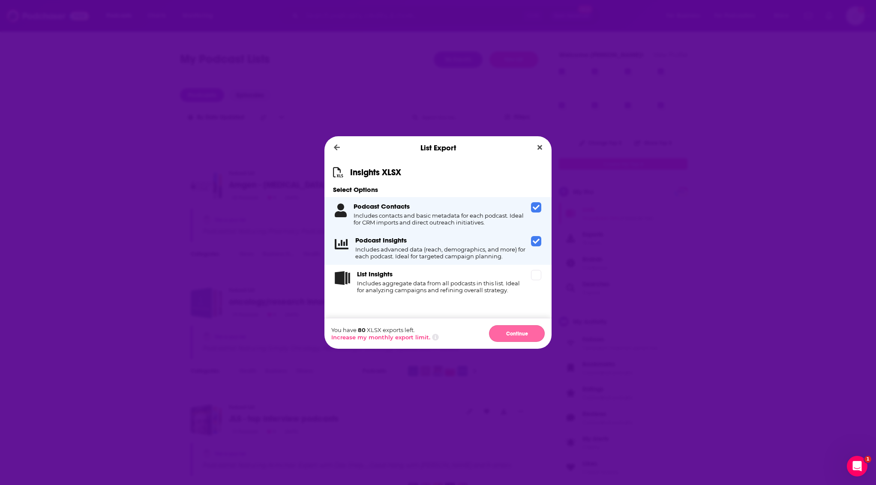
click at [525, 332] on button "Continue" at bounding box center [517, 333] width 56 height 17
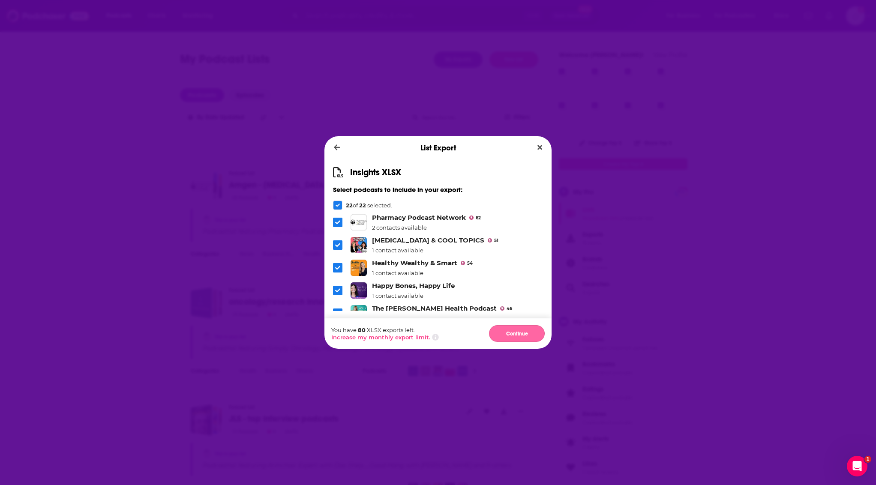
click at [527, 331] on button "Continue" at bounding box center [517, 333] width 56 height 17
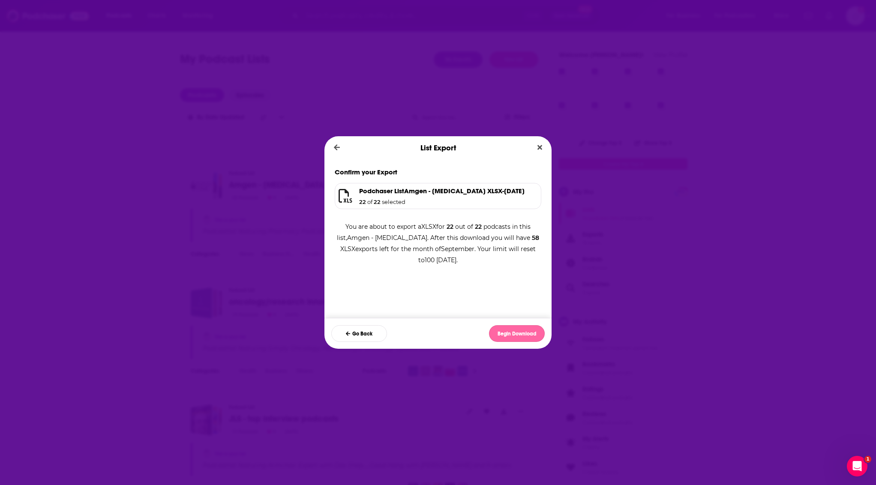
click at [524, 328] on button "Begin Download" at bounding box center [517, 333] width 56 height 17
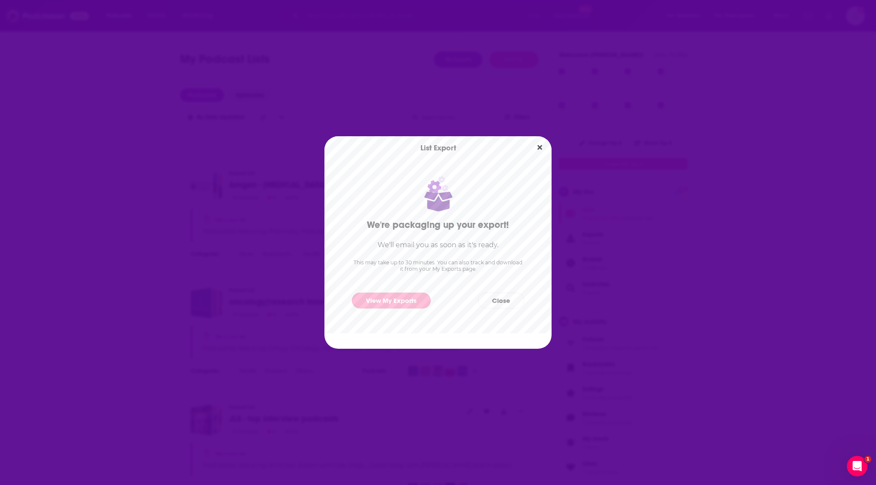
click at [397, 302] on link "View My Exports" at bounding box center [391, 301] width 79 height 16
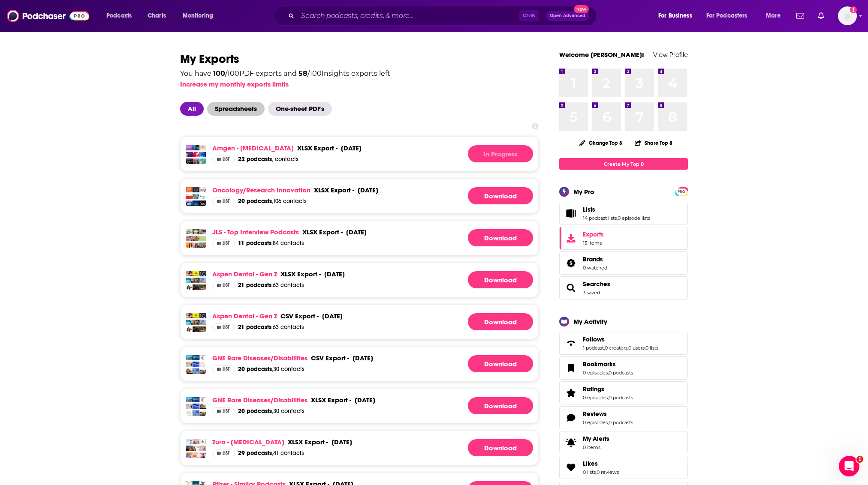
click at [247, 103] on span "Spreadsheets" at bounding box center [235, 109] width 57 height 14
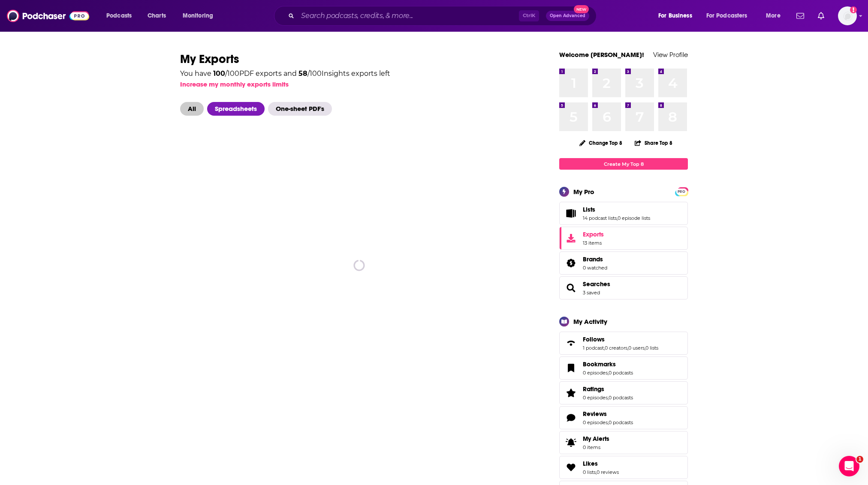
click at [196, 105] on span "All" at bounding box center [192, 109] width 24 height 14
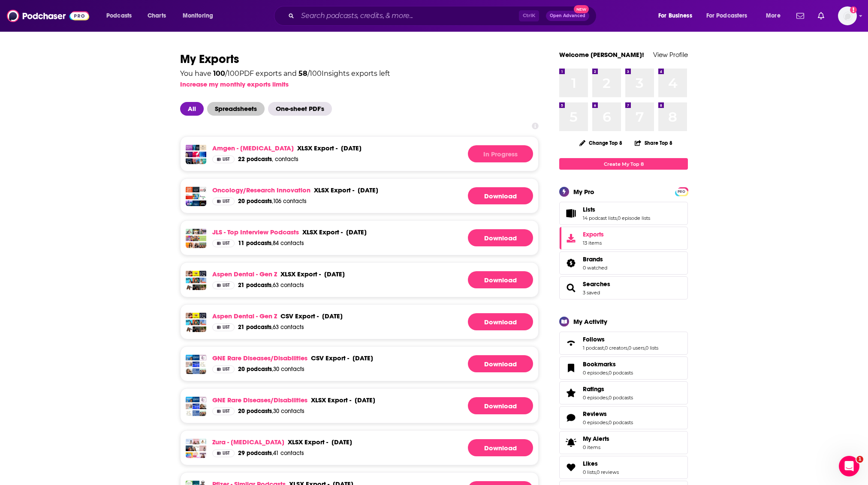
click at [229, 110] on span "Spreadsheets" at bounding box center [235, 109] width 57 height 14
click at [495, 155] on link "Download" at bounding box center [500, 153] width 65 height 17
